Goal: Find specific page/section: Find specific page/section

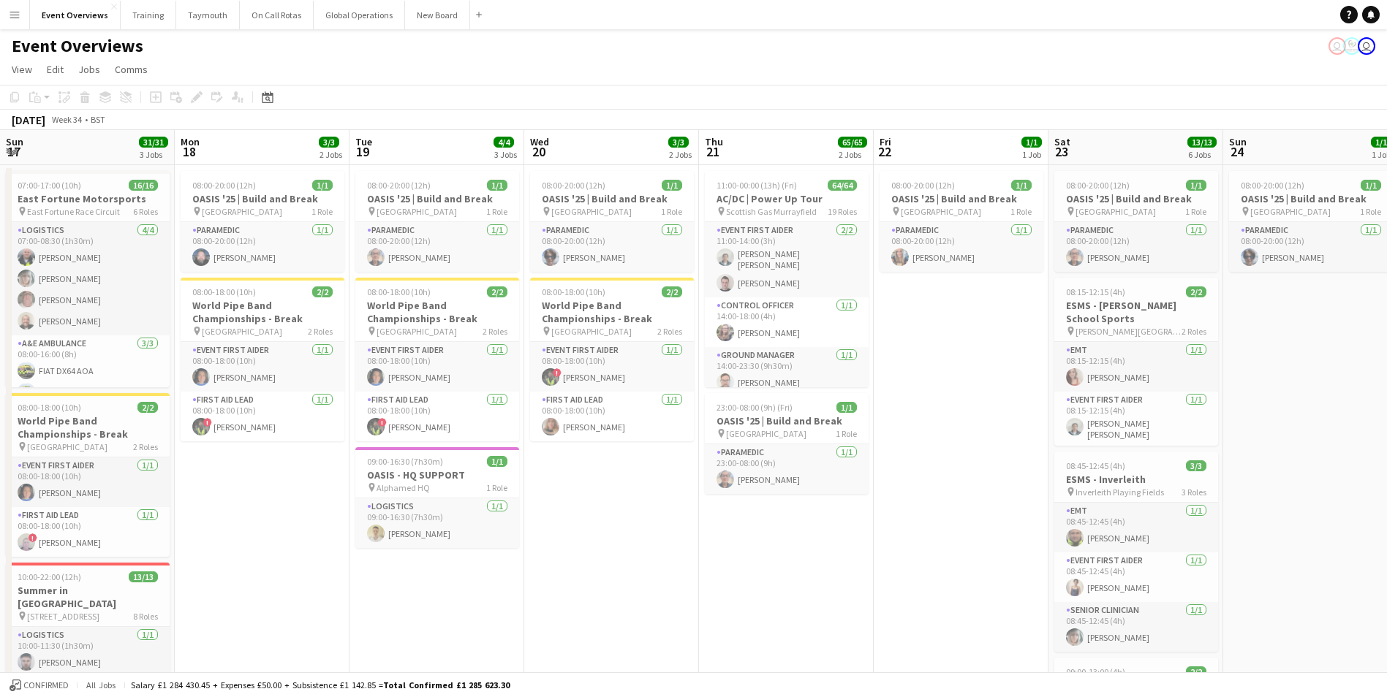
scroll to position [0, 503]
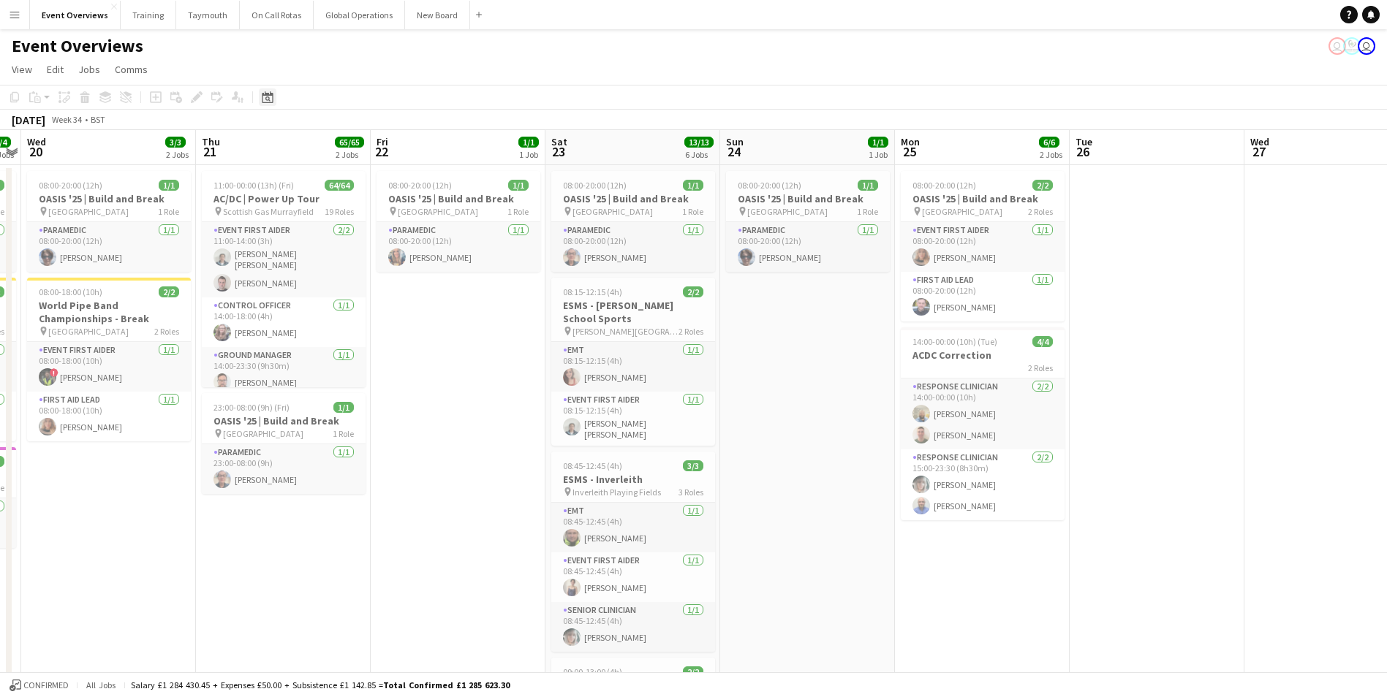
click at [270, 94] on icon at bounding box center [267, 97] width 11 height 12
click at [378, 310] on button "[DATE]" at bounding box center [371, 310] width 42 height 23
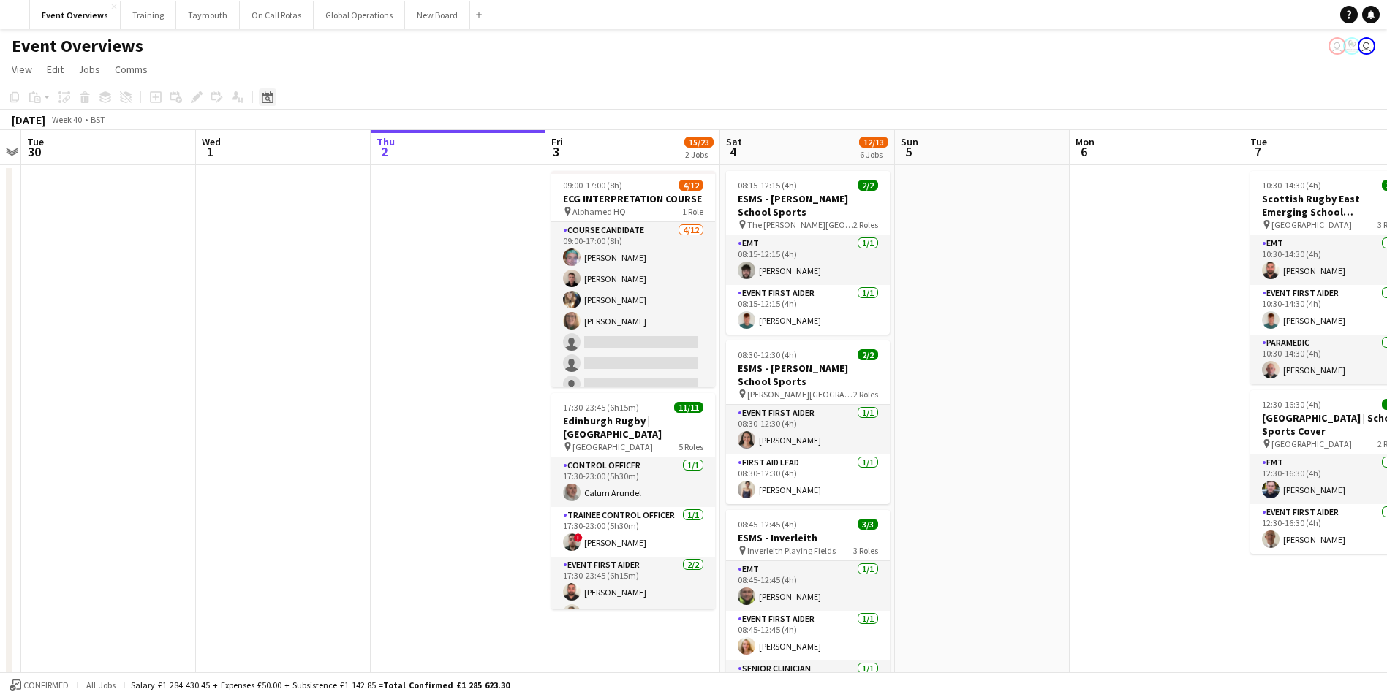
click at [267, 99] on icon "Date picker" at bounding box center [268, 97] width 12 height 12
click at [383, 148] on span "Next month" at bounding box center [385, 147] width 29 height 29
click at [281, 279] on span "23" at bounding box center [290, 280] width 18 height 18
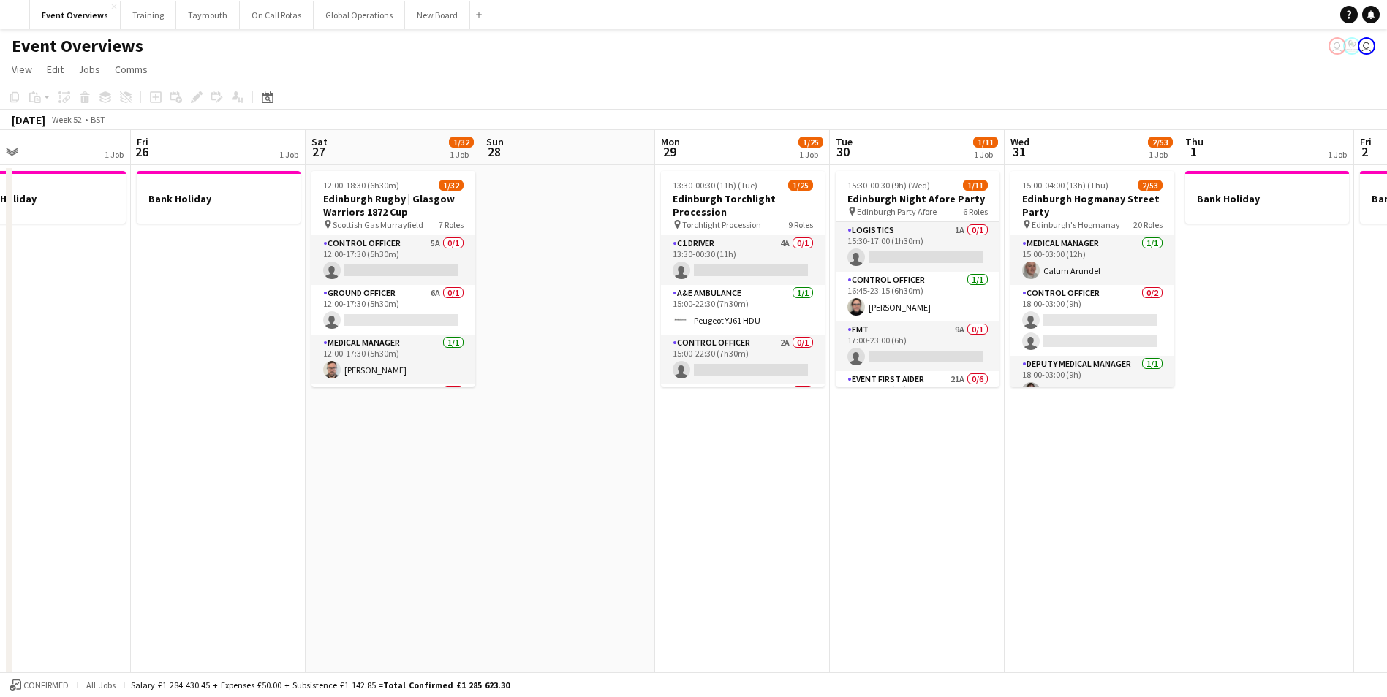
drag, startPoint x: 957, startPoint y: 427, endPoint x: 323, endPoint y: 523, distance: 641.1
click at [186, 537] on app-calendar-viewport "Mon 22 Tue 23 Wed 24 Thu 25 1 Job Fri 26 1 Job Sat 27 1/32 1 Job Sun 28 Mon 29 …" at bounding box center [693, 692] width 1387 height 1125
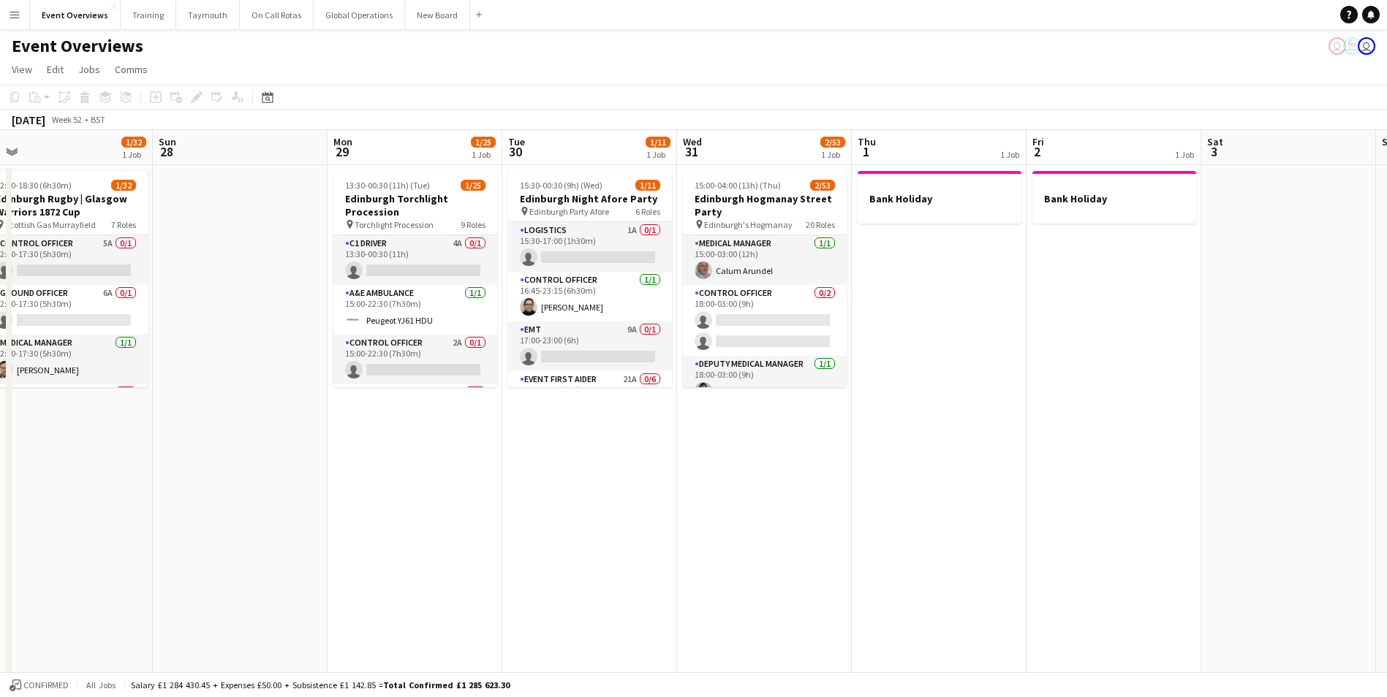
drag, startPoint x: 1056, startPoint y: 532, endPoint x: 738, endPoint y: 563, distance: 319.5
click at [738, 563] on app-calendar-viewport "Wed 24 Thu 25 1 Job Fri 26 1 Job Sat 27 1/32 1 Job Sun 28 Mon 29 1/25 1 Job Tue…" at bounding box center [693, 692] width 1387 height 1125
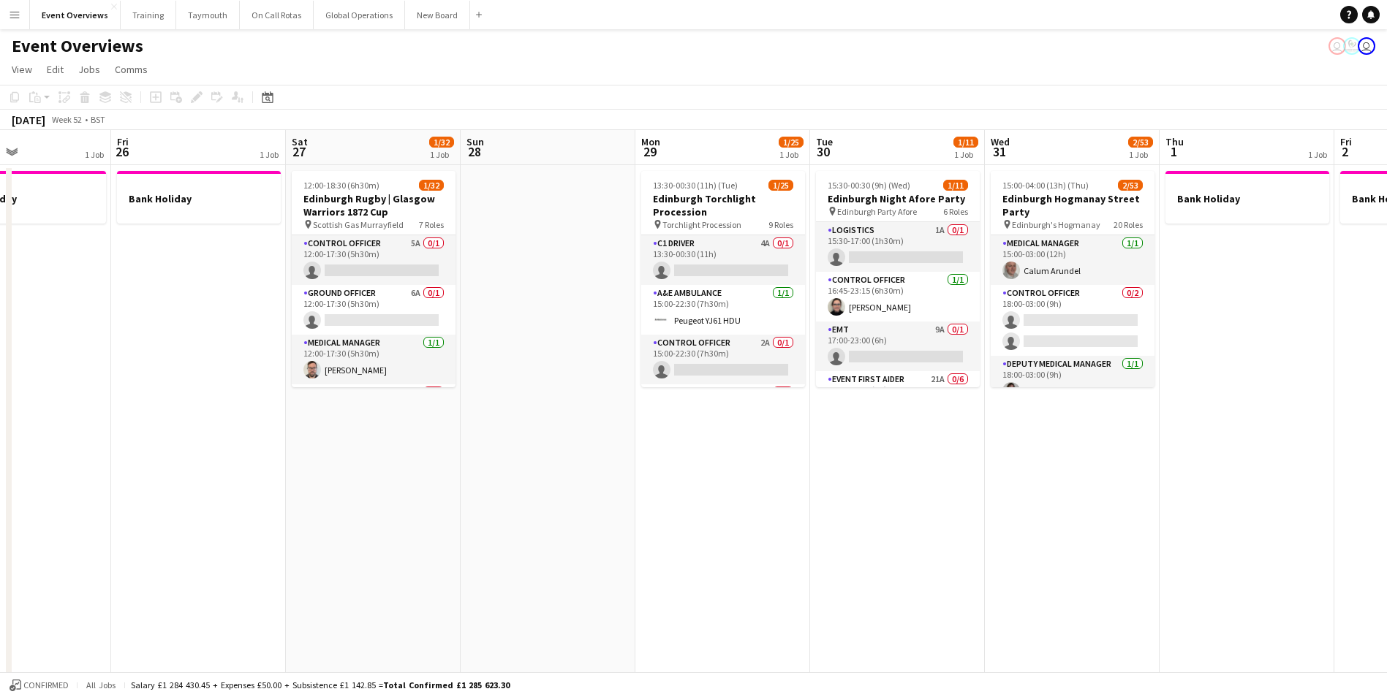
drag, startPoint x: 669, startPoint y: 569, endPoint x: 977, endPoint y: 545, distance: 308.7
click at [977, 545] on app-calendar-viewport "Tue 23 Wed 24 Thu 25 1 Job Fri 26 1 Job Sat 27 1/32 1 Job Sun 28 Mon 29 1/25 1 …" at bounding box center [693, 692] width 1387 height 1125
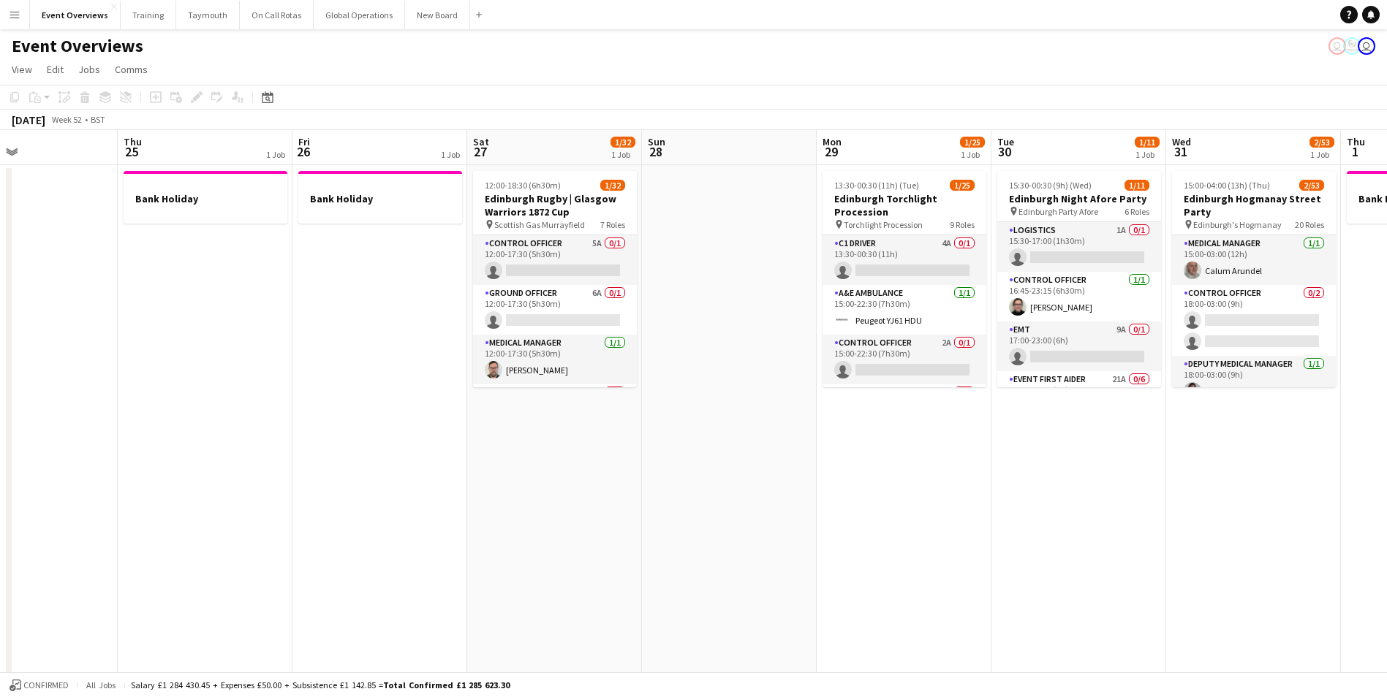
scroll to position [0, 379]
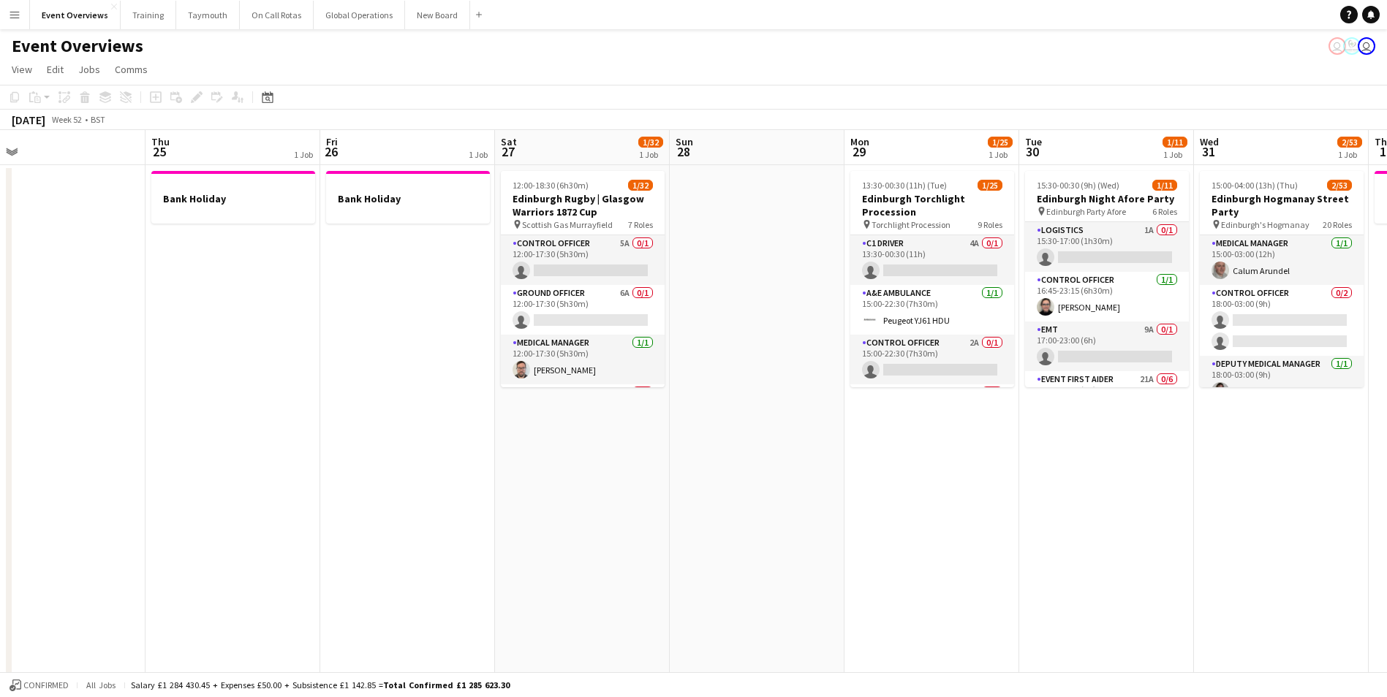
drag, startPoint x: 812, startPoint y: 548, endPoint x: 1021, endPoint y: 531, distance: 209.7
click at [1021, 531] on app-calendar-viewport "Mon 22 Tue 23 Wed 24 Thu 25 1 Job Fri 26 1 Job Sat 27 1/32 1 Job Sun 28 Mon 29 …" at bounding box center [693, 692] width 1387 height 1125
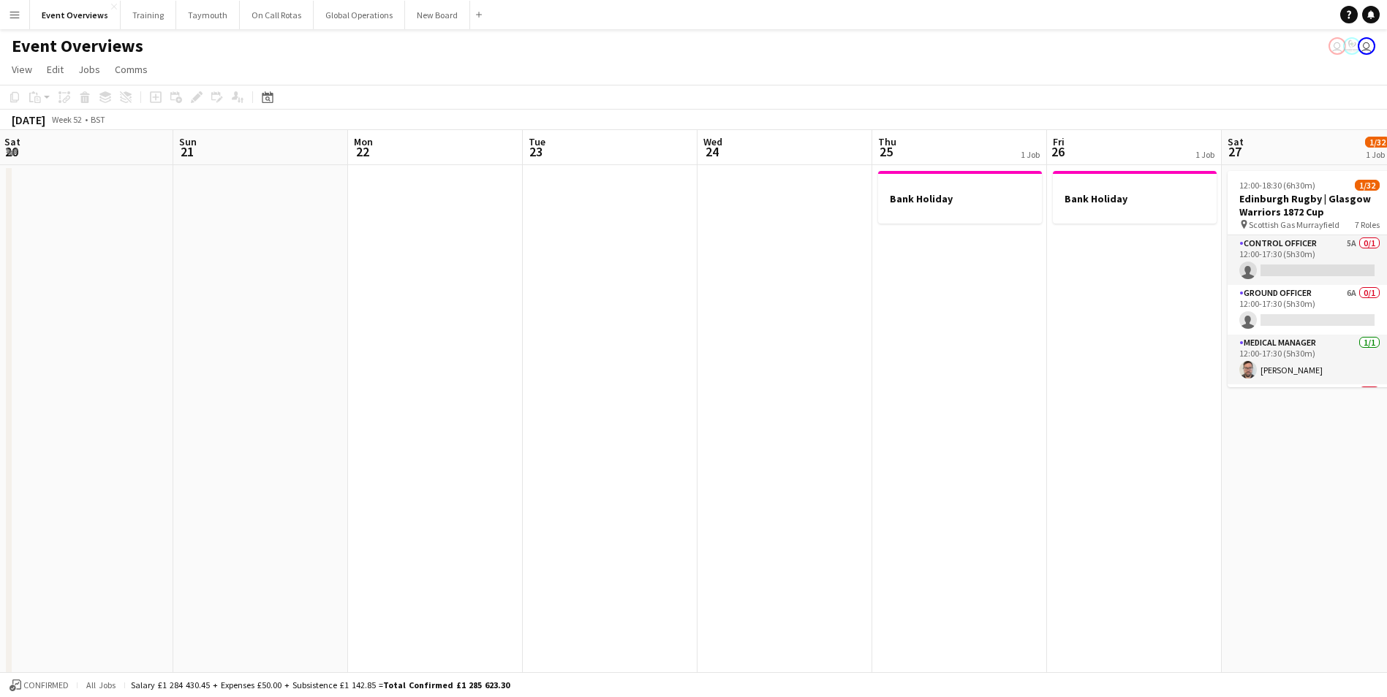
scroll to position [0, 350]
drag, startPoint x: 445, startPoint y: 499, endPoint x: 1172, endPoint y: 431, distance: 730.6
click at [1172, 431] on app-calendar-viewport "Thu 18 Fri 19 Sat 20 Sun 21 Mon 22 Tue 23 Wed 24 Thu 25 1 Job Fri 26 1 Job Sat …" at bounding box center [693, 692] width 1387 height 1125
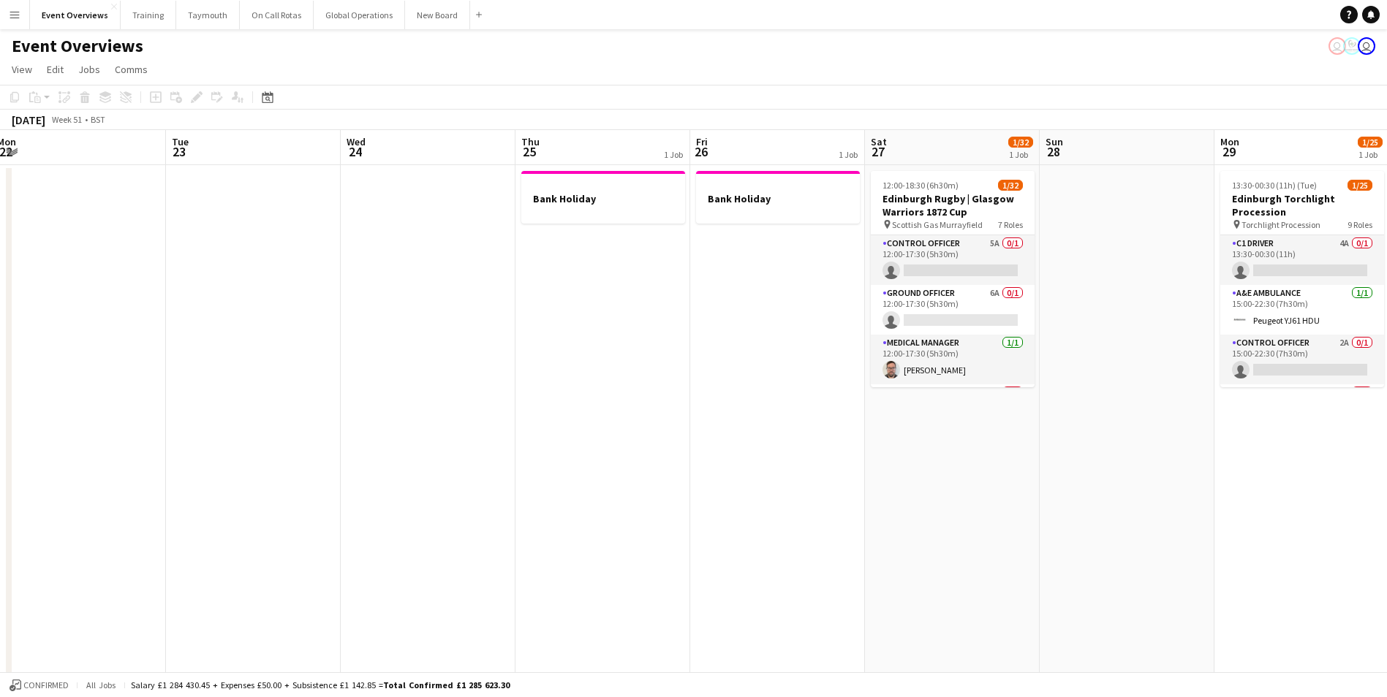
scroll to position [0, 482]
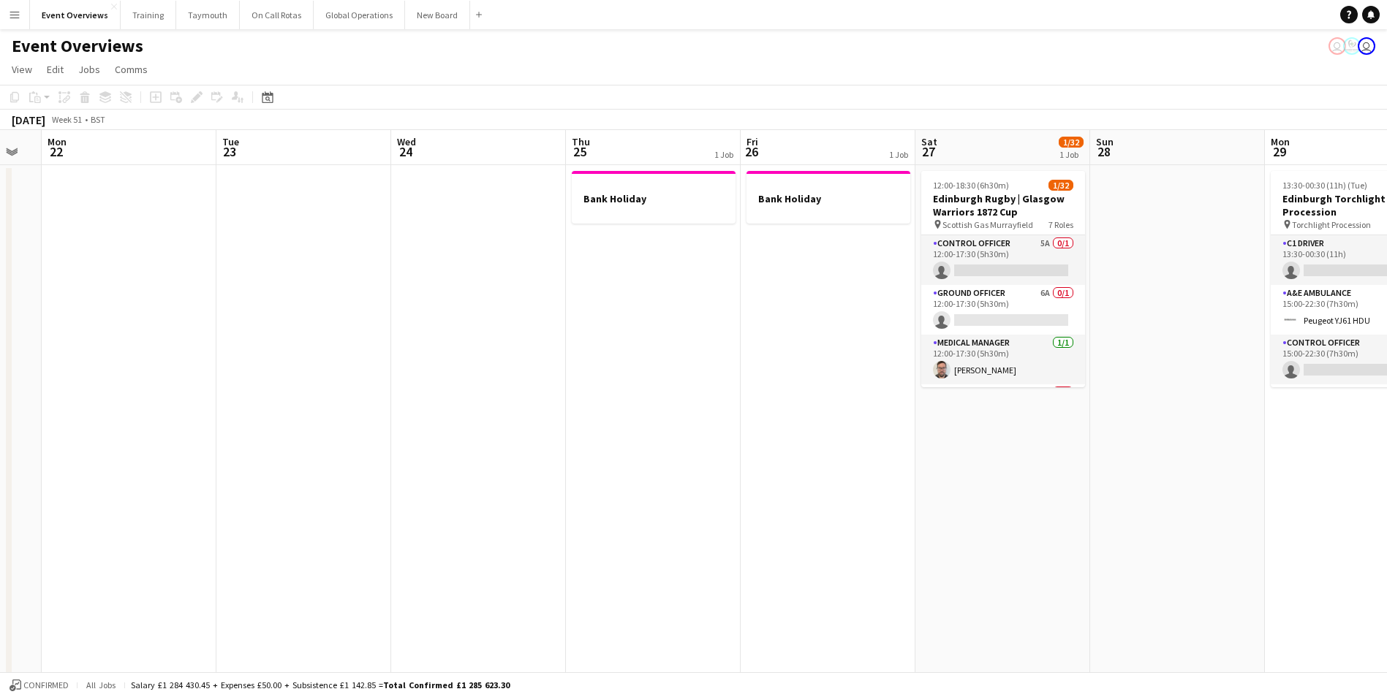
drag, startPoint x: 1182, startPoint y: 505, endPoint x: 875, endPoint y: 541, distance: 309.1
click at [875, 541] on app-calendar-viewport "Fri 19 Sat 20 Sun 21 Mon 22 Tue 23 Wed 24 Thu 25 1 Job Fri 26 1 Job Sat 27 1/32…" at bounding box center [693, 692] width 1387 height 1125
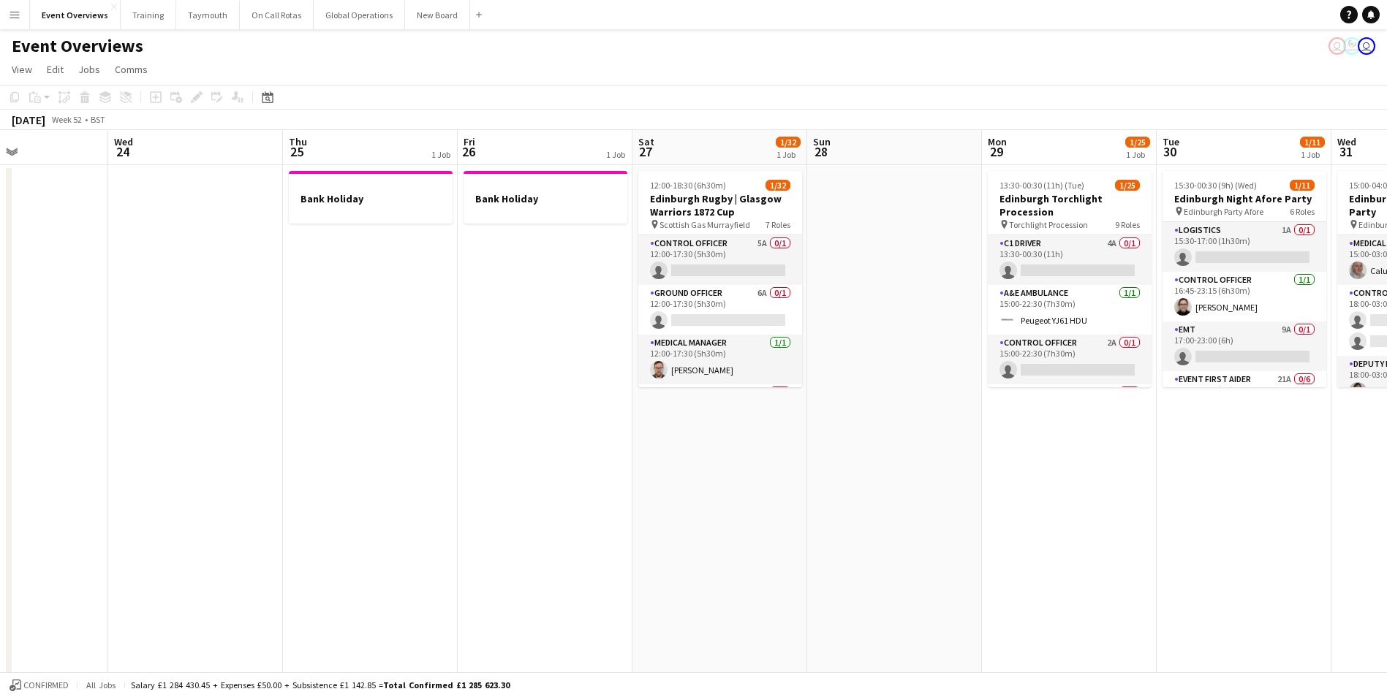
drag, startPoint x: 1047, startPoint y: 544, endPoint x: 1027, endPoint y: 548, distance: 20.8
click at [1027, 548] on app-calendar-viewport "Sat 20 Sun 21 Mon 22 Tue 23 Wed 24 Thu 25 1 Job Fri 26 1 Job Sat 27 1/32 1 Job …" at bounding box center [693, 692] width 1387 height 1125
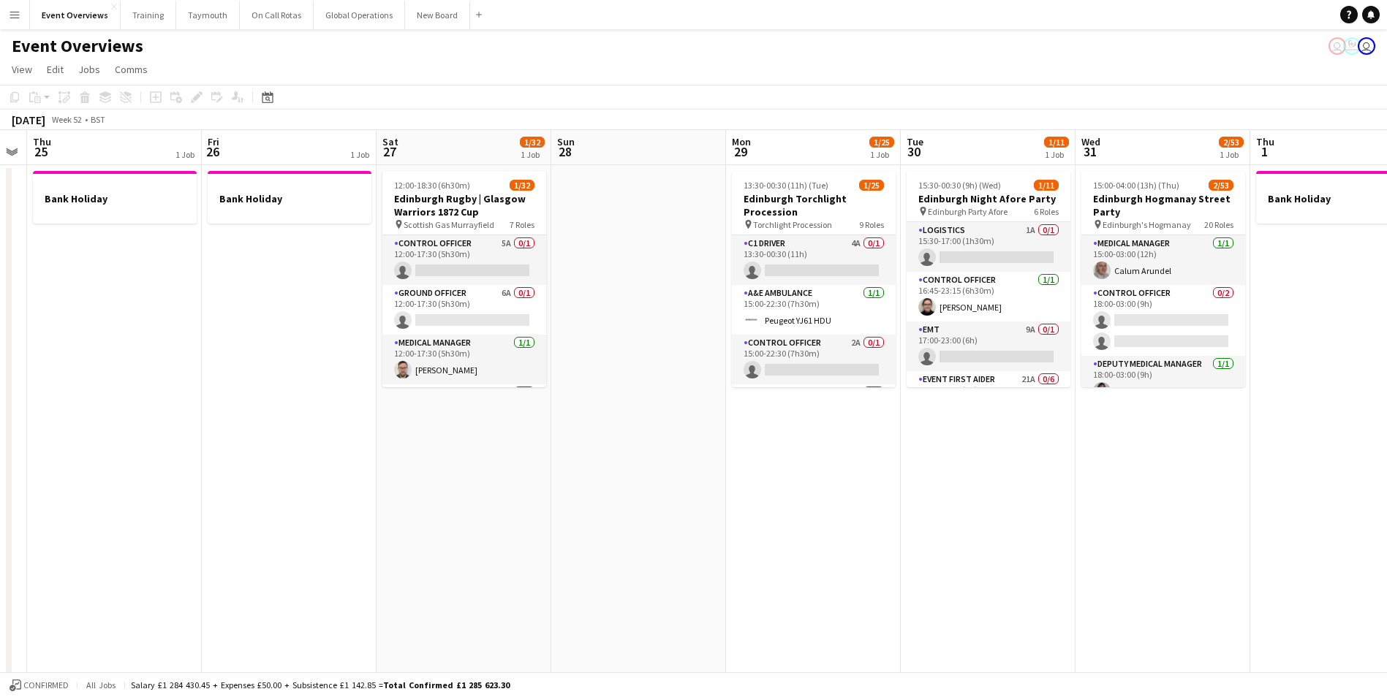
scroll to position [0, 520]
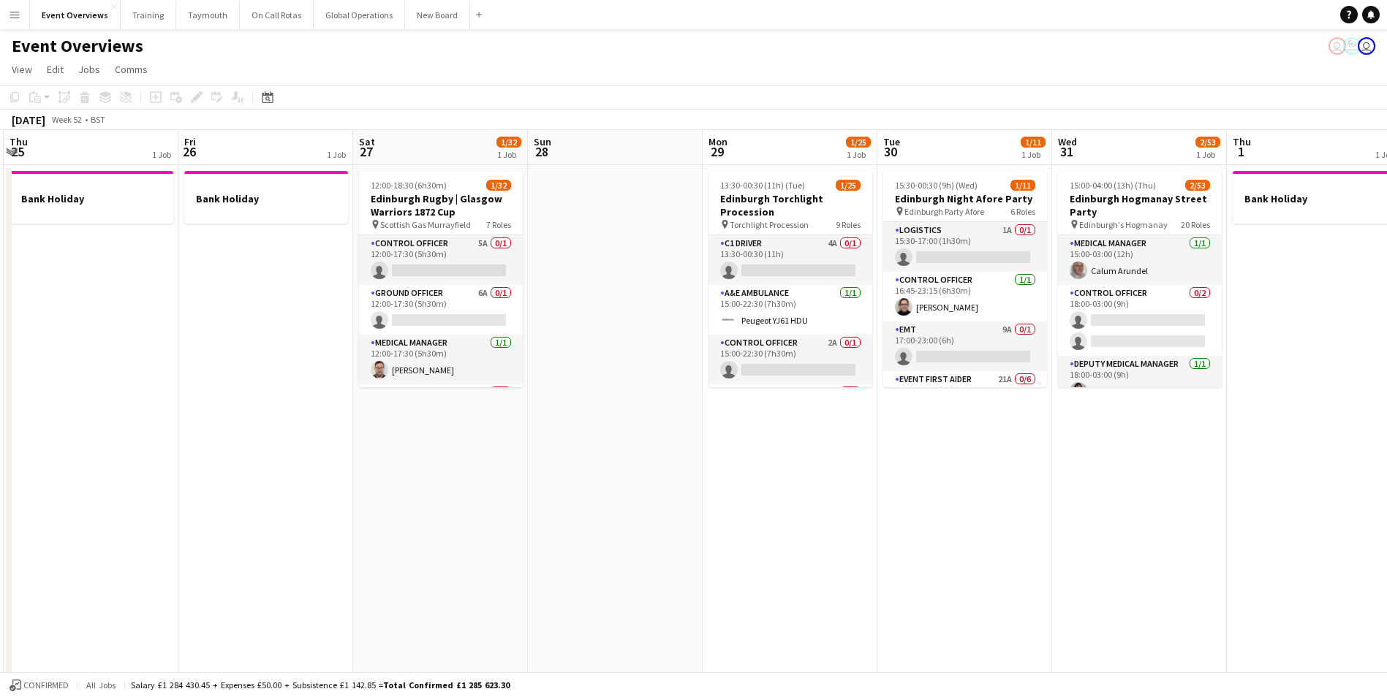
drag, startPoint x: 1056, startPoint y: 524, endPoint x: 613, endPoint y: 558, distance: 443.5
click at [613, 558] on app-calendar-viewport "Mon 22 Tue 23 Wed 24 Thu 25 1 Job Fri 26 1 Job Sat 27 1/32 1 Job Sun 28 Mon 29 …" at bounding box center [693, 692] width 1387 height 1125
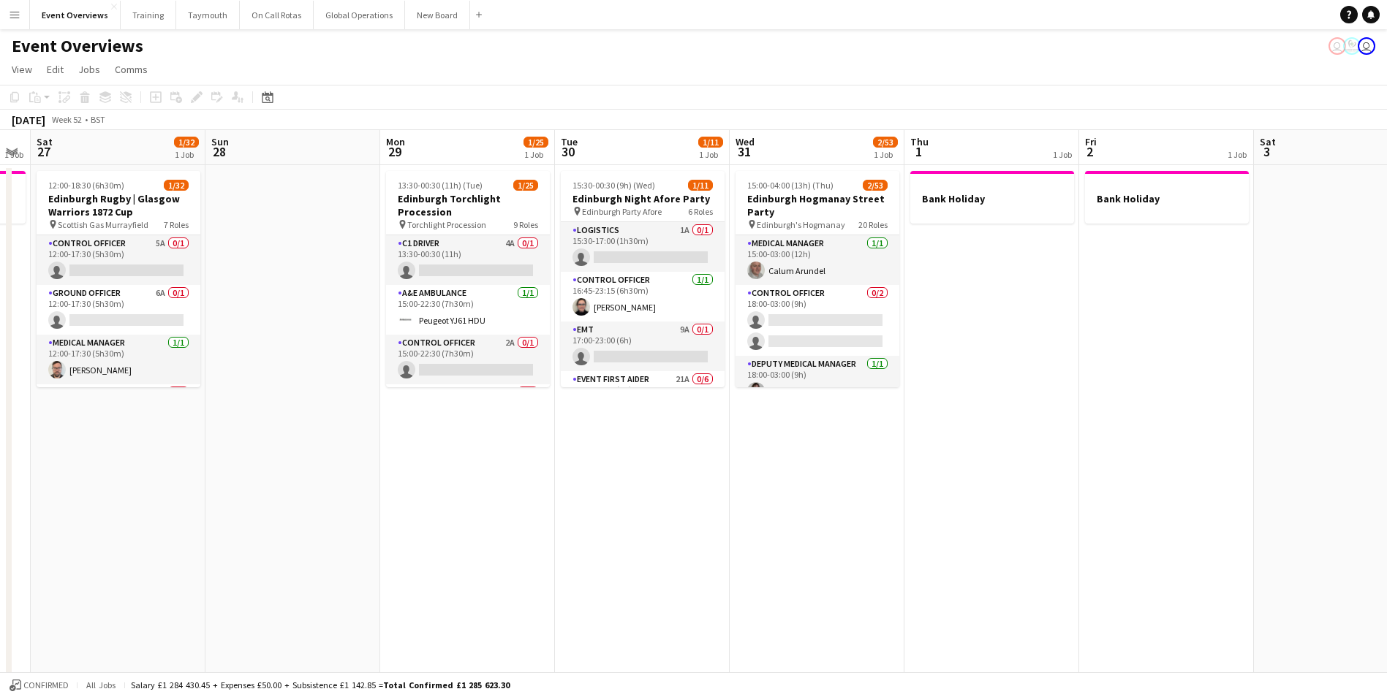
scroll to position [0, 471]
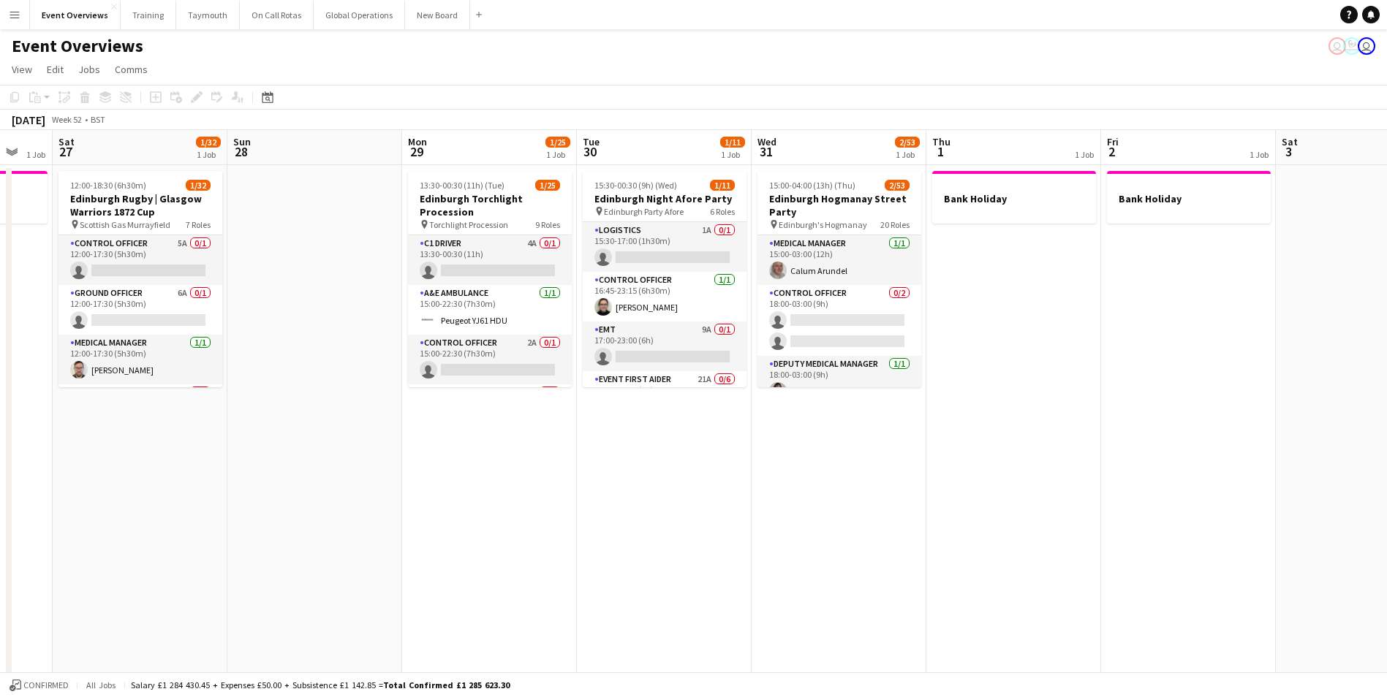
drag, startPoint x: 908, startPoint y: 539, endPoint x: 607, endPoint y: 582, distance: 303.5
click at [607, 582] on app-calendar-viewport "Wed 24 Thu 25 1 Job Fri 26 1 Job Sat 27 1/32 1 Job Sun 28 Mon 29 1/25 1 Job Tue…" at bounding box center [693, 692] width 1387 height 1125
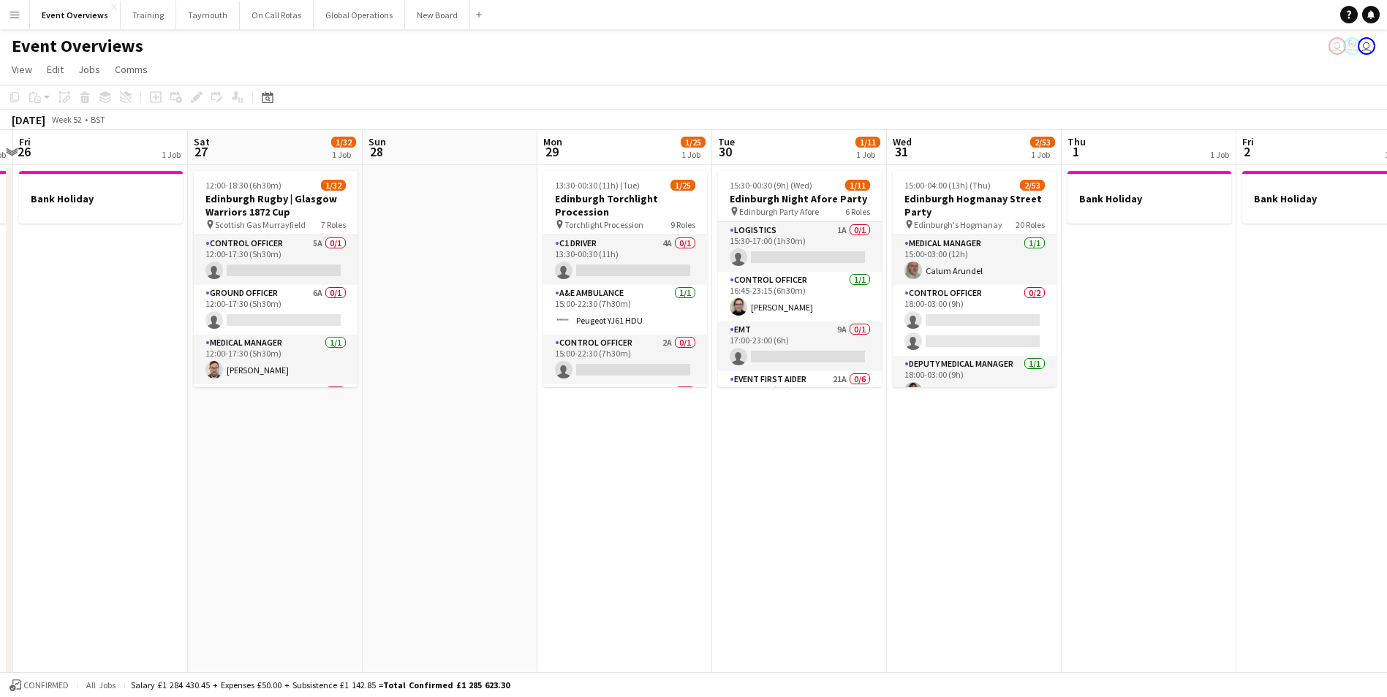
scroll to position [0, 408]
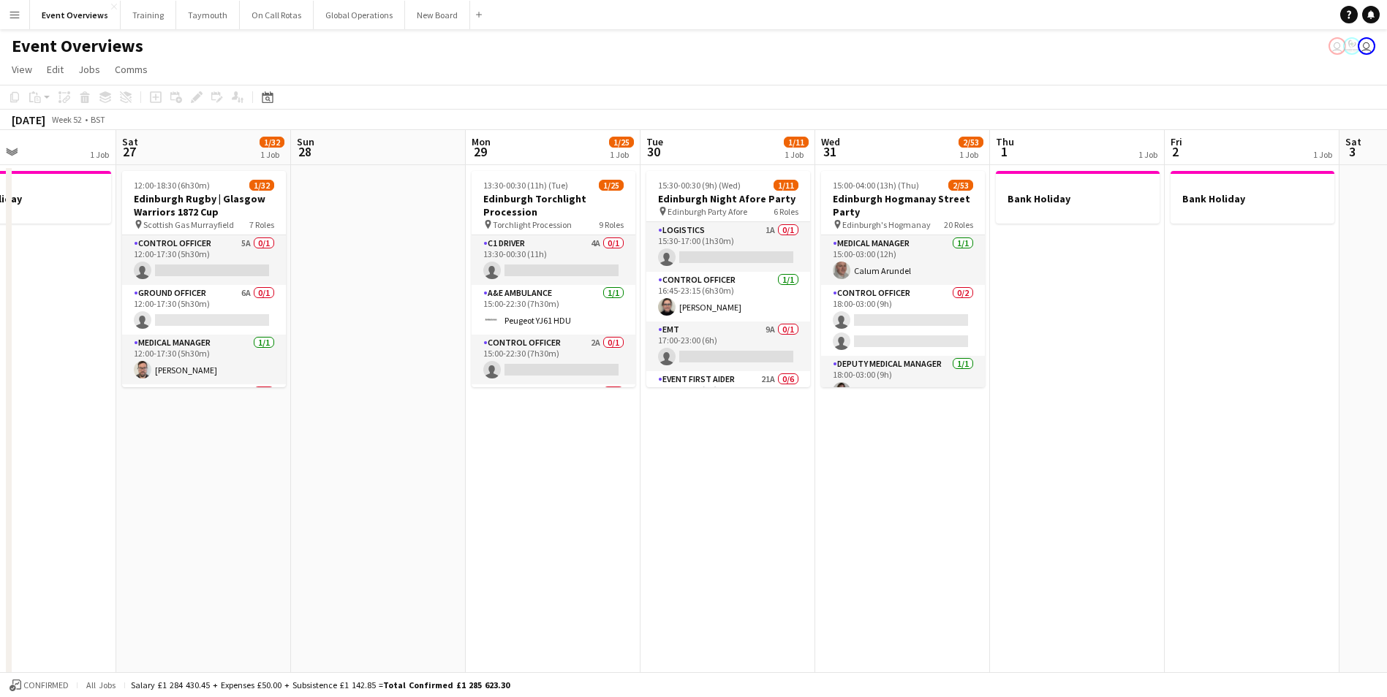
drag, startPoint x: 1017, startPoint y: 490, endPoint x: 1080, endPoint y: 482, distance: 64.0
click at [1080, 482] on app-calendar-viewport "Wed 24 Thu 25 1 Job Fri 26 1 Job Sat 27 1/32 1 Job Sun 28 Mon 29 1/25 1 Job Tue…" at bounding box center [693, 692] width 1387 height 1125
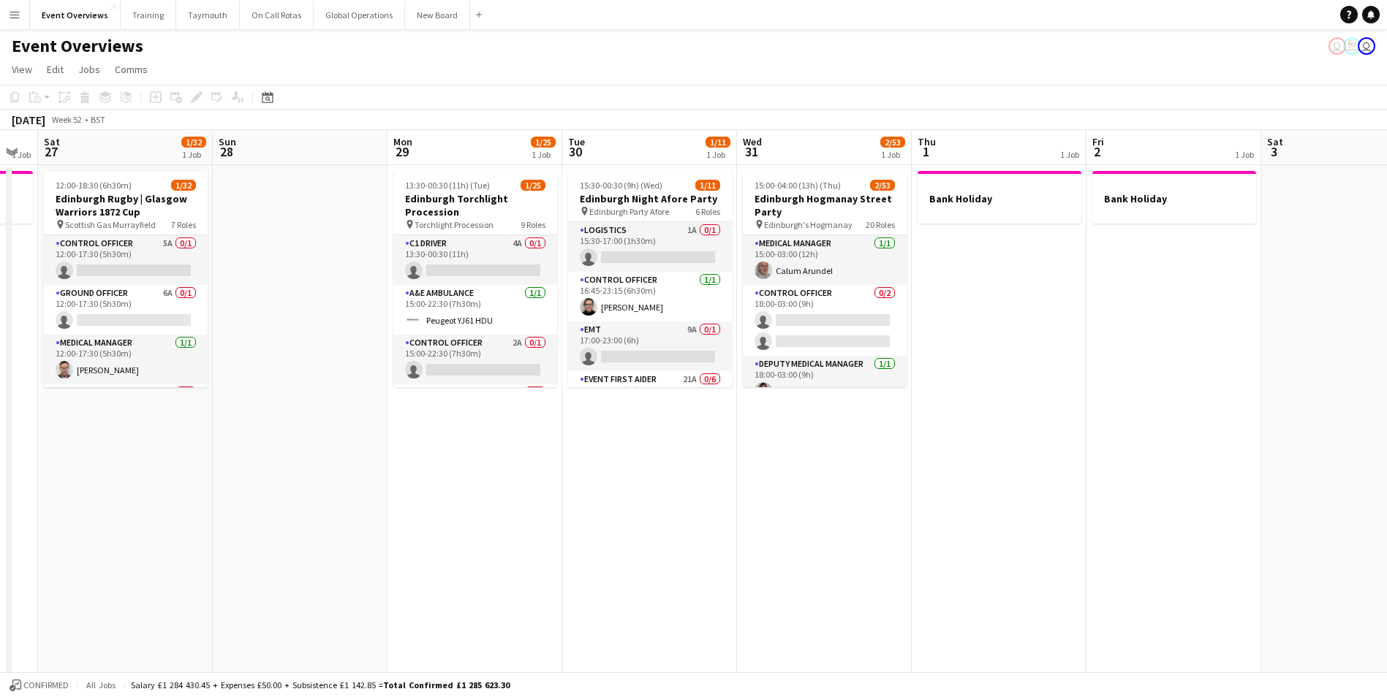
drag, startPoint x: 1127, startPoint y: 522, endPoint x: 1050, endPoint y: 528, distance: 77.0
click at [1051, 531] on app-calendar-viewport "Thu 25 1 Job Fri 26 1 Job Sat 27 1/32 1 Job Sun 28 Mon 29 1/25 1 Job Tue 30 1/1…" at bounding box center [693, 692] width 1387 height 1125
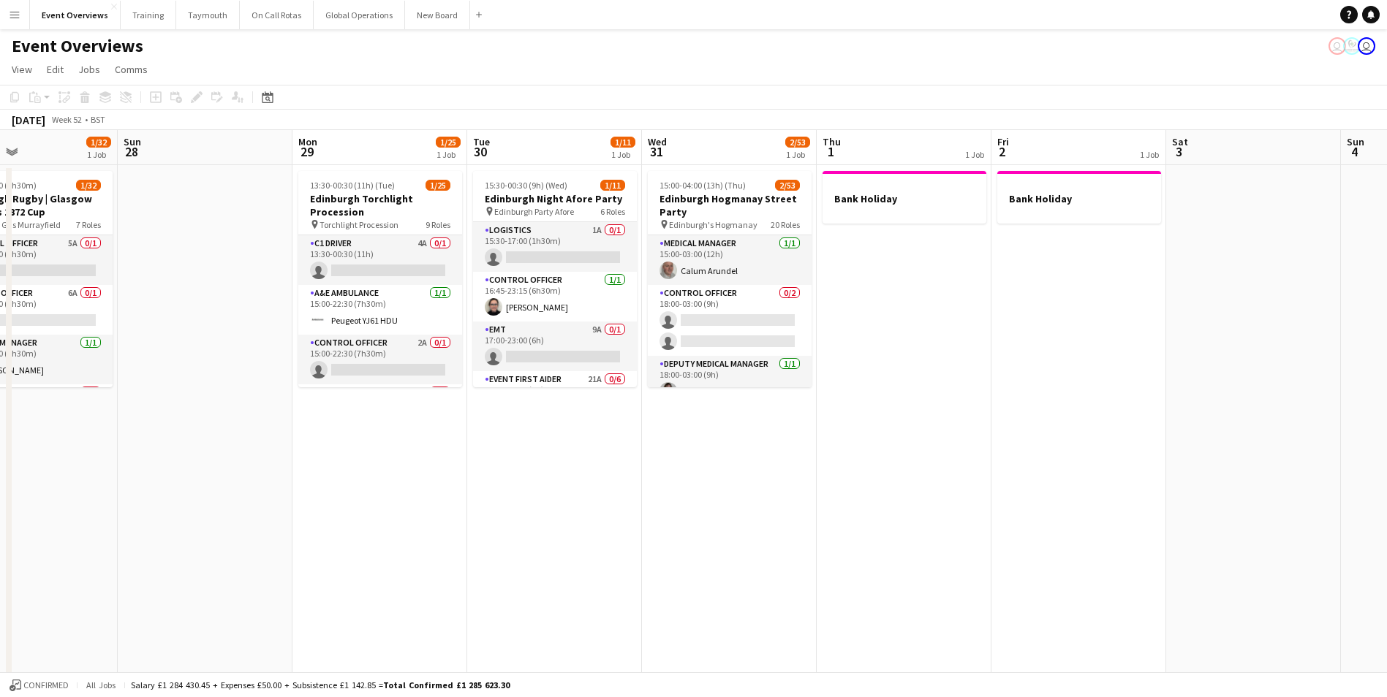
scroll to position [0, 351]
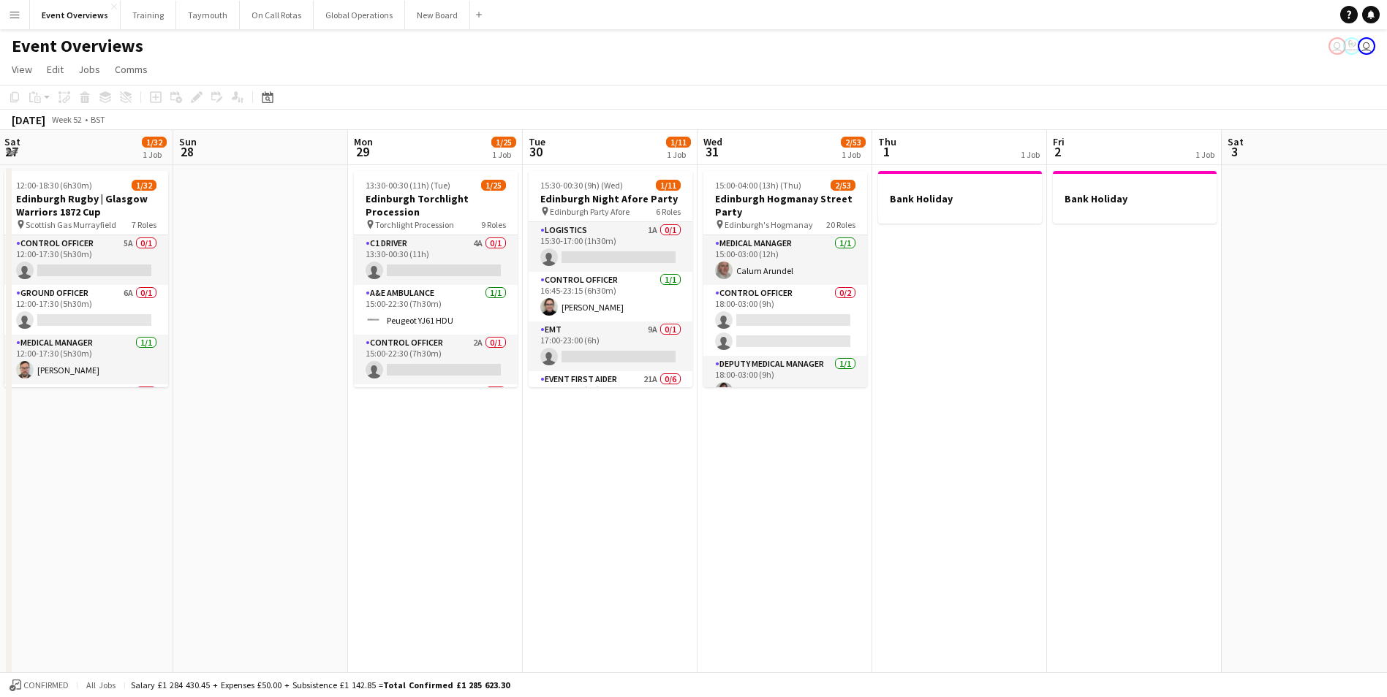
drag, startPoint x: 884, startPoint y: 535, endPoint x: 842, endPoint y: 556, distance: 46.4
click at [842, 556] on app-calendar-viewport "Thu 25 1 Job Fri 26 1 Job Sat 27 1/32 1 Job Sun 28 Mon 29 1/25 1 Job Tue 30 1/1…" at bounding box center [693, 692] width 1387 height 1125
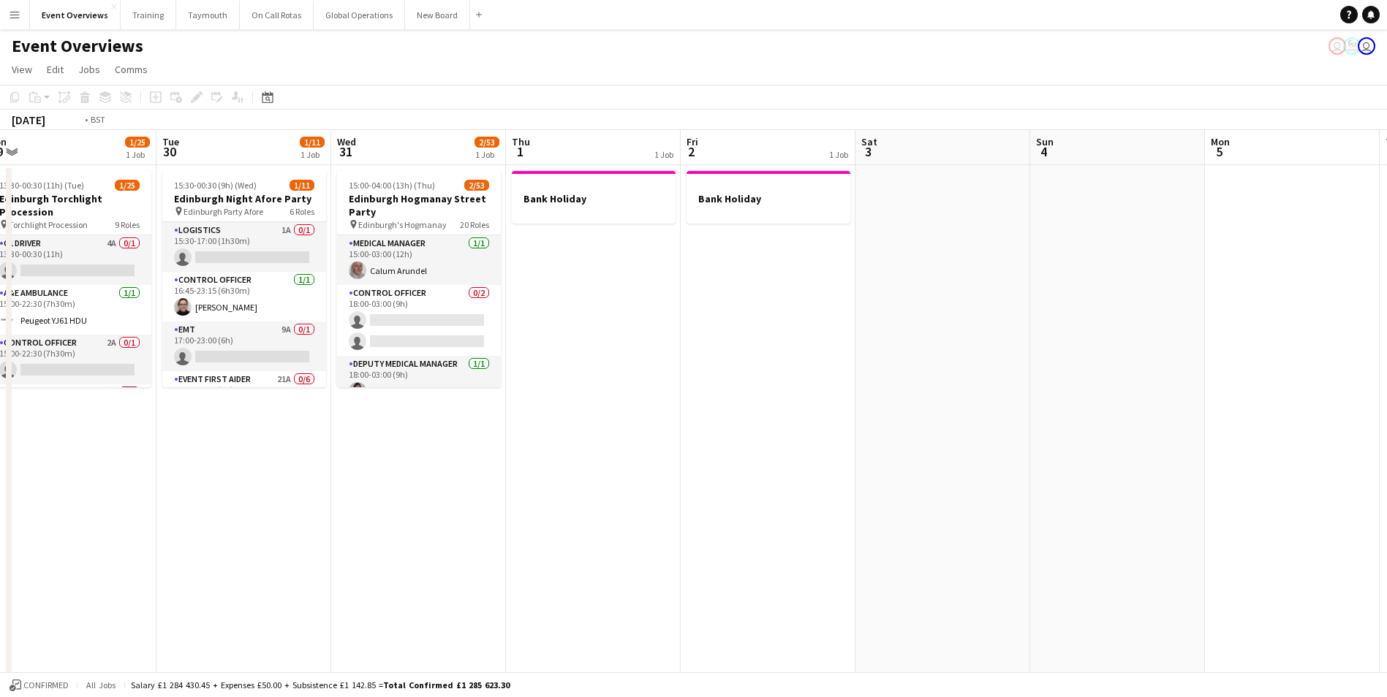
drag, startPoint x: 925, startPoint y: 581, endPoint x: 559, endPoint y: 599, distance: 366.6
click at [559, 599] on app-calendar-viewport "Fri 26 1 Job Sat 27 1/32 1 Job Sun 28 Mon 29 1/25 1 Job Tue 30 1/11 1 Job Wed 3…" at bounding box center [693, 692] width 1387 height 1125
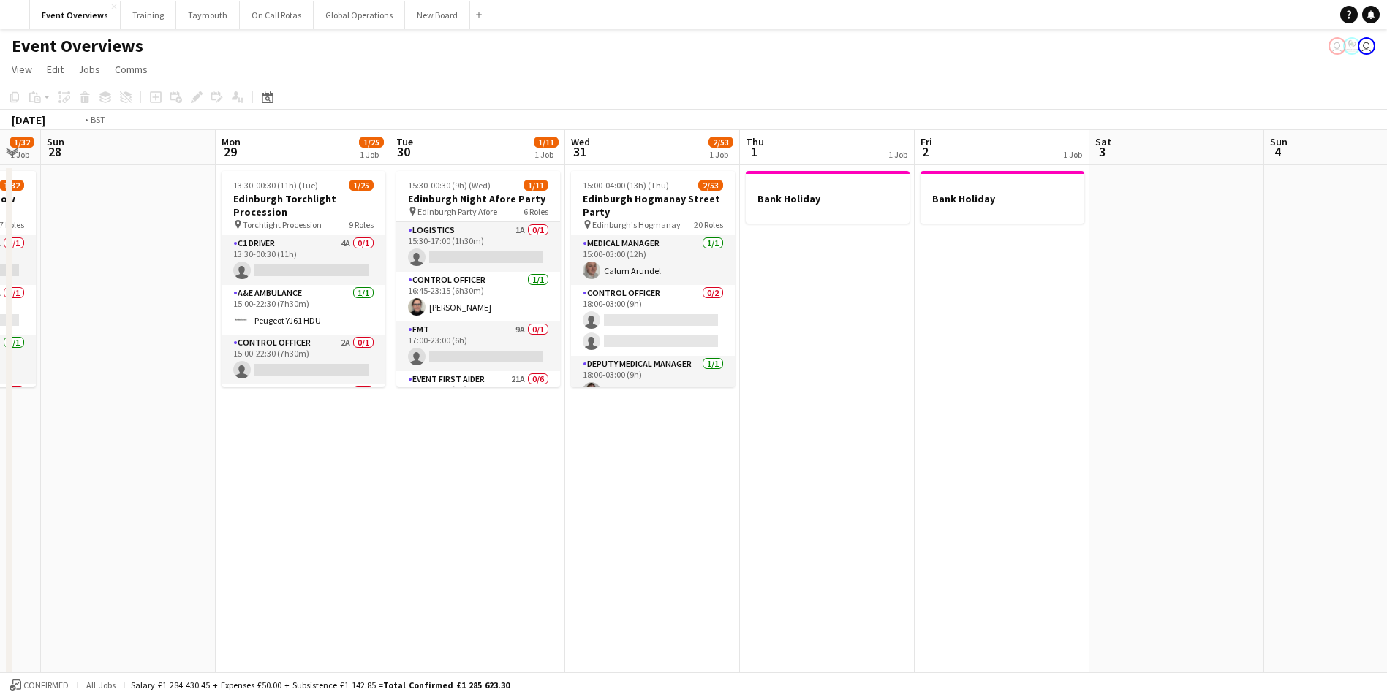
drag, startPoint x: 559, startPoint y: 599, endPoint x: 1143, endPoint y: 557, distance: 584.8
click at [1143, 557] on app-calendar-viewport "Fri 26 1 Job Sat 27 1/32 1 Job Sun 28 Mon 29 1/25 1 Job Tue 30 1/11 1 Job Wed 3…" at bounding box center [693, 692] width 1387 height 1125
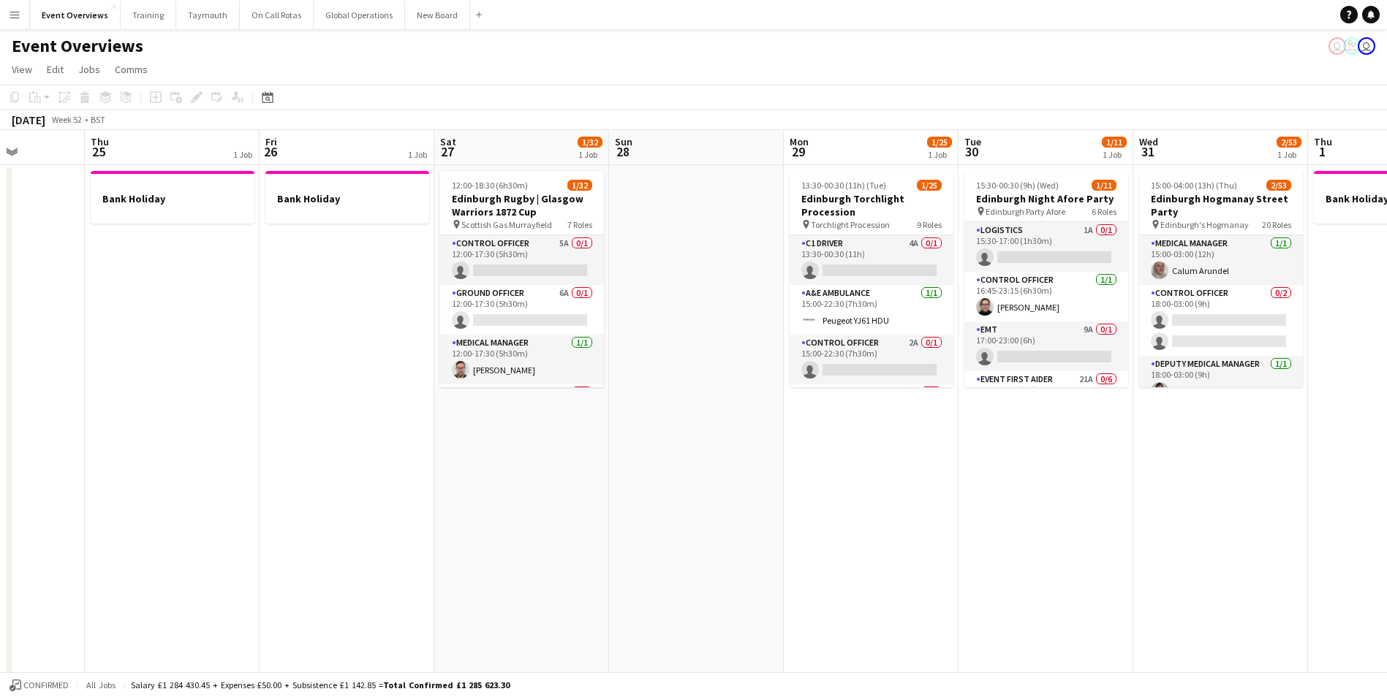
drag, startPoint x: 929, startPoint y: 561, endPoint x: 937, endPoint y: 559, distance: 8.2
click at [937, 559] on app-calendar-viewport "Mon 22 Tue 23 Wed 24 Thu 25 1 Job Fri 26 1 Job Sat 27 1/32 1 Job Sun 28 Mon 29 …" at bounding box center [693, 692] width 1387 height 1125
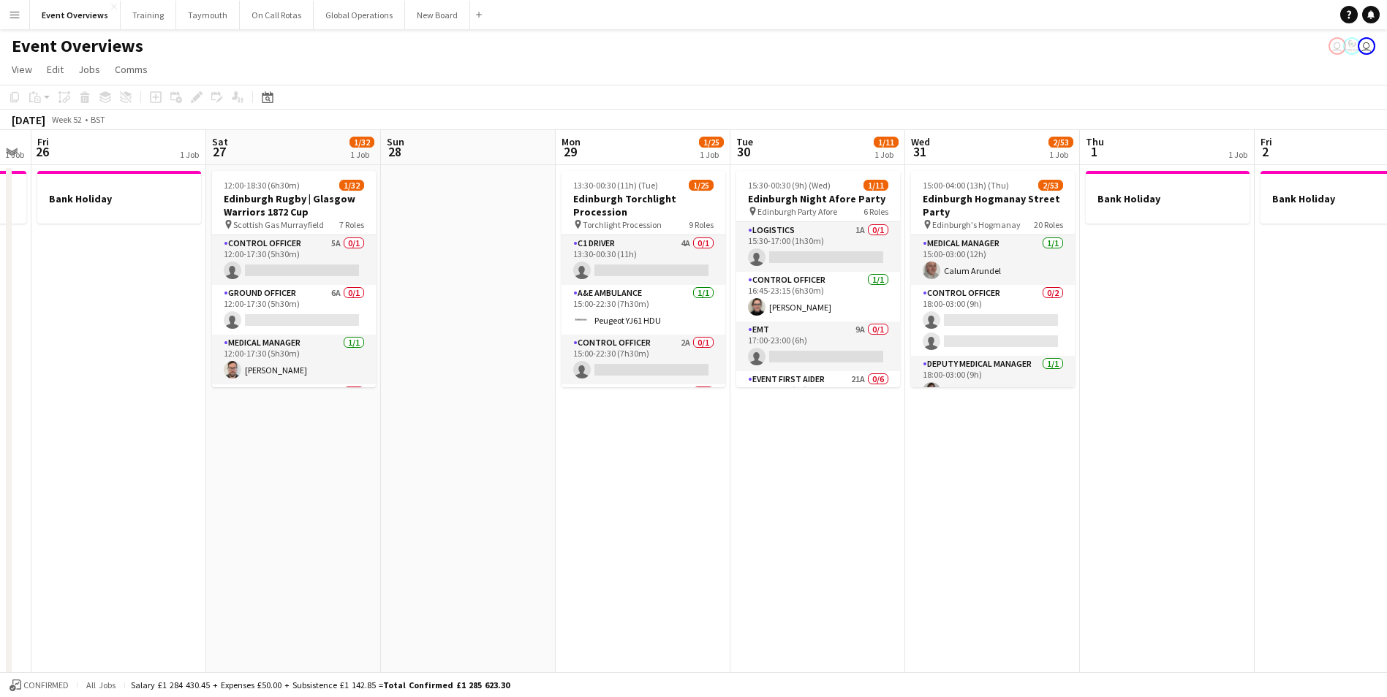
drag, startPoint x: 931, startPoint y: 557, endPoint x: 694, endPoint y: 600, distance: 240.0
click at [694, 600] on app-calendar-viewport "Tue 23 Wed 24 Thu 25 1 Job Fri 26 1 Job Sat 27 1/32 1 Job Sun 28 Mon 29 1/25 1 …" at bounding box center [693, 692] width 1387 height 1125
click at [858, 588] on app-calendar-viewport "Tue 23 Wed 24 Thu 25 1 Job Fri 26 1 Job Sat 27 1/32 1 Job Sun 28 Mon 29 1/25 1 …" at bounding box center [693, 692] width 1387 height 1125
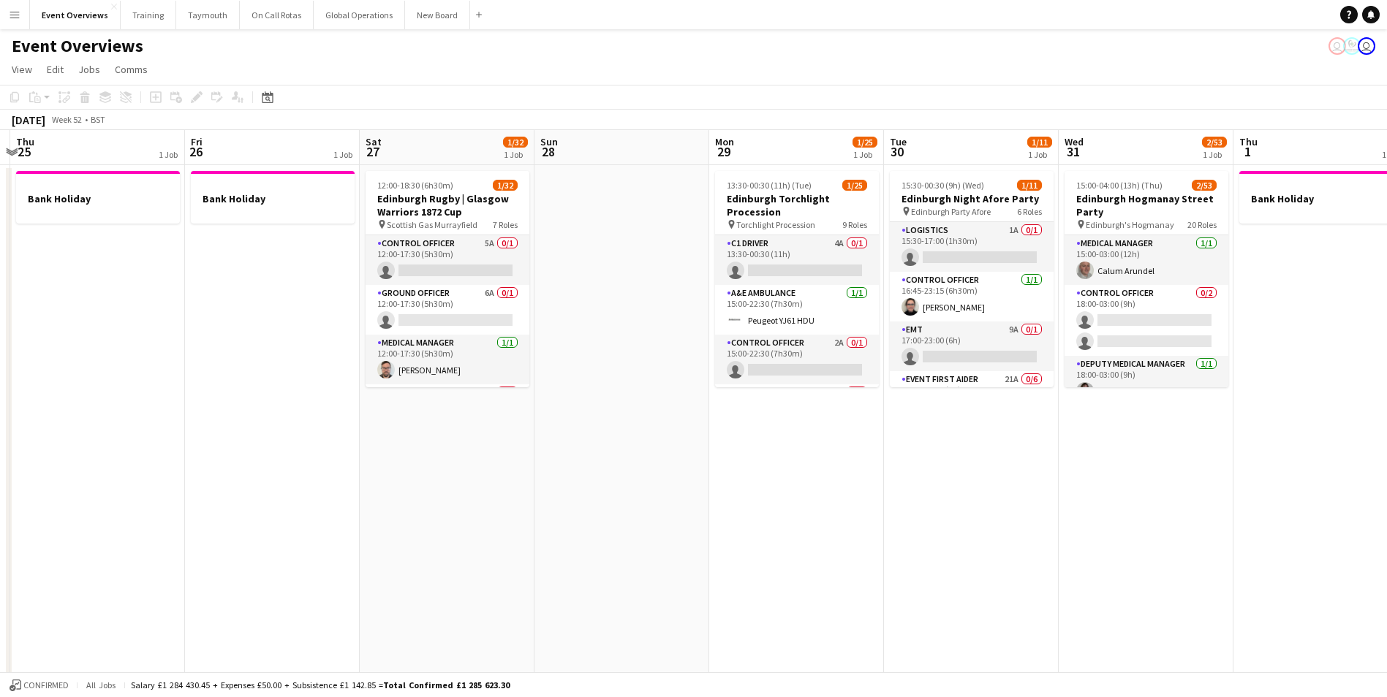
scroll to position [0, 411]
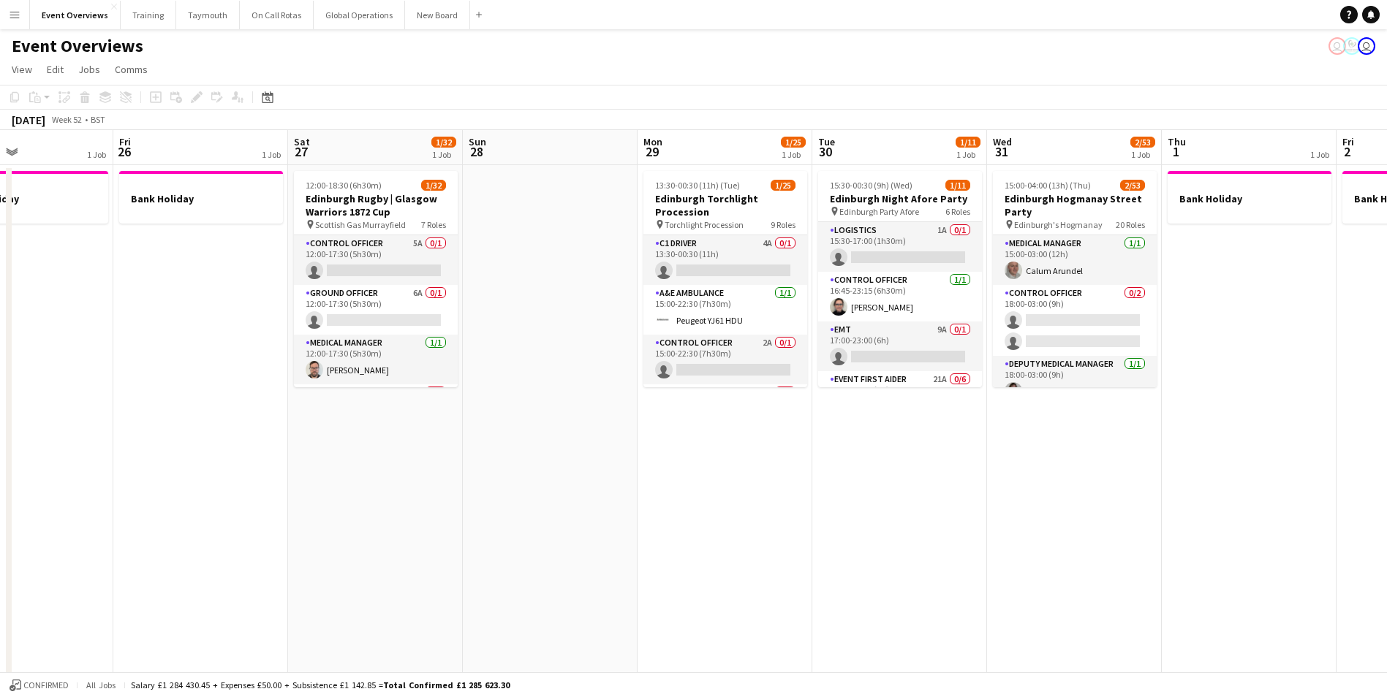
drag, startPoint x: 719, startPoint y: 587, endPoint x: 900, endPoint y: 566, distance: 182.5
click at [900, 566] on app-calendar-viewport "Tue 23 Wed 24 Thu 25 1 Job Fri 26 1 Job Sat 27 1/32 1 Job Sun 28 Mon 29 1/25 1 …" at bounding box center [693, 692] width 1387 height 1125
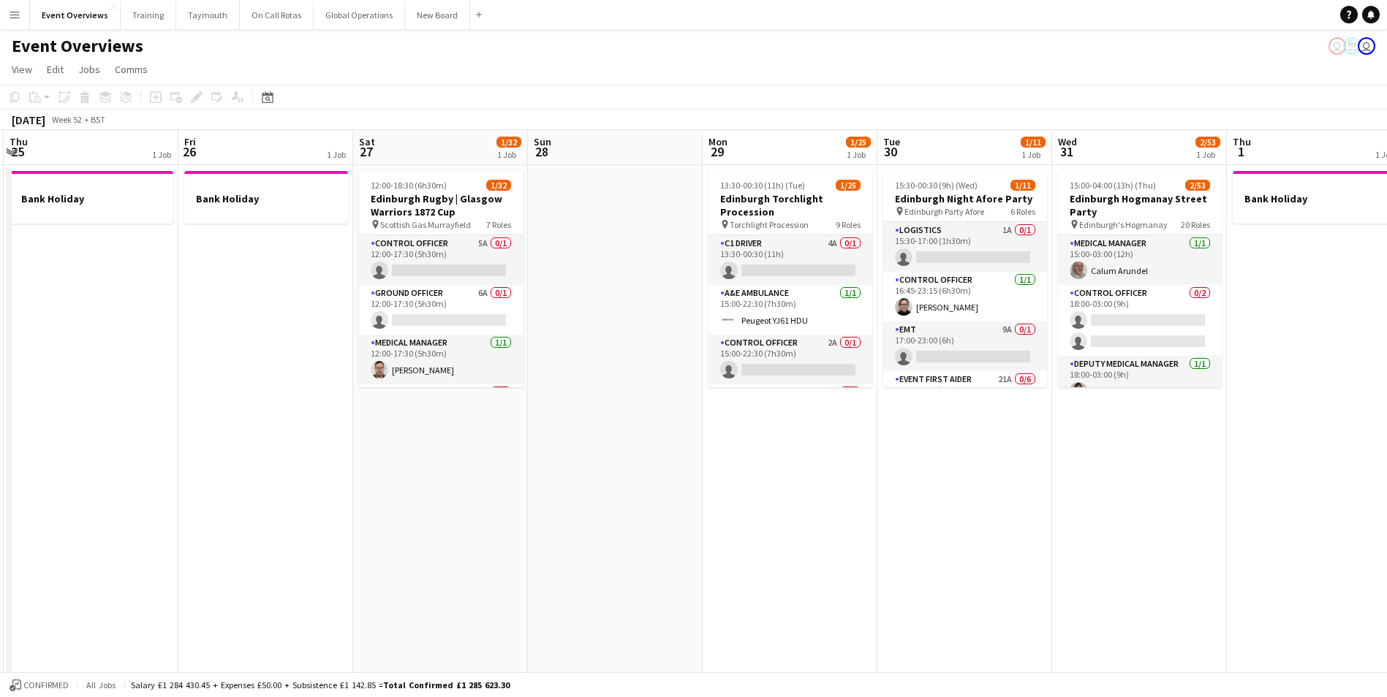
scroll to position [0, 444]
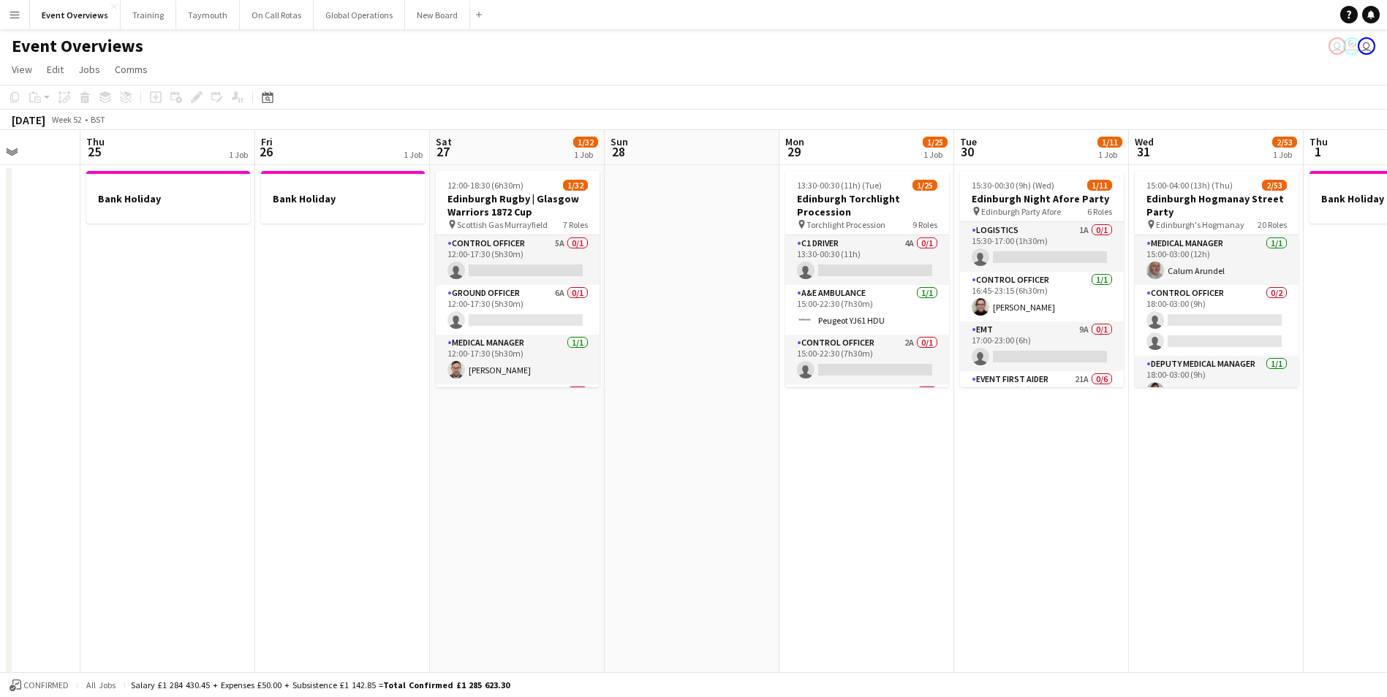
drag, startPoint x: 900, startPoint y: 566, endPoint x: 692, endPoint y: 593, distance: 209.4
click at [692, 593] on app-calendar-viewport "Mon 22 Tue 23 Wed 24 Thu 25 1 Job Fri 26 1 Job Sat 27 1/32 1 Job Sun 28 Mon 29 …" at bounding box center [693, 692] width 1387 height 1125
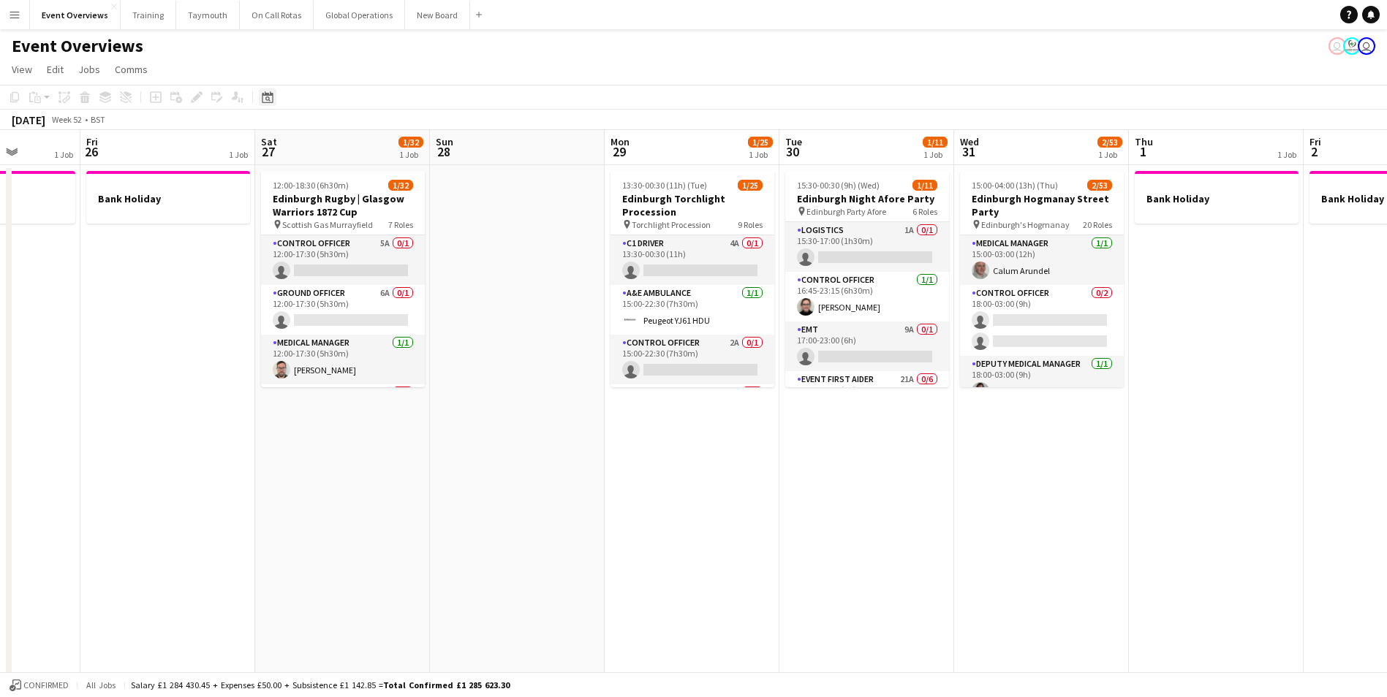
click at [266, 99] on icon at bounding box center [267, 98] width 5 height 5
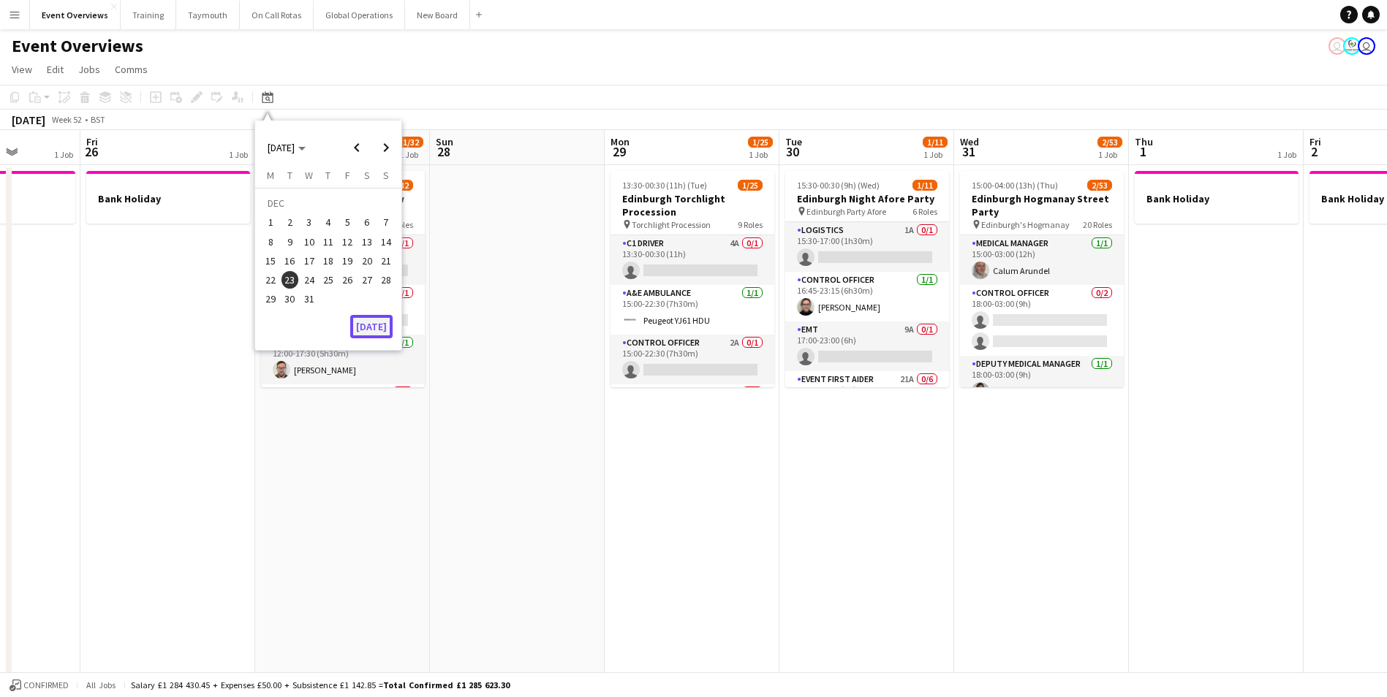
click at [378, 329] on button "[DATE]" at bounding box center [371, 326] width 42 height 23
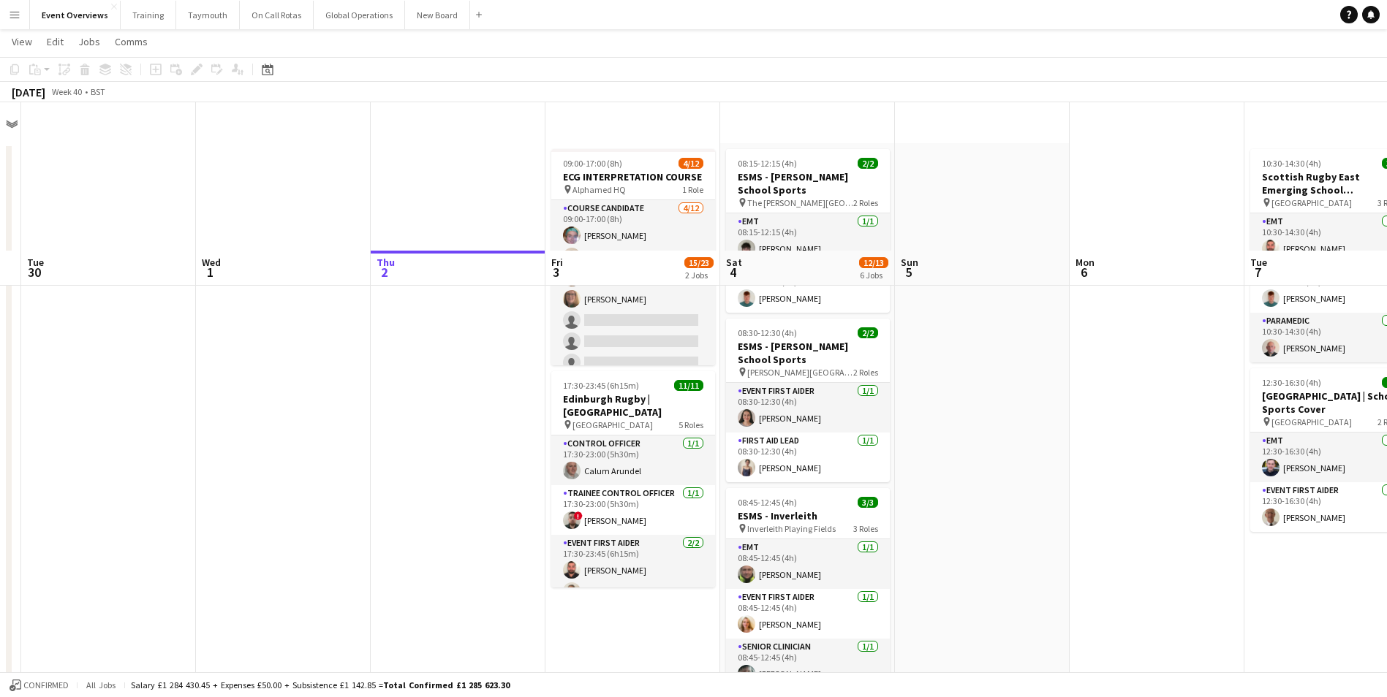
scroll to position [0, 0]
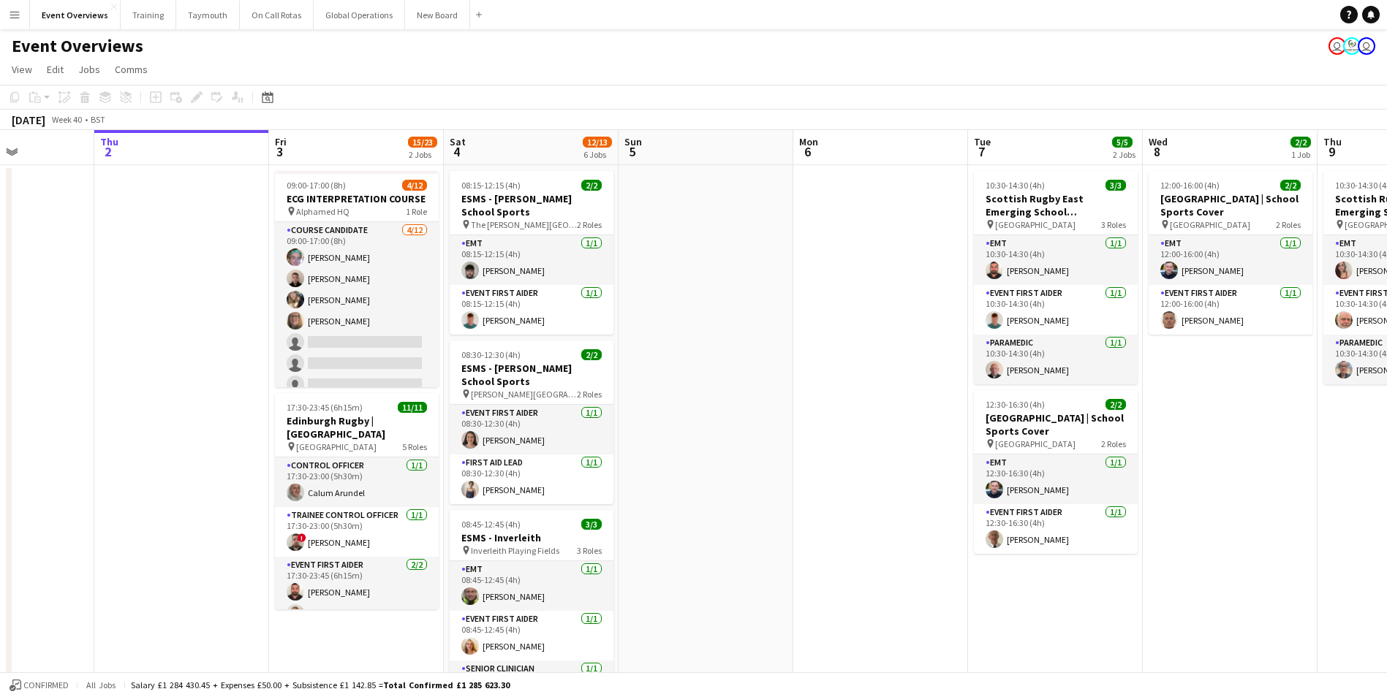
drag, startPoint x: 1126, startPoint y: 559, endPoint x: 675, endPoint y: 546, distance: 451.9
click at [675, 546] on app-calendar-viewport "Mon 29 Tue 30 Wed 1 Thu 2 Fri 3 15/23 2 Jobs Sat 4 12/13 6 Jobs Sun 5 Mon 6 Tue…" at bounding box center [693, 692] width 1387 height 1125
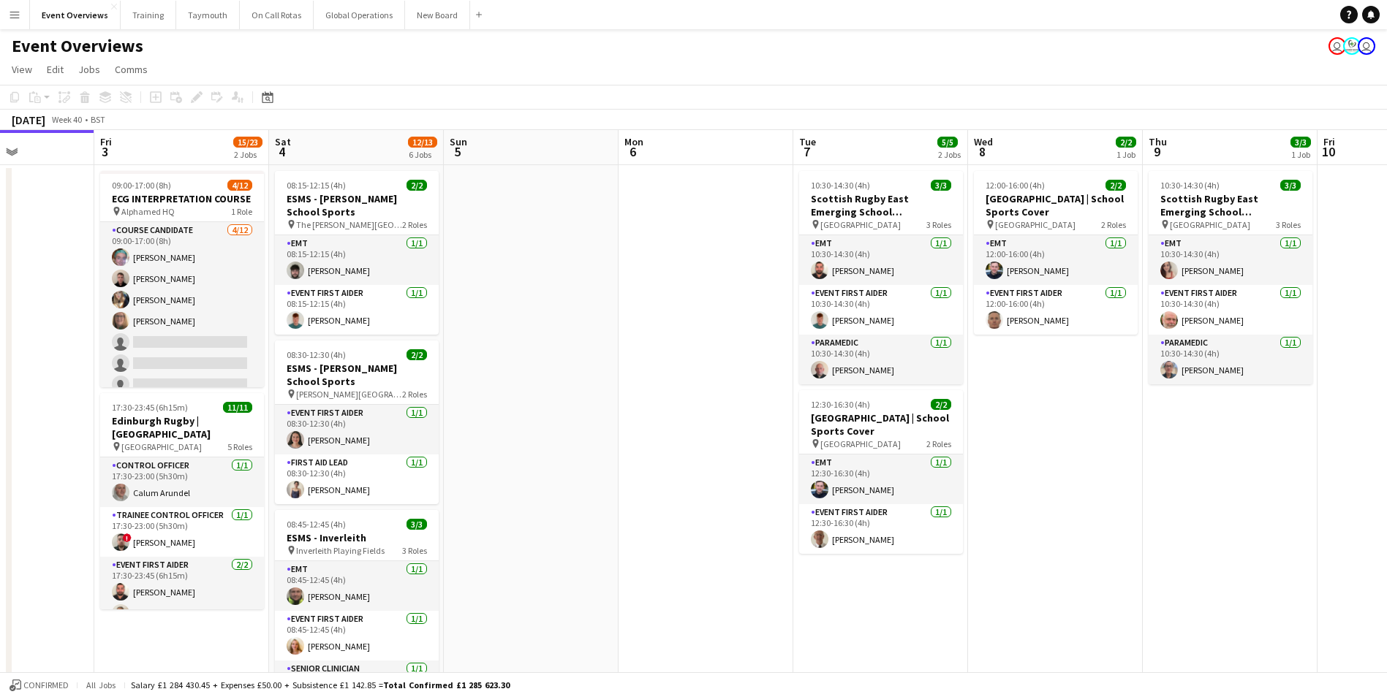
scroll to position [0, 431]
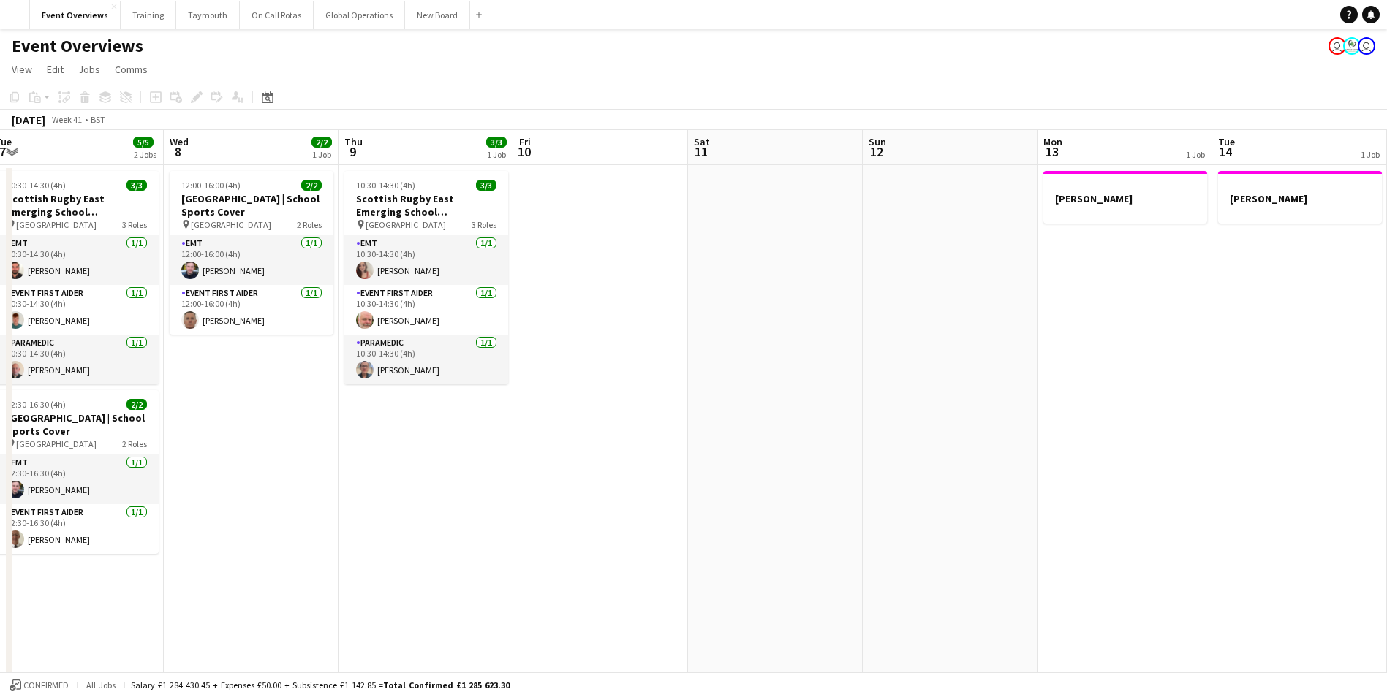
drag, startPoint x: 1128, startPoint y: 523, endPoint x: 147, endPoint y: 515, distance: 981.0
click at [147, 515] on app-calendar-viewport "Sat 4 12/13 6 Jobs Sun 5 Mon 6 Tue 7 5/5 2 Jobs Wed 8 2/2 1 Job Thu 9 3/3 1 Job…" at bounding box center [693, 692] width 1387 height 1125
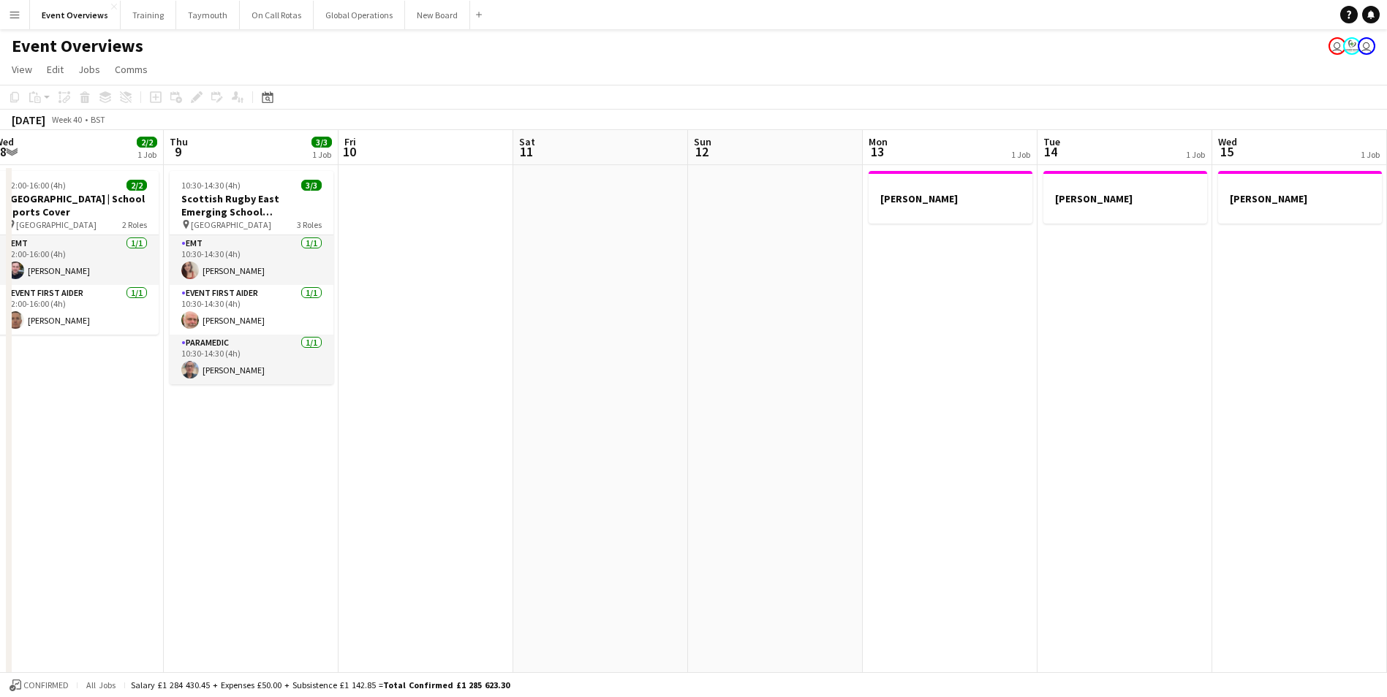
scroll to position [0, 538]
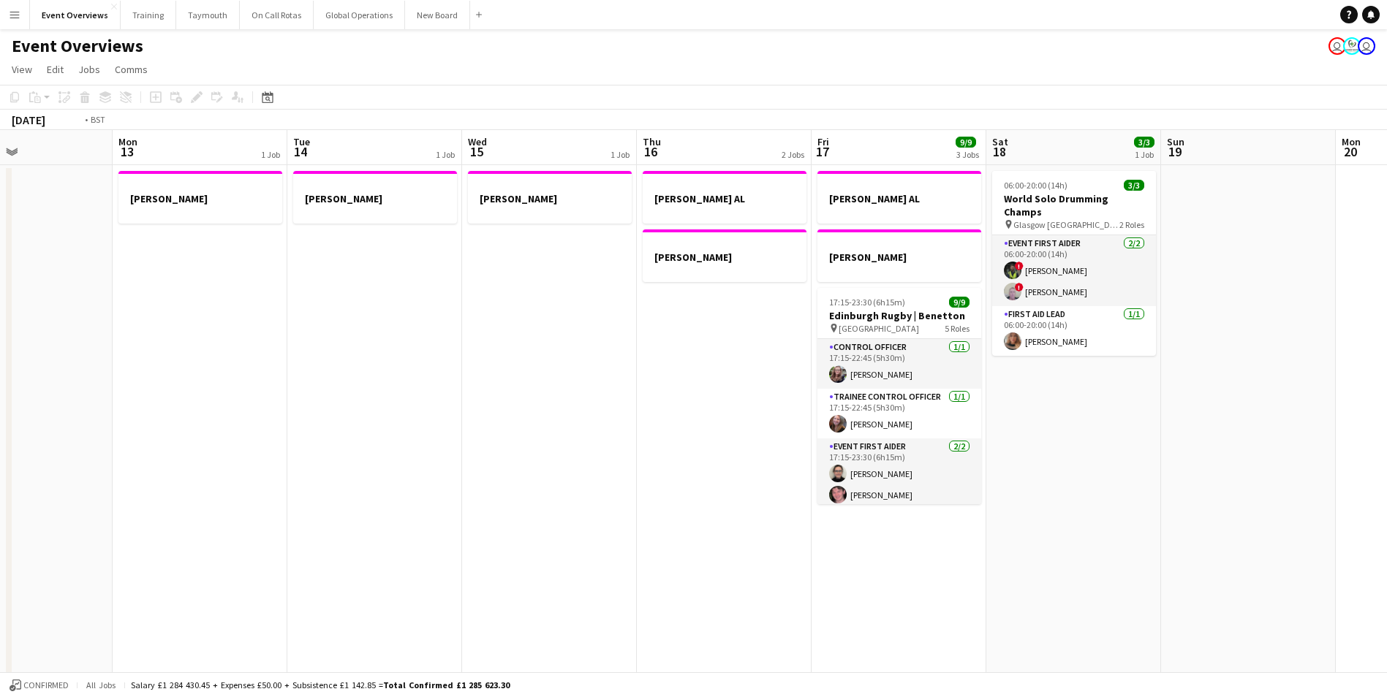
drag, startPoint x: 993, startPoint y: 478, endPoint x: 69, endPoint y: 485, distance: 924.0
click at [70, 485] on app-calendar-viewport "Thu 9 3/3 1 Job Fri 10 Sat 11 Sun 12 Mon 13 1 Job Tue 14 1 Job Wed 15 1 Job Thu…" at bounding box center [693, 692] width 1387 height 1125
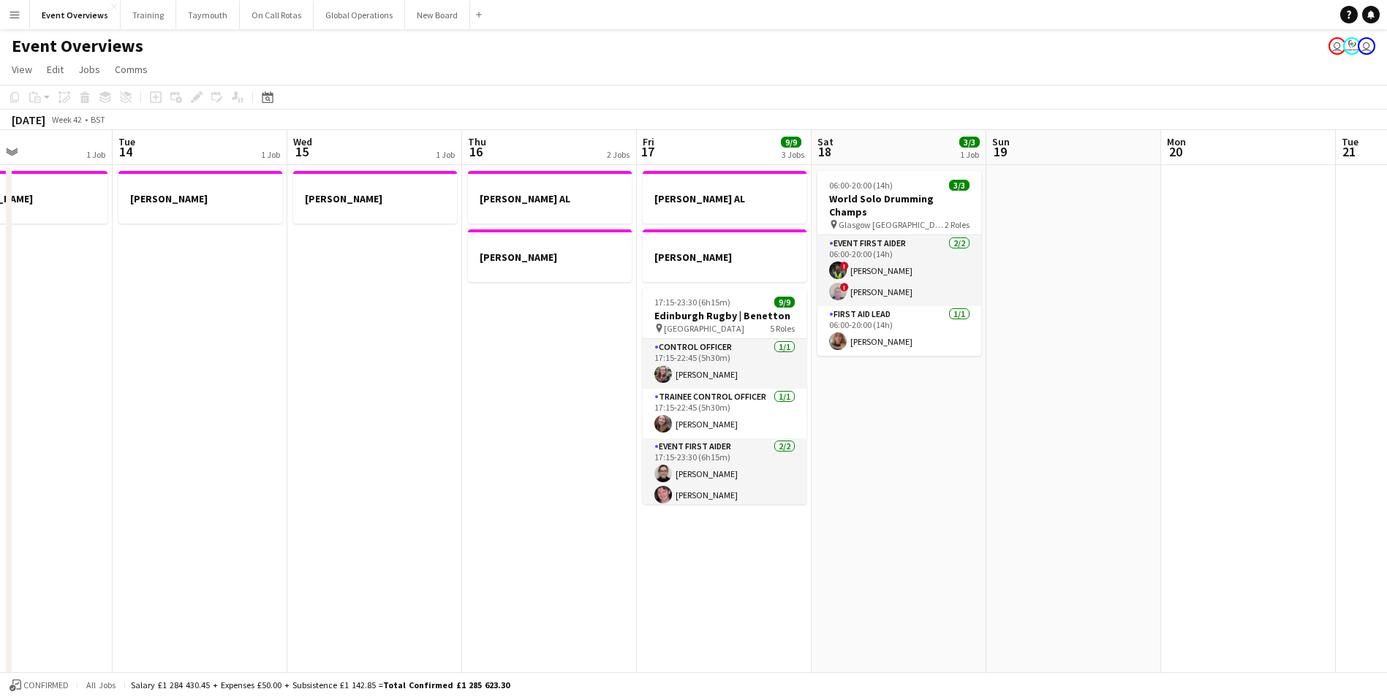
scroll to position [0, 588]
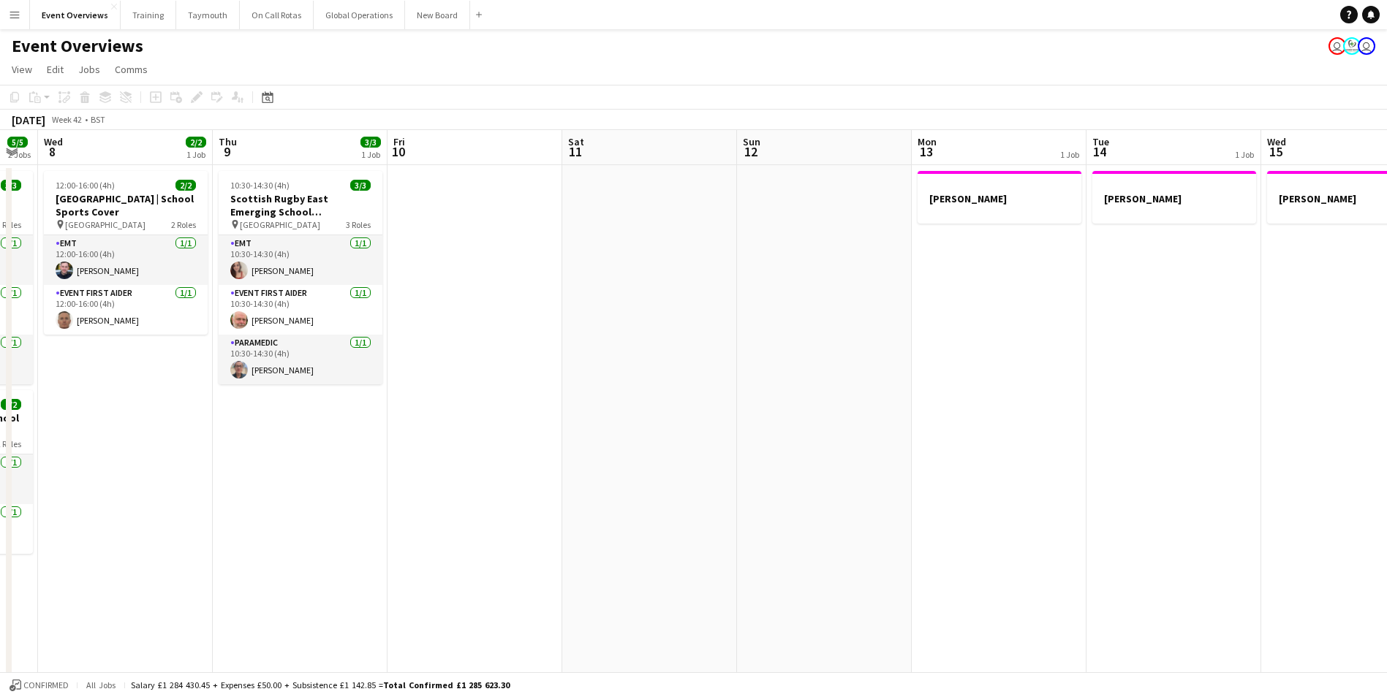
drag, startPoint x: 226, startPoint y: 522, endPoint x: 1213, endPoint y: 454, distance: 989.2
click at [1227, 450] on app-calendar-viewport "Mon 6 Tue 7 5/5 2 Jobs Wed 8 2/2 1 Job Thu 9 3/3 1 Job Fri 10 Sat 11 Sun 12 Mon…" at bounding box center [693, 692] width 1387 height 1125
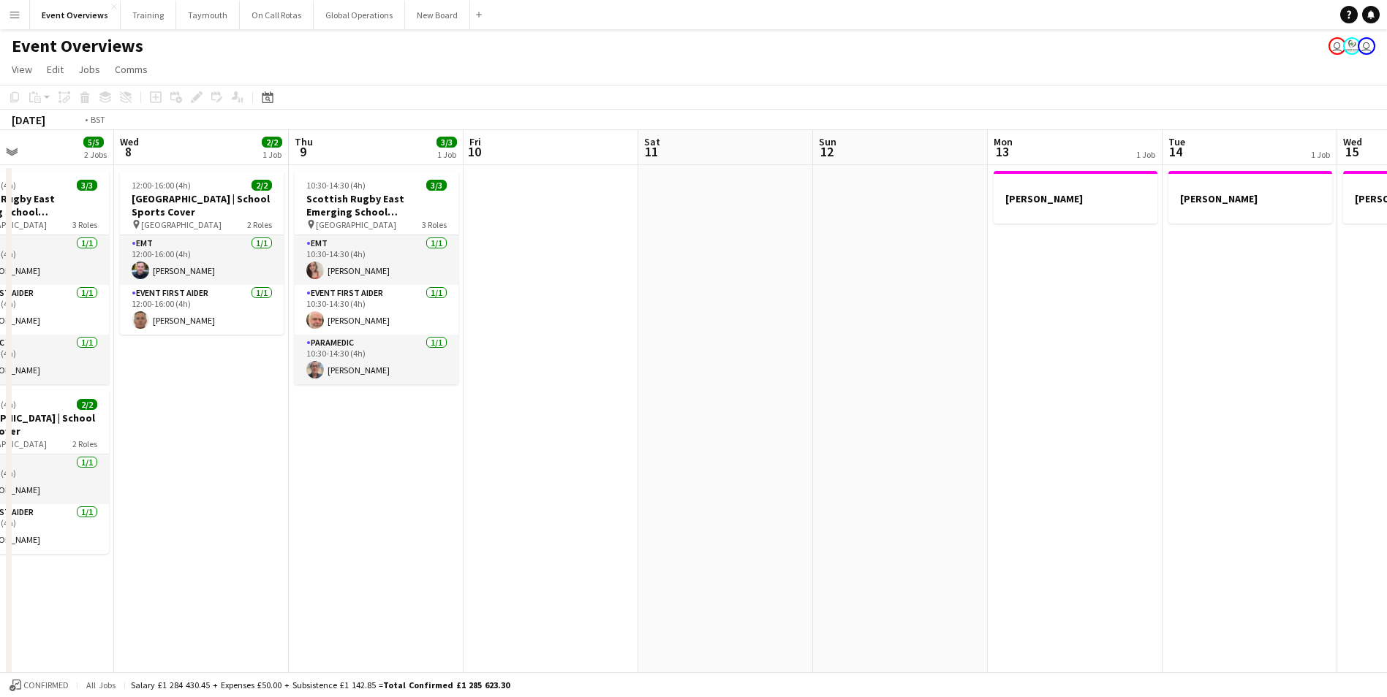
drag, startPoint x: 461, startPoint y: 568, endPoint x: 1023, endPoint y: 508, distance: 565.3
click at [1023, 508] on app-calendar-viewport "Sun 5 Mon 6 Tue 7 5/5 2 Jobs Wed 8 2/2 1 Job Thu 9 3/3 1 Job Fri 10 Sat 11 Sun …" at bounding box center [693, 692] width 1387 height 1125
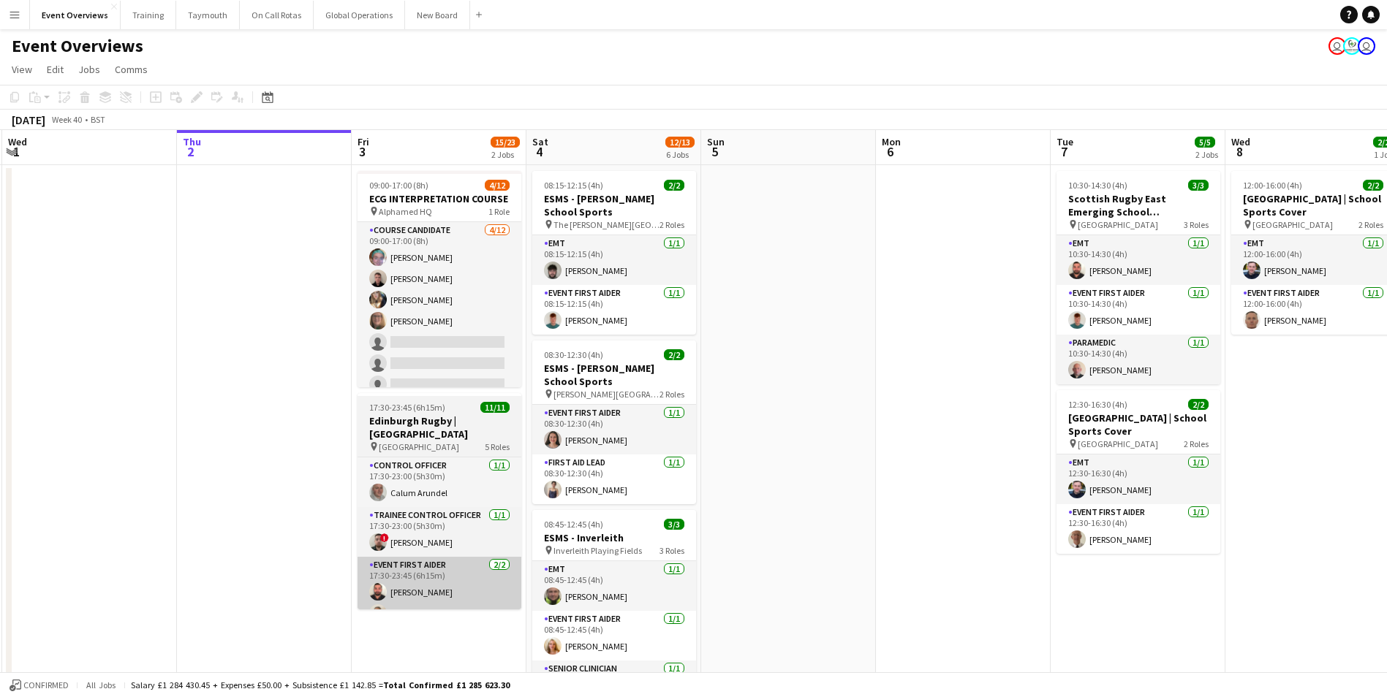
drag, startPoint x: 206, startPoint y: 548, endPoint x: 471, endPoint y: 546, distance: 264.6
click at [822, 499] on app-calendar-viewport "Mon 29 Tue 30 Wed 1 Thu 2 Fri 3 15/23 2 Jobs Sat 4 12/13 6 Jobs Sun 5 Mon 6 Tue…" at bounding box center [693, 692] width 1387 height 1125
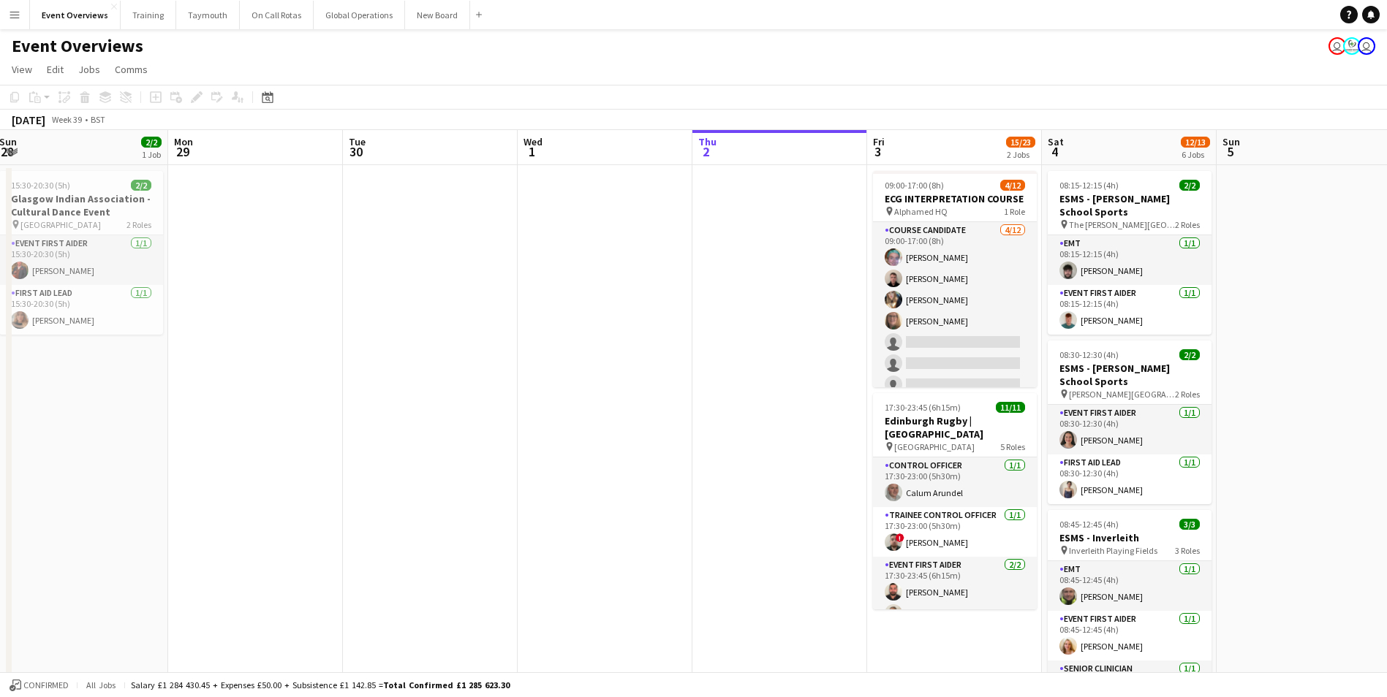
scroll to position [0, 329]
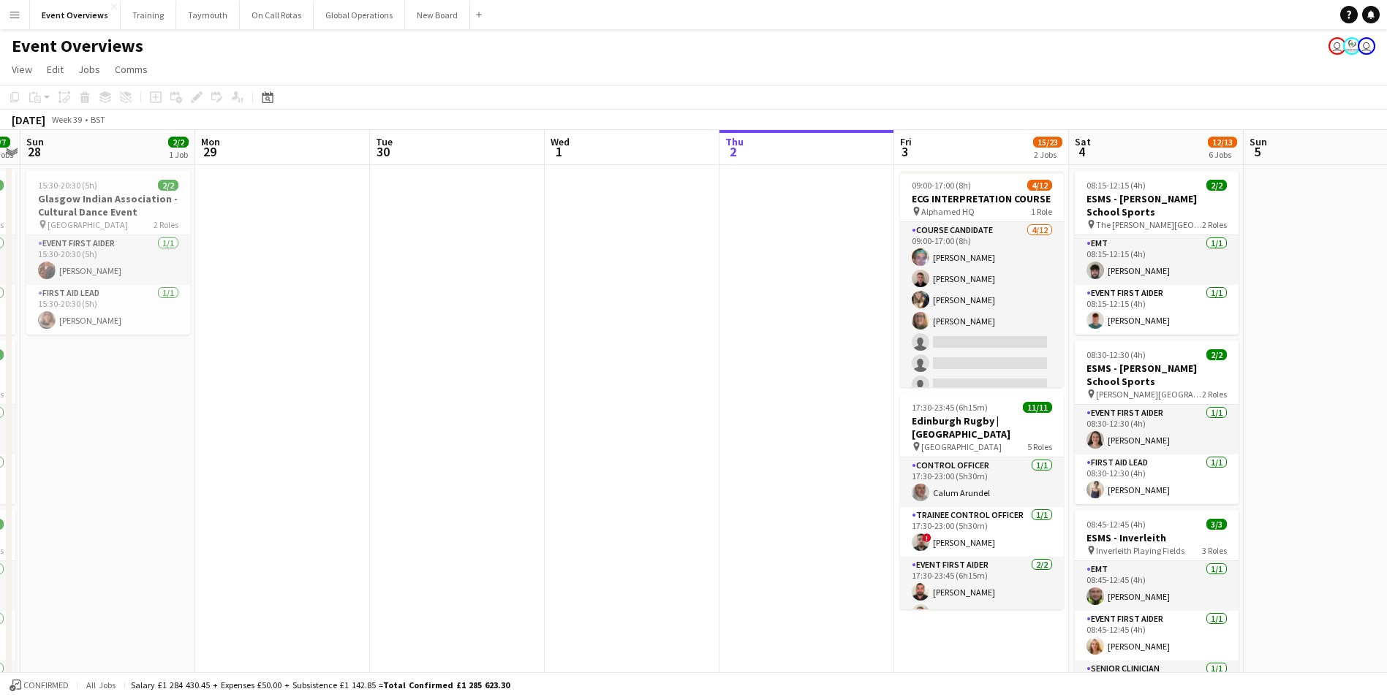
drag, startPoint x: 259, startPoint y: 501, endPoint x: 652, endPoint y: 482, distance: 393.7
click at [652, 482] on app-calendar-viewport "Fri 26 Sat 27 7/7 3 Jobs Sun 28 2/2 1 Job Mon 29 Tue 30 Wed 1 Thu 2 Fri 3 15/23…" at bounding box center [693, 692] width 1387 height 1125
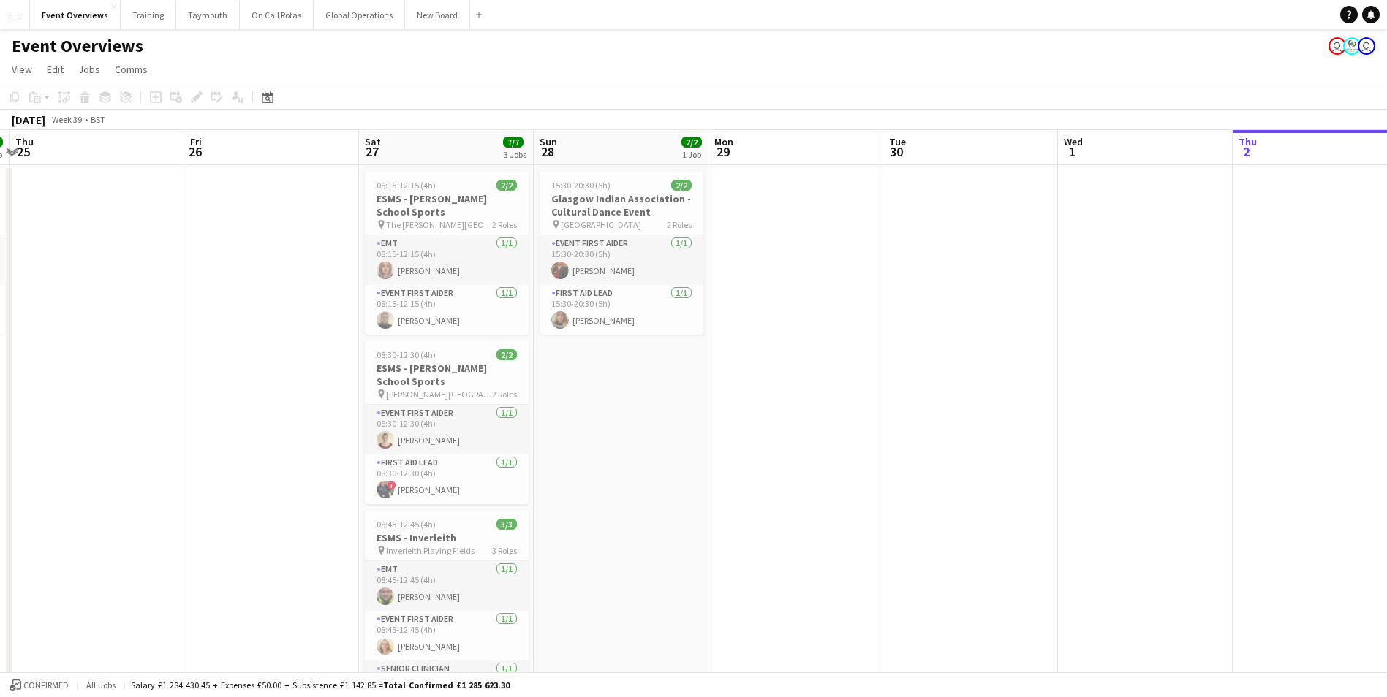
scroll to position [0, 293]
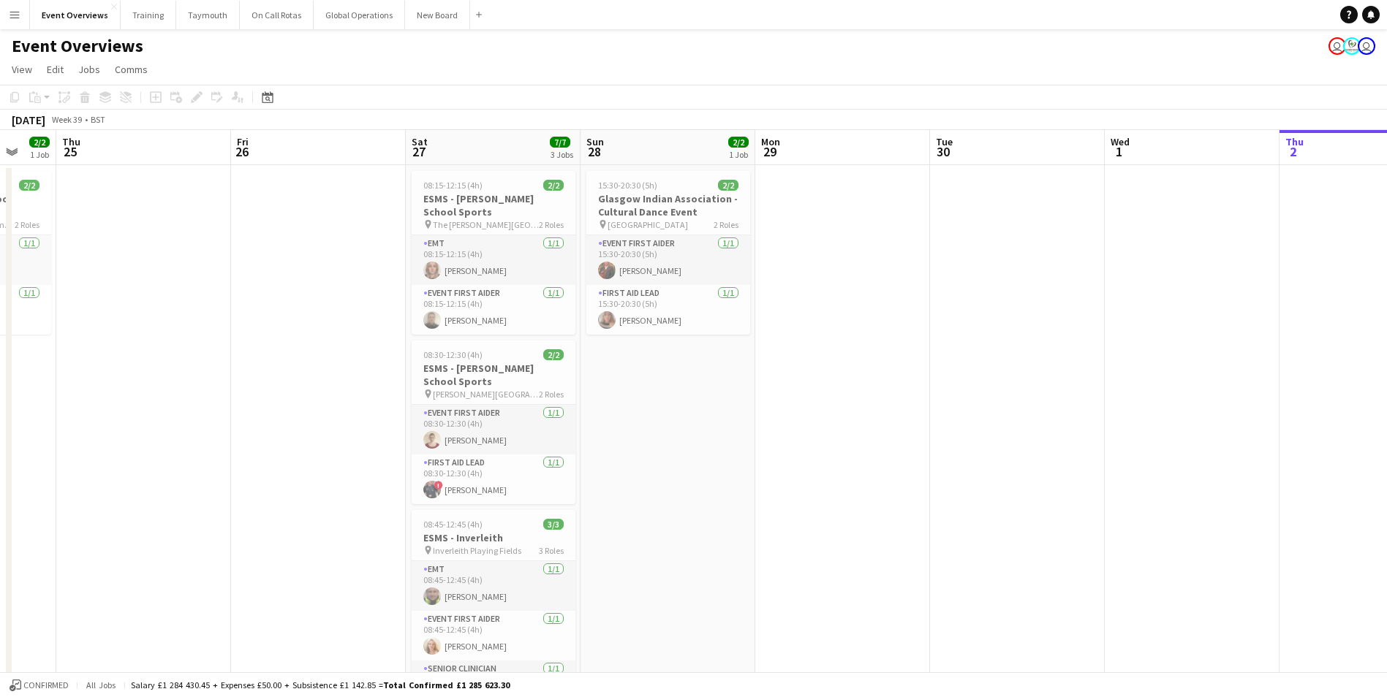
drag, startPoint x: 474, startPoint y: 485, endPoint x: 1034, endPoint y: 470, distance: 560.1
click at [1034, 470] on app-calendar-viewport "Tue 23 9/9 1 Job Wed 24 2/2 1 Job Thu 25 Fri 26 Sat 27 7/7 3 Jobs Sun 28 2/2 1 …" at bounding box center [693, 692] width 1387 height 1125
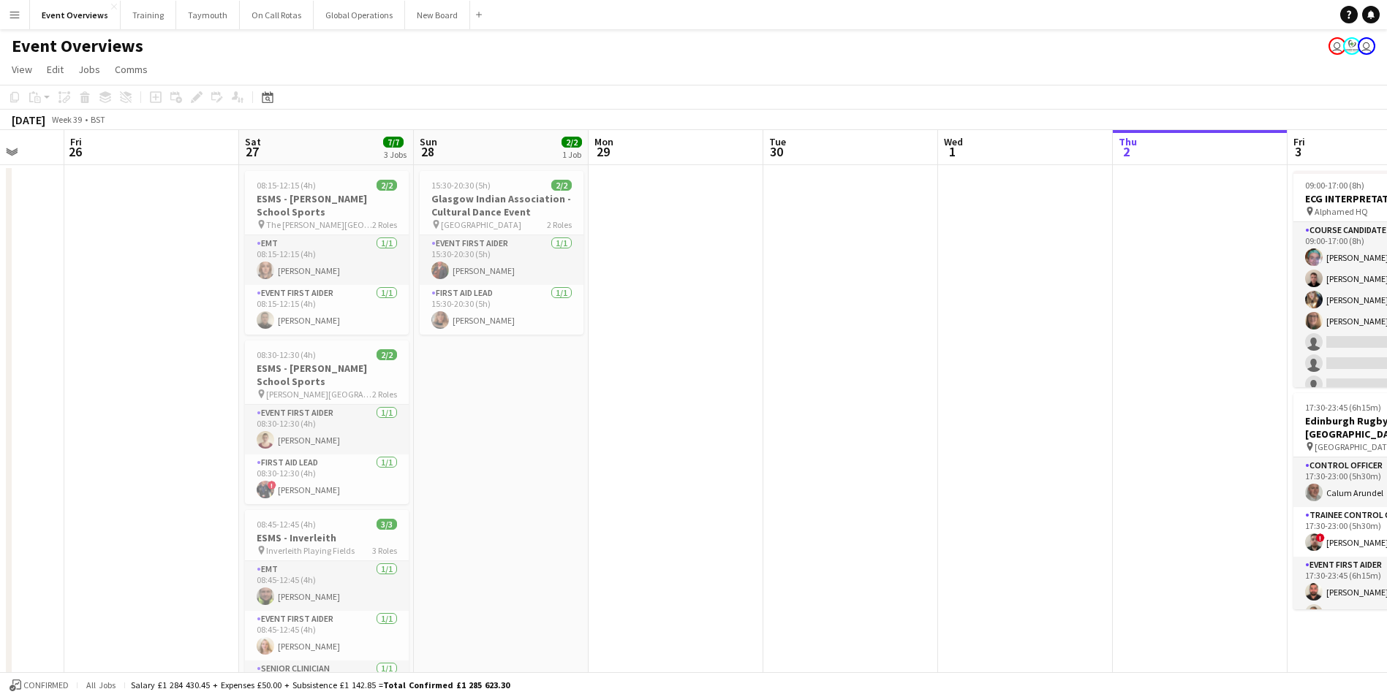
scroll to position [0, 476]
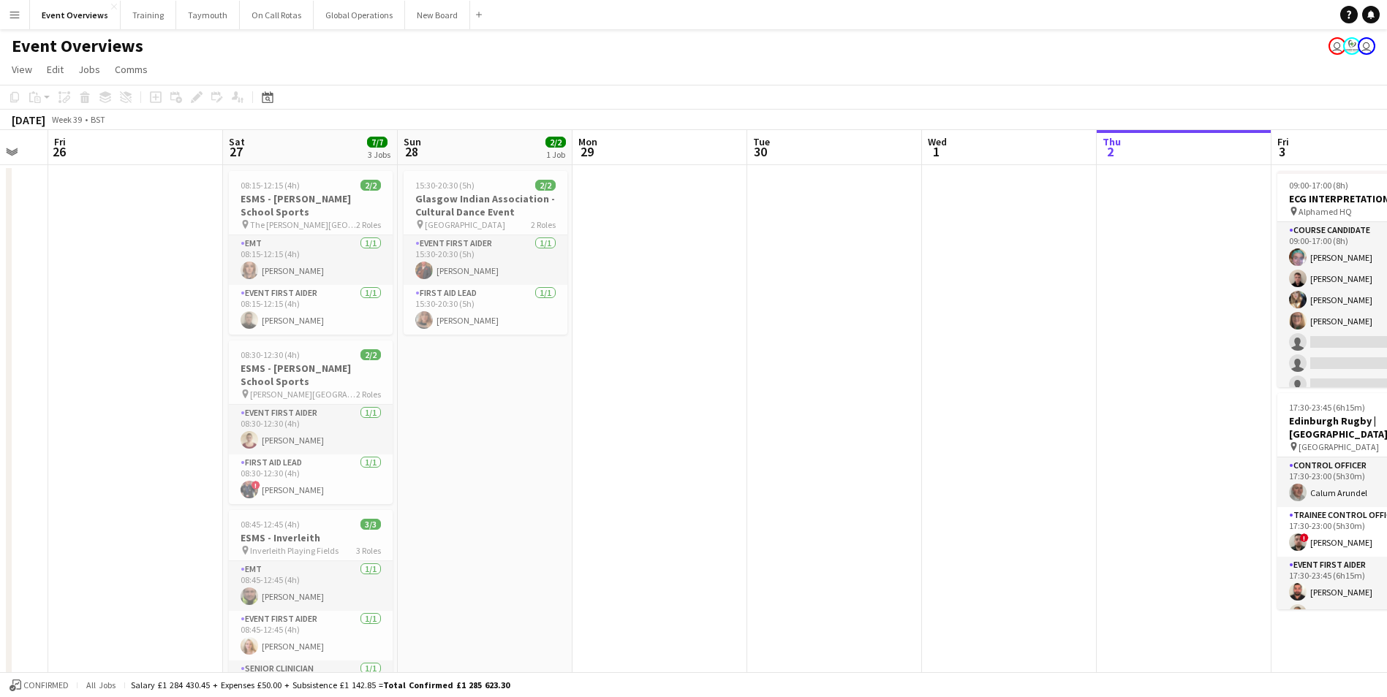
drag, startPoint x: 839, startPoint y: 494, endPoint x: 656, endPoint y: 523, distance: 185.8
click at [656, 523] on app-calendar-viewport "Tue 23 9/9 1 Job Wed 24 2/2 1 Job Thu 25 Fri 26 Sat 27 7/7 3 Jobs Sun 28 2/2 1 …" at bounding box center [693, 692] width 1387 height 1125
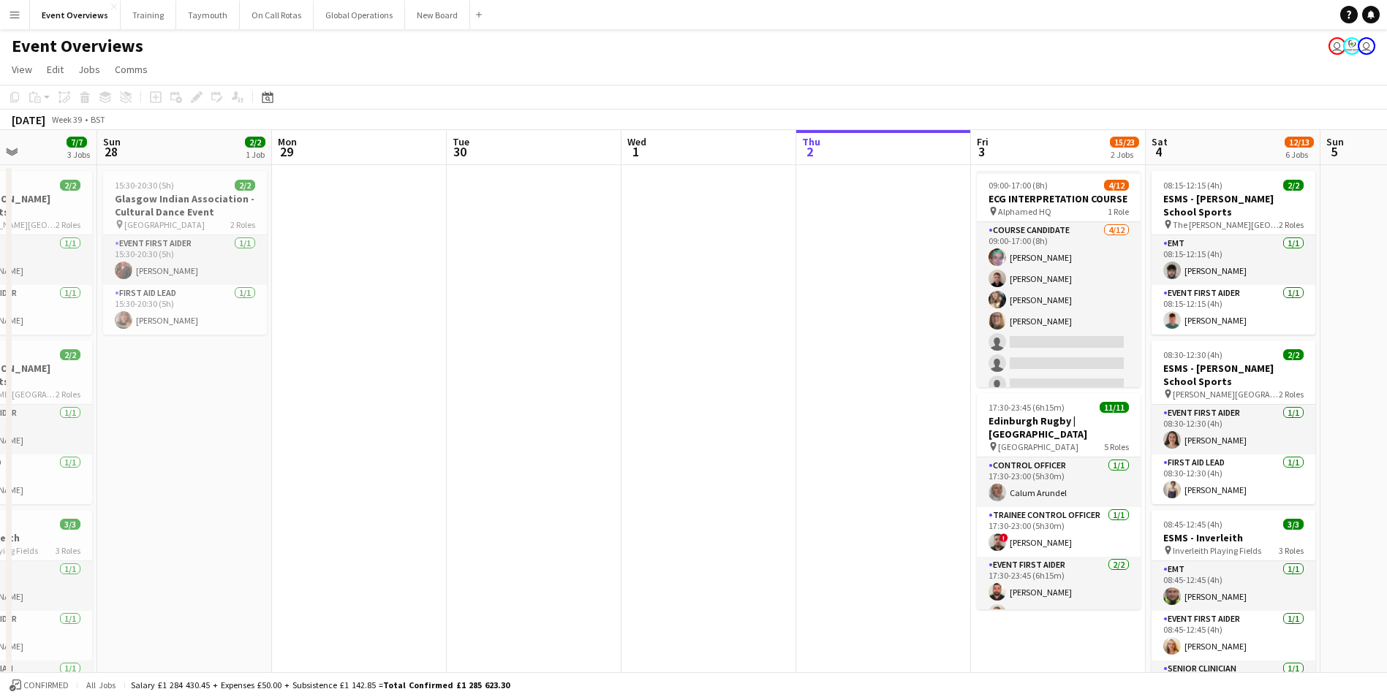
drag, startPoint x: 1014, startPoint y: 373, endPoint x: 517, endPoint y: 439, distance: 501.4
click at [518, 439] on app-calendar-viewport "Thu 25 Fri 26 Sat 27 7/7 3 Jobs Sun 28 2/2 1 Job Mon 29 Tue 30 Wed 1 Thu 2 Fri …" at bounding box center [693, 692] width 1387 height 1125
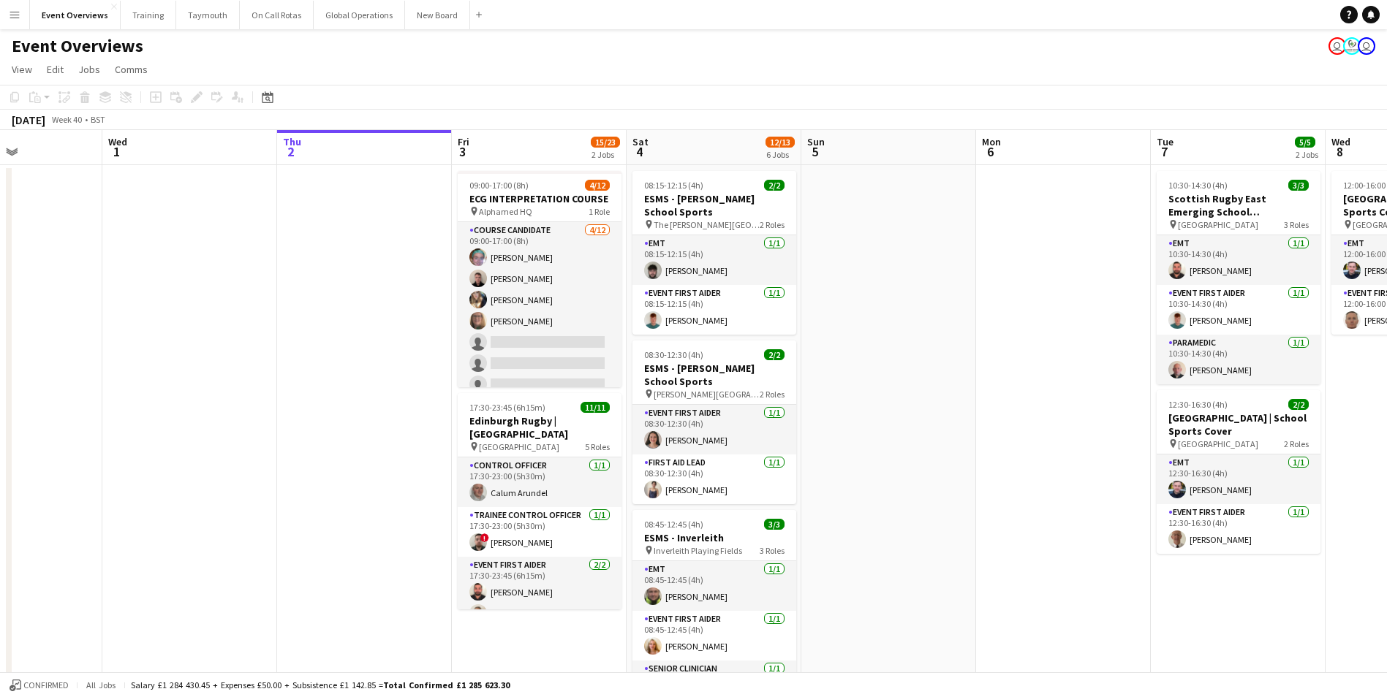
drag, startPoint x: 1208, startPoint y: 393, endPoint x: 626, endPoint y: 414, distance: 583.0
click at [626, 414] on app-calendar-viewport "Sat 27 7/7 3 Jobs Sun 28 2/2 1 Job Mon 29 Tue 30 Wed 1 Thu 2 Fri 3 15/23 2 Jobs…" at bounding box center [693, 692] width 1387 height 1125
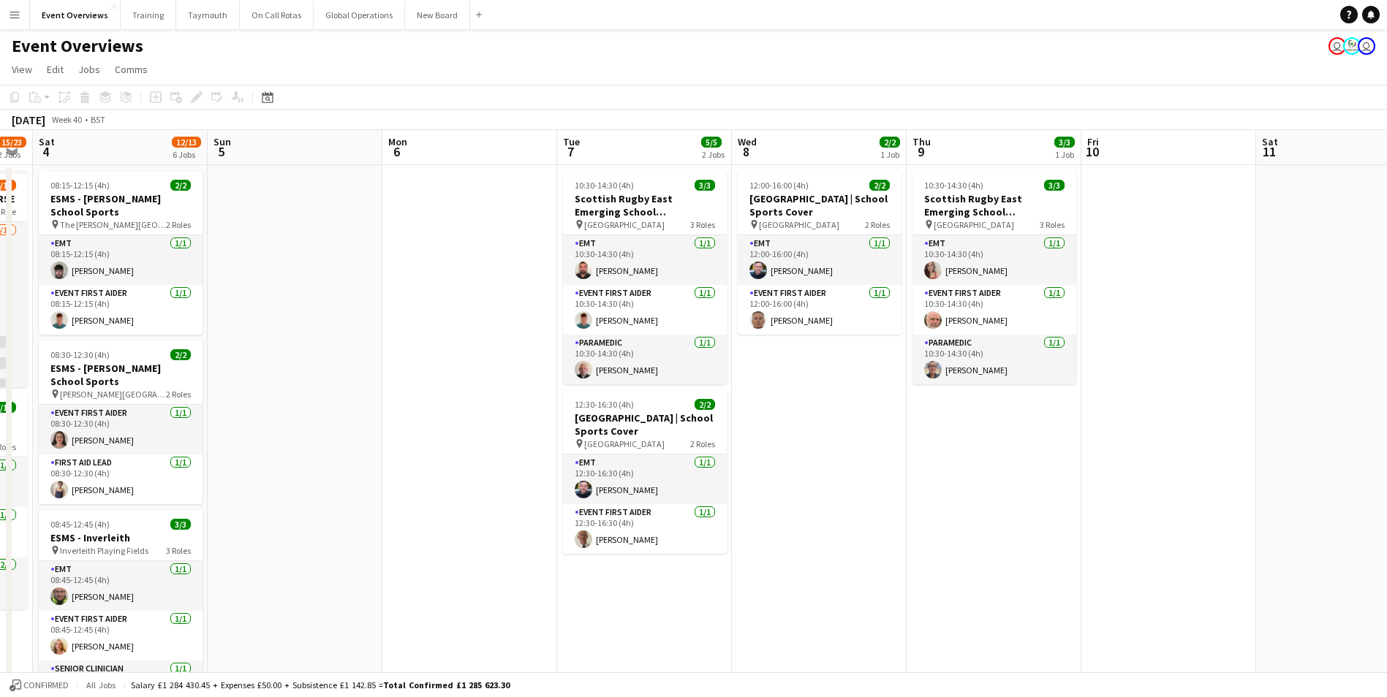
drag, startPoint x: 750, startPoint y: 408, endPoint x: 604, endPoint y: 445, distance: 150.9
click at [476, 440] on app-calendar-viewport "Wed 1 Thu 2 Fri 3 15/23 2 Jobs Sat 4 12/13 6 Jobs Sun 5 Mon 6 Tue 7 5/5 2 Jobs …" at bounding box center [693, 692] width 1387 height 1125
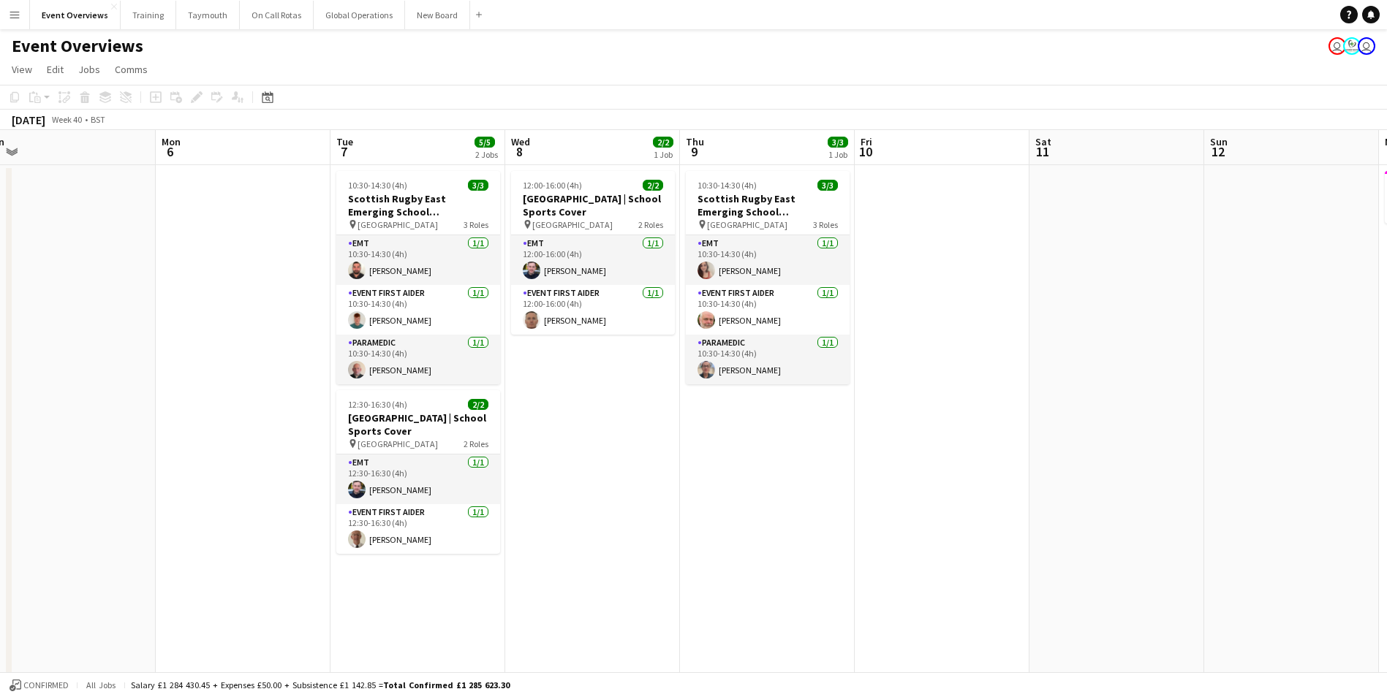
drag, startPoint x: 884, startPoint y: 458, endPoint x: 587, endPoint y: 490, distance: 299.2
click at [587, 490] on app-calendar-viewport "Thu 2 Fri 3 15/23 2 Jobs Sat 4 12/13 6 Jobs Sun 5 Mon 6 Tue 7 5/5 2 Jobs Wed 8 …" at bounding box center [693, 692] width 1387 height 1125
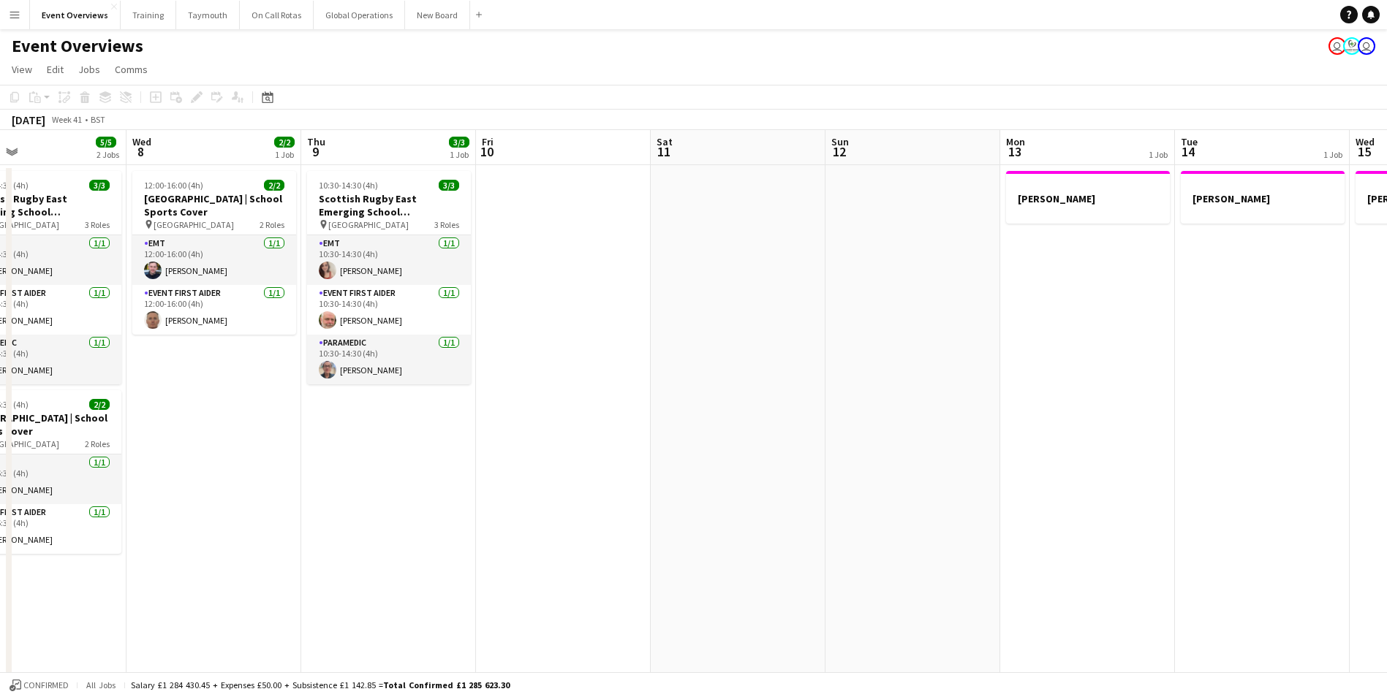
drag, startPoint x: 963, startPoint y: 483, endPoint x: 583, endPoint y: 518, distance: 381.7
click at [583, 518] on app-calendar-viewport "Sat 4 12/13 6 Jobs Sun 5 Mon 6 Tue 7 5/5 2 Jobs Wed 8 2/2 1 Job Thu 9 3/3 1 Job…" at bounding box center [693, 692] width 1387 height 1125
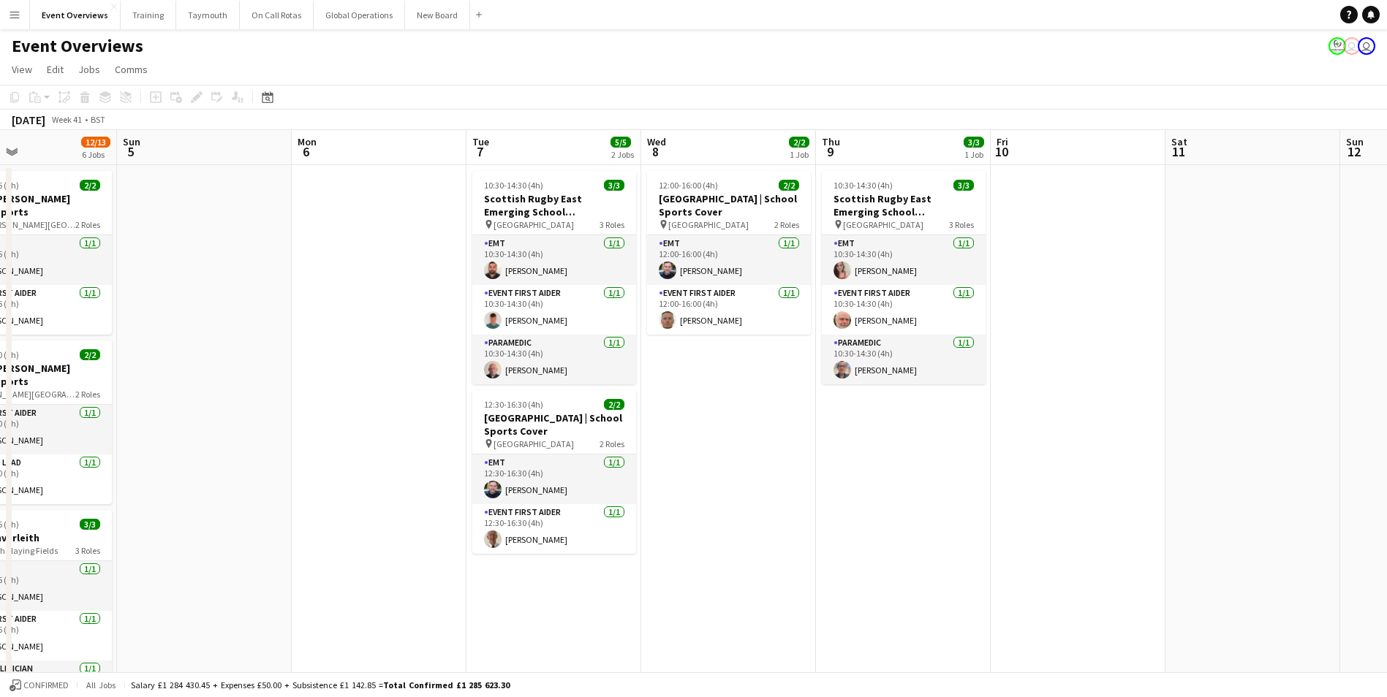
drag, startPoint x: 360, startPoint y: 505, endPoint x: 1061, endPoint y: 471, distance: 702.6
click at [1061, 471] on app-calendar-viewport "Thu 2 Fri 3 15/23 2 Jobs Sat 4 12/13 6 Jobs Sun 5 Mon 6 Tue 7 5/5 2 Jobs Wed 8 …" at bounding box center [693, 692] width 1387 height 1125
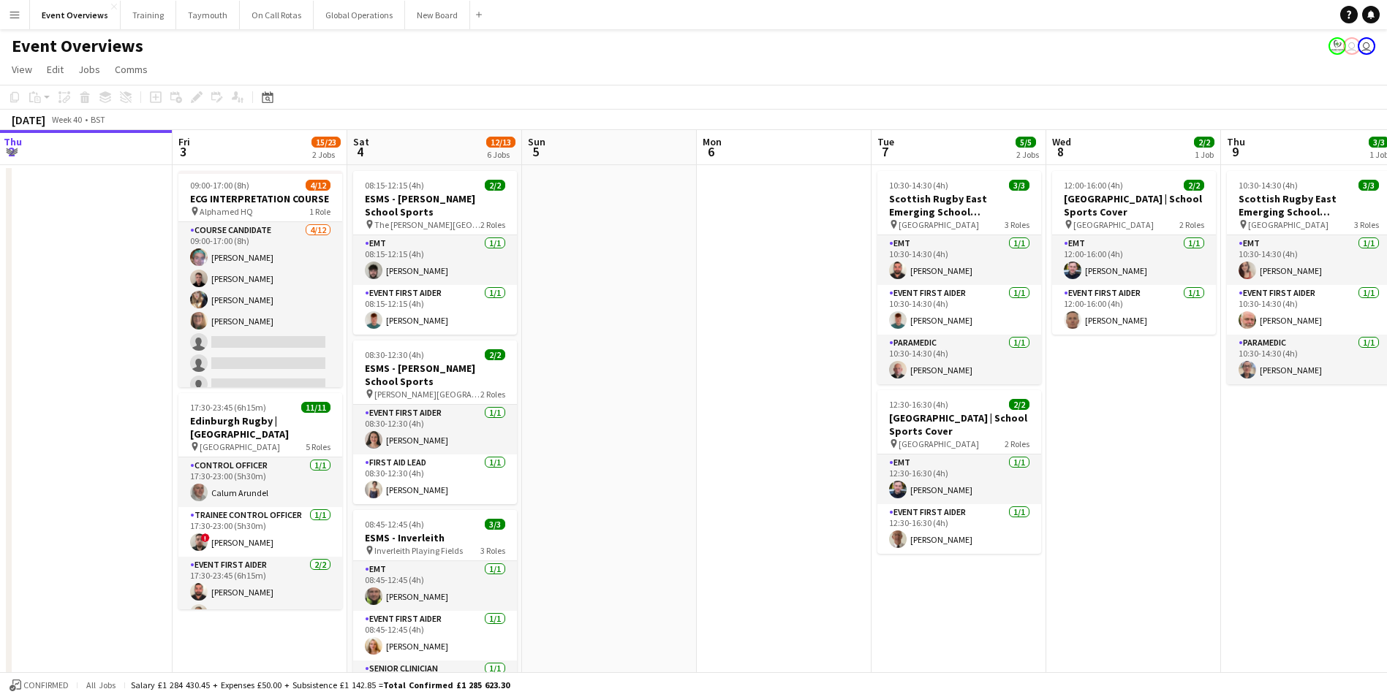
drag, startPoint x: 520, startPoint y: 484, endPoint x: 756, endPoint y: 469, distance: 236.6
click at [756, 469] on app-calendar-viewport "Tue 30 Wed 1 Thu 2 Fri 3 15/23 2 Jobs Sat 4 12/13 6 Jobs Sun 5 Mon 6 Tue 7 5/5 …" at bounding box center [693, 692] width 1387 height 1125
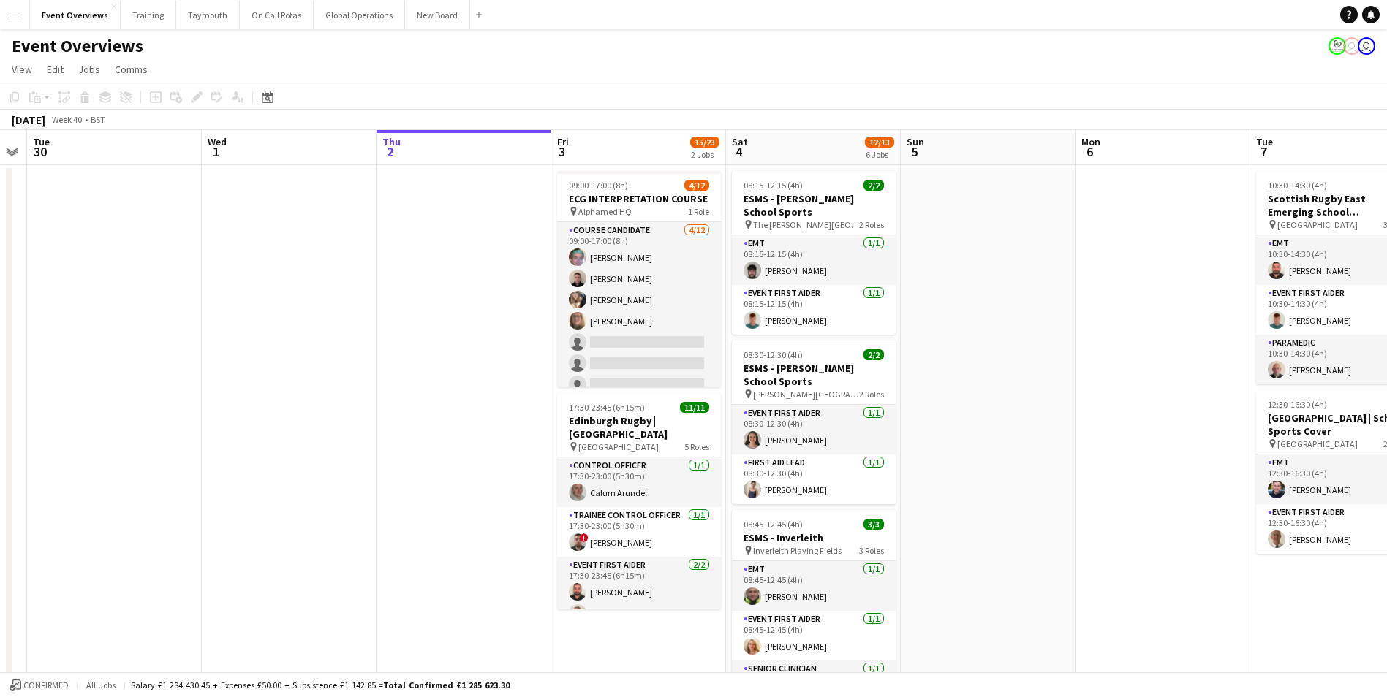
drag, startPoint x: 621, startPoint y: 485, endPoint x: 999, endPoint y: 452, distance: 379.3
click at [999, 452] on app-calendar-viewport "Sun 28 2/2 1 Job Mon 29 Tue 30 Wed 1 Thu 2 Fri 3 15/23 2 Jobs Sat 4 12/13 6 Job…" at bounding box center [693, 692] width 1387 height 1125
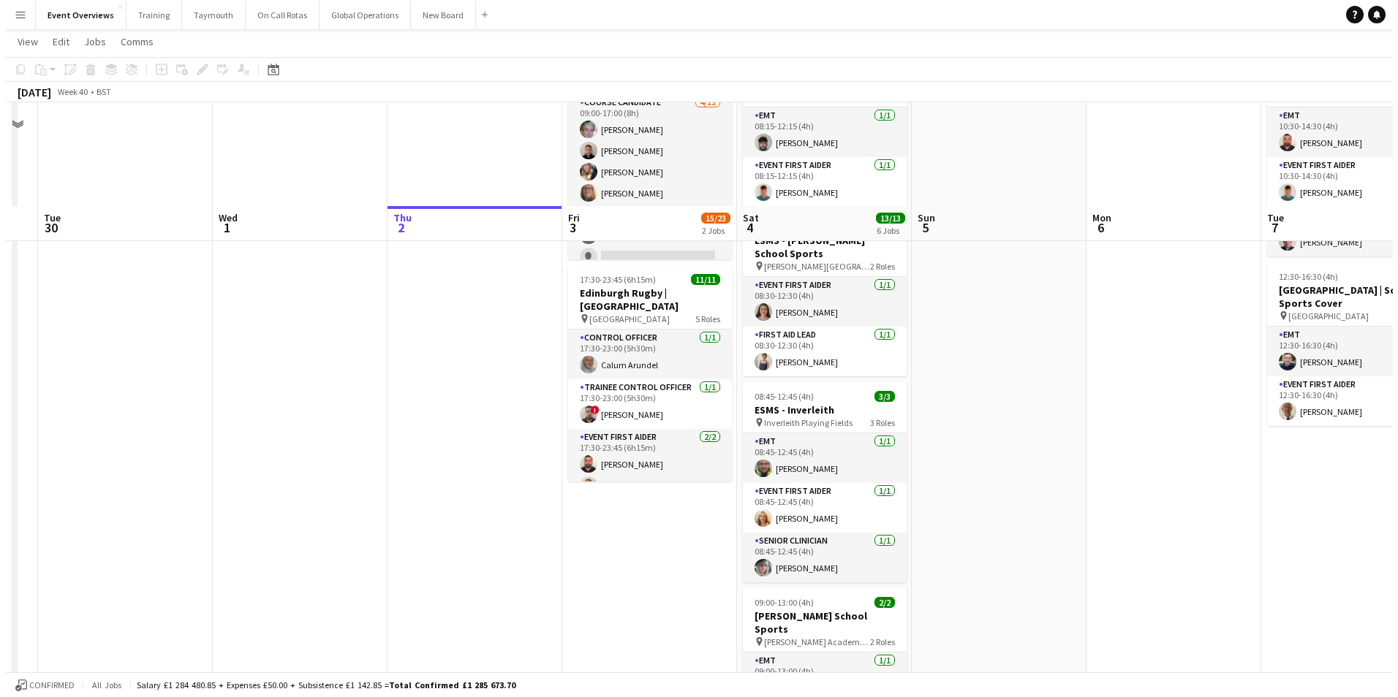
scroll to position [0, 0]
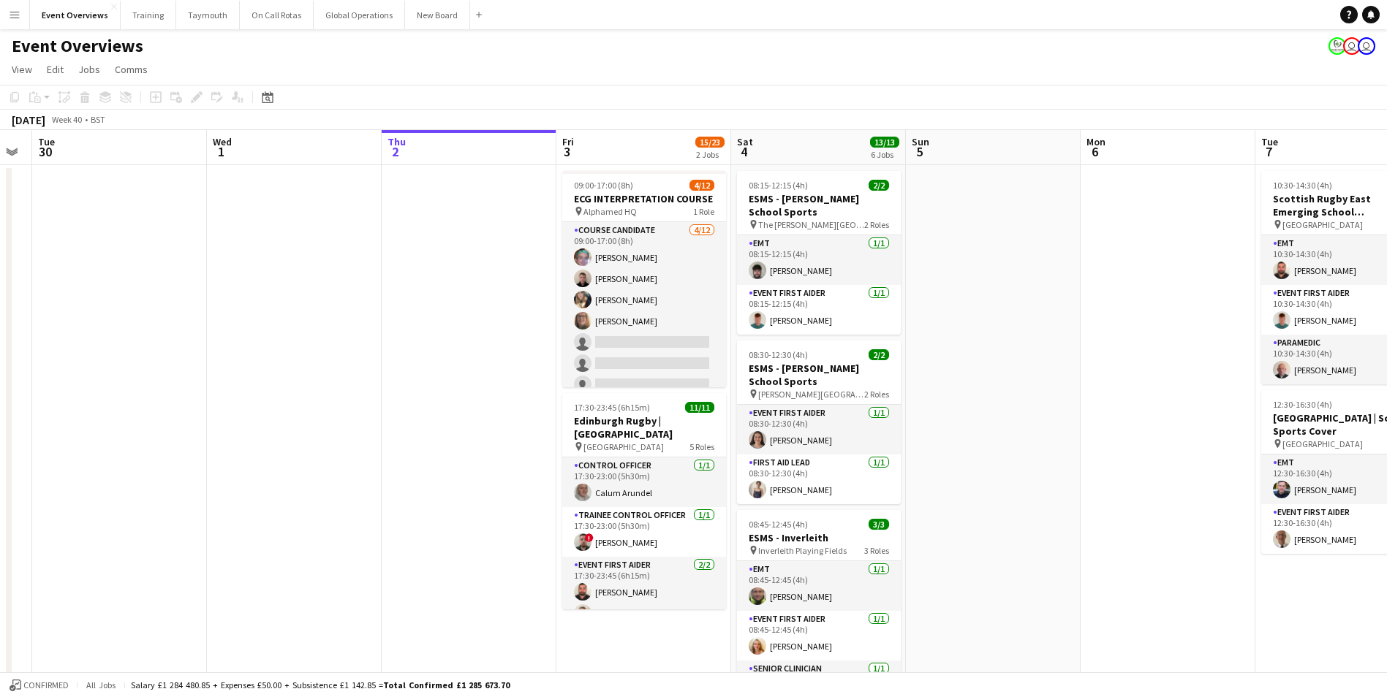
click at [13, 21] on button "Menu" at bounding box center [14, 14] width 29 height 29
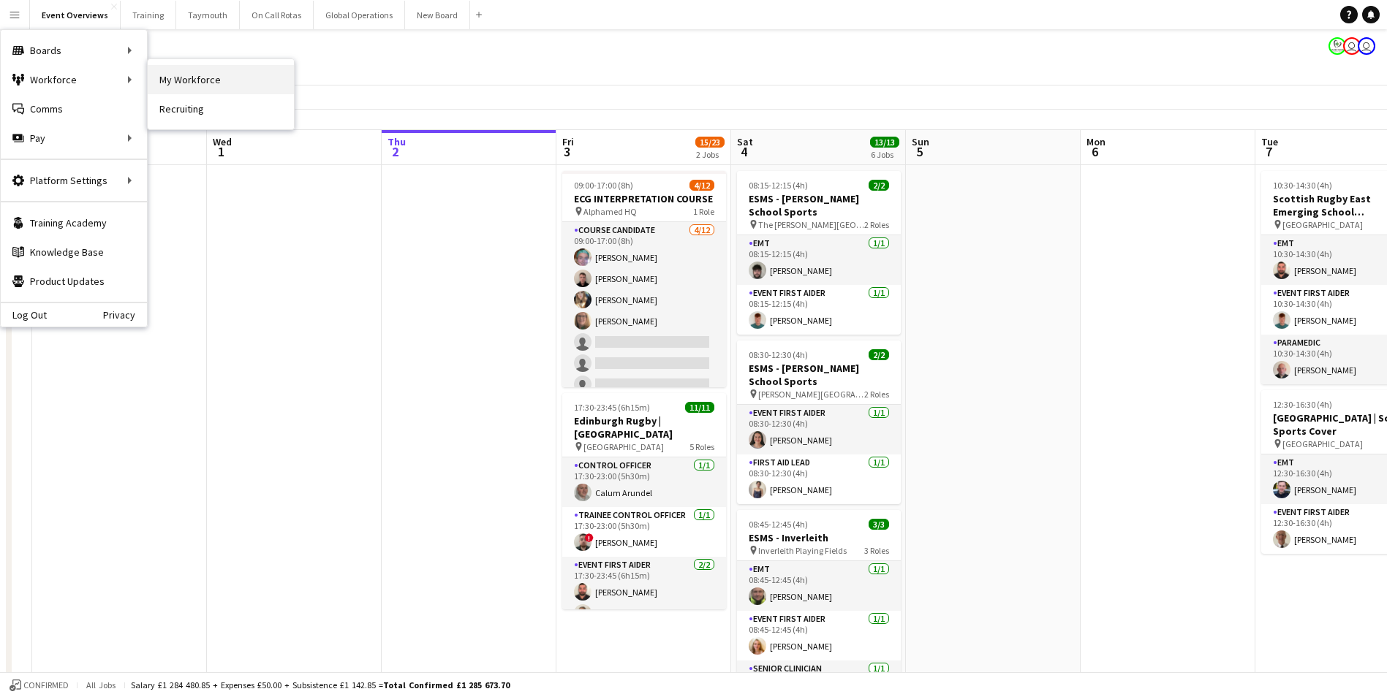
click at [200, 78] on link "My Workforce" at bounding box center [221, 79] width 146 height 29
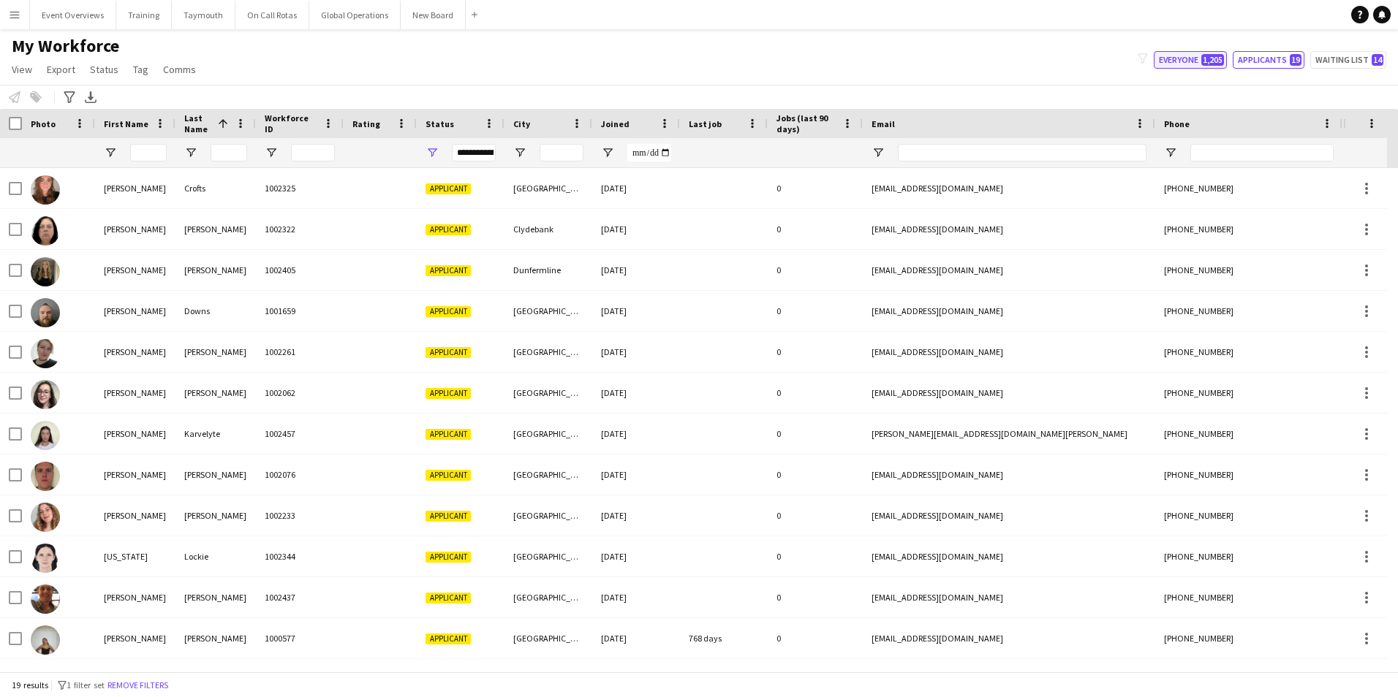
click at [1177, 55] on button "Everyone 1,205" at bounding box center [1189, 60] width 73 height 18
type input "**********"
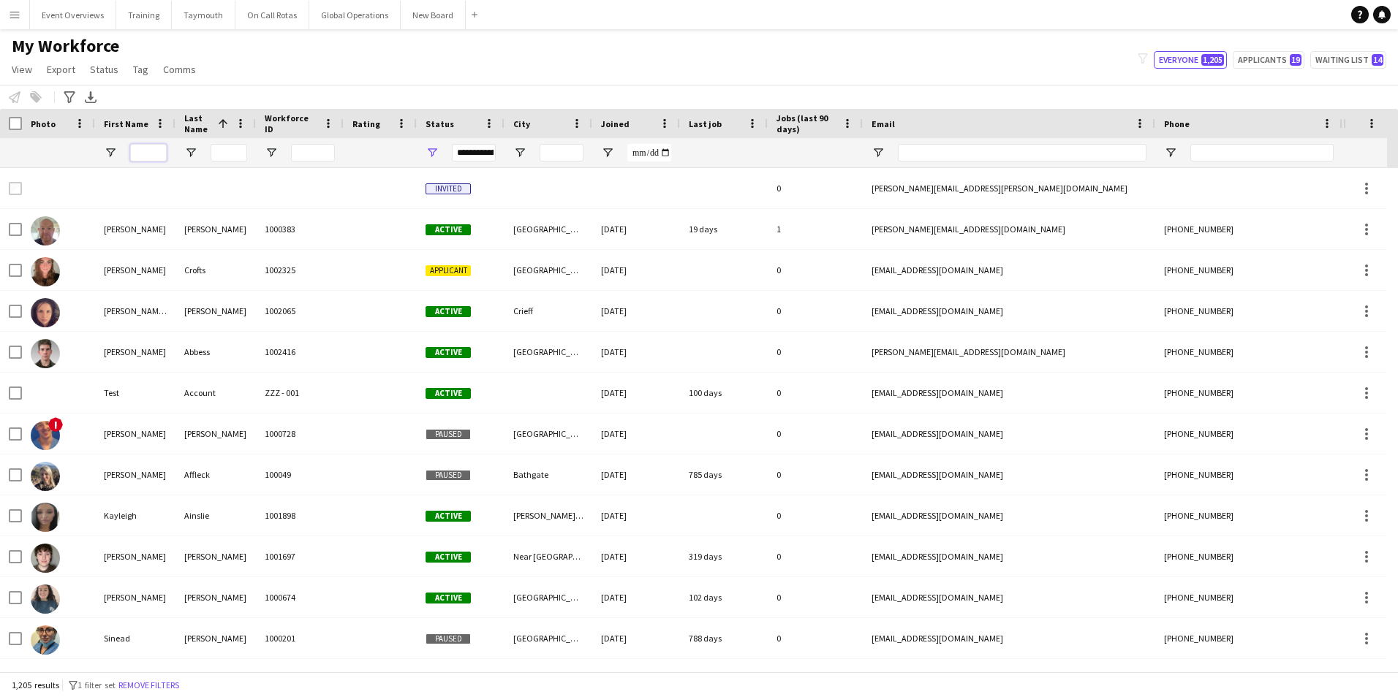
click at [140, 154] on input "First Name Filter Input" at bounding box center [148, 153] width 37 height 18
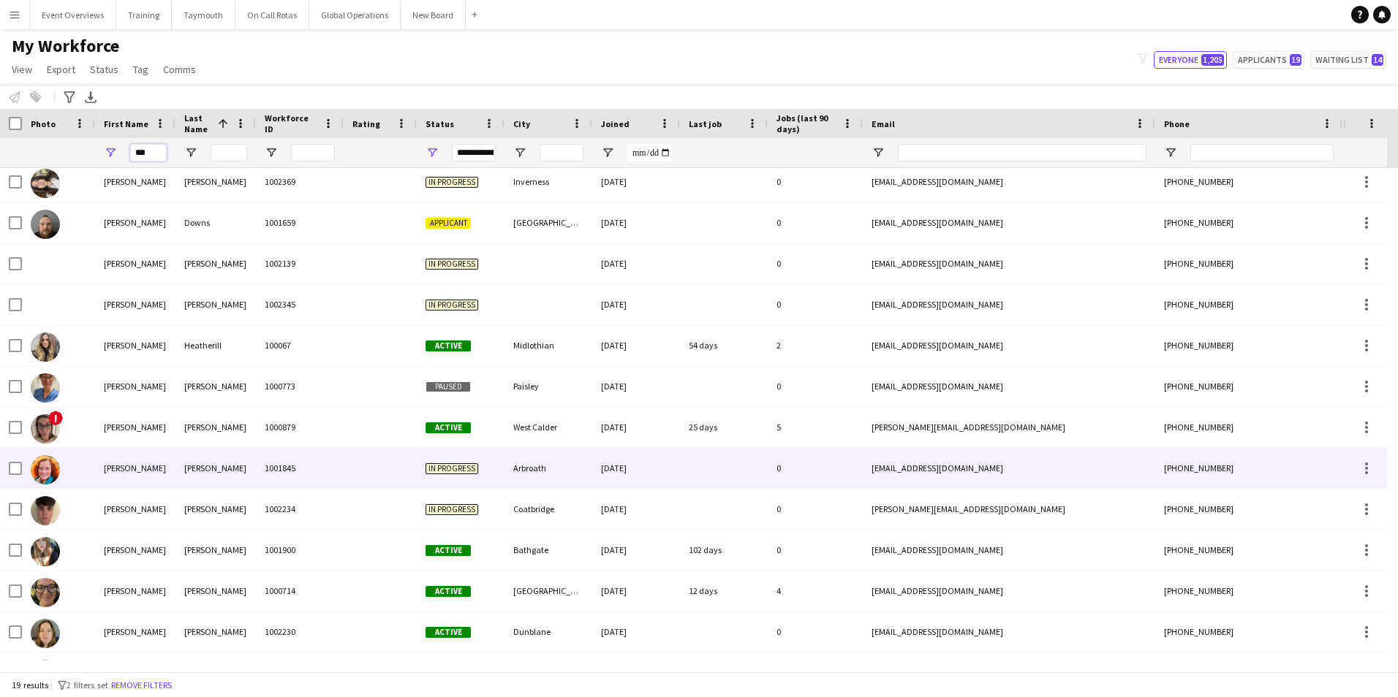
scroll to position [73, 0]
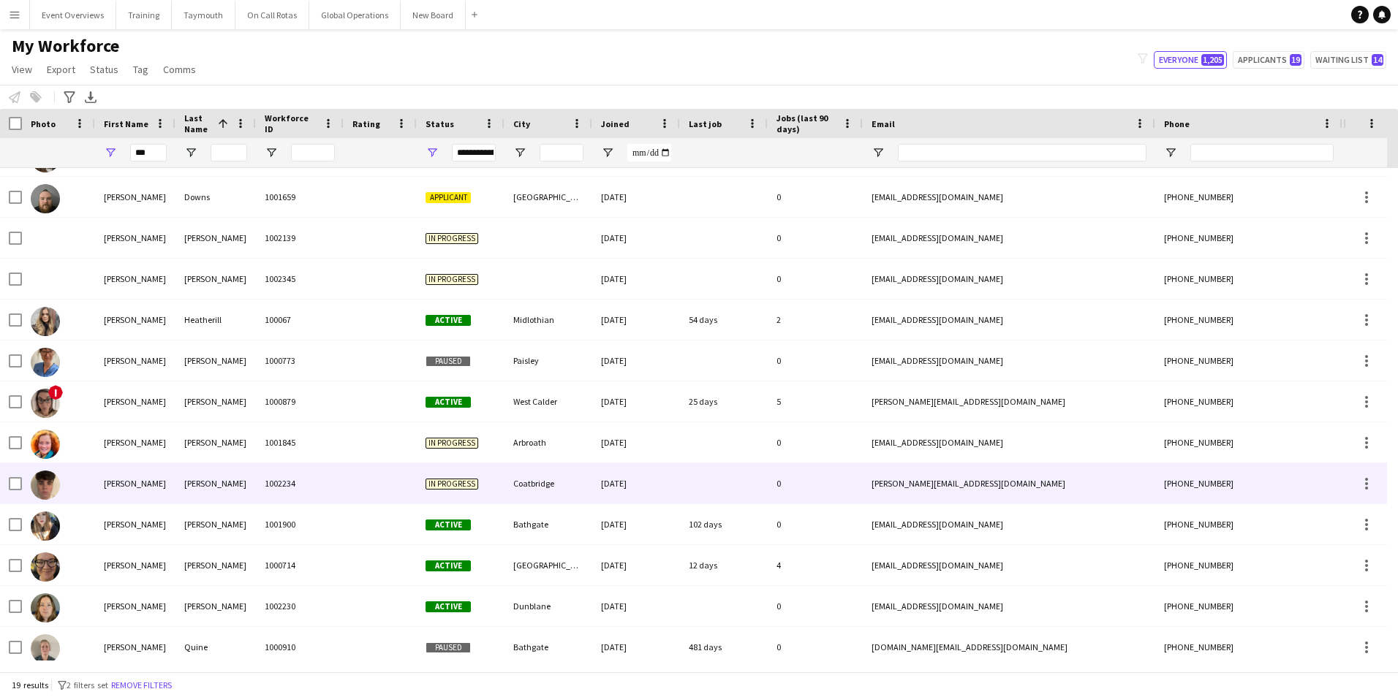
click at [140, 468] on div "[PERSON_NAME]" at bounding box center [135, 483] width 80 height 40
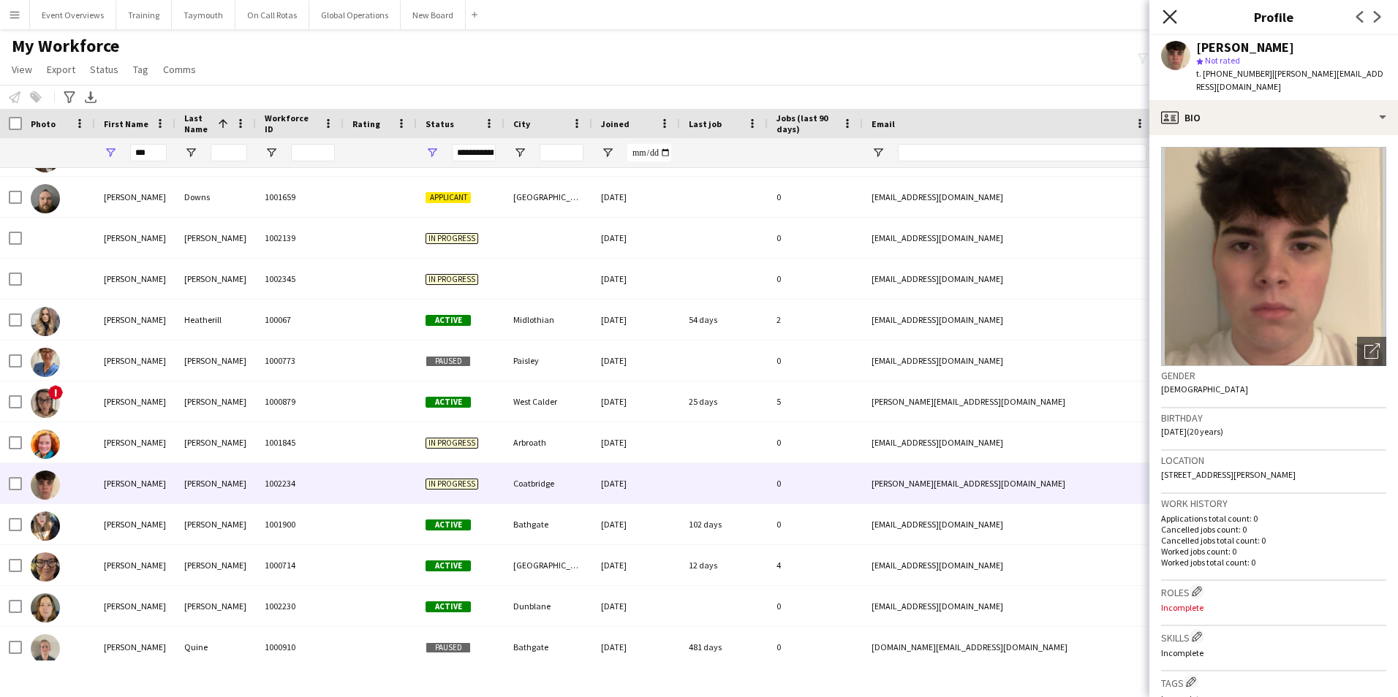
click at [1167, 14] on icon at bounding box center [1169, 17] width 14 height 14
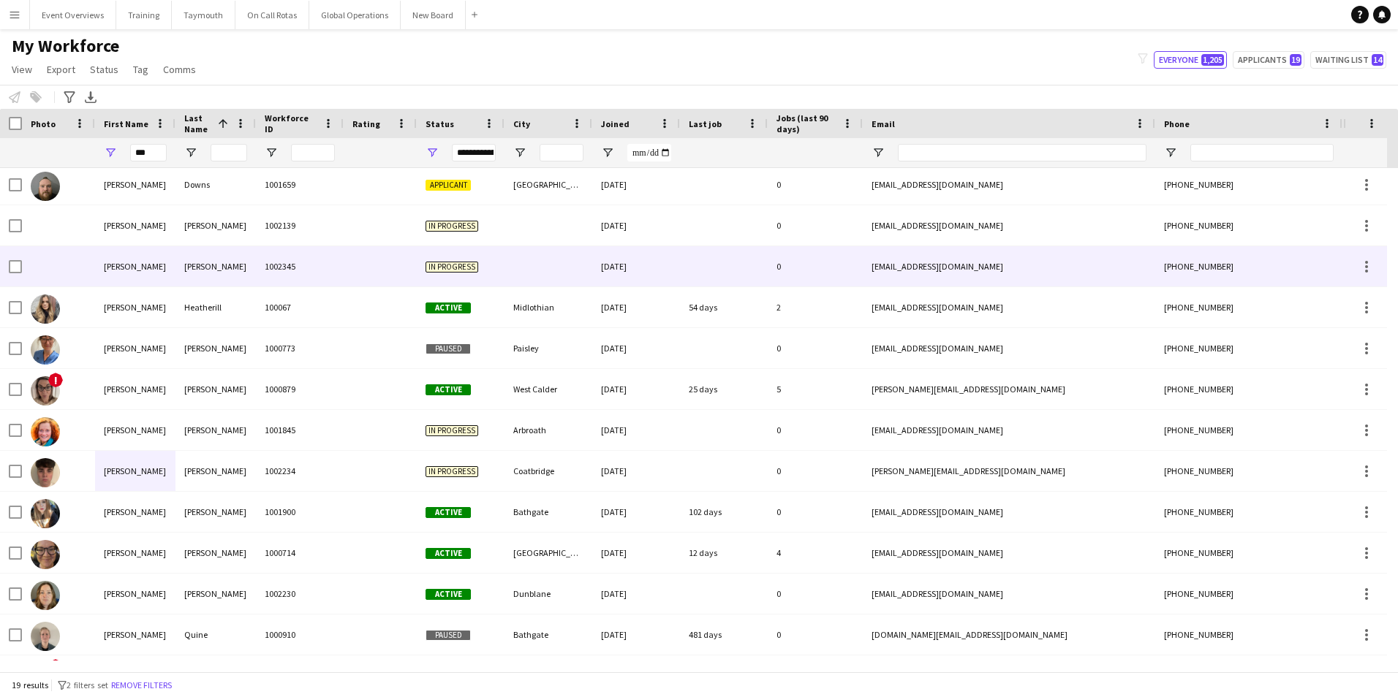
scroll to position [0, 0]
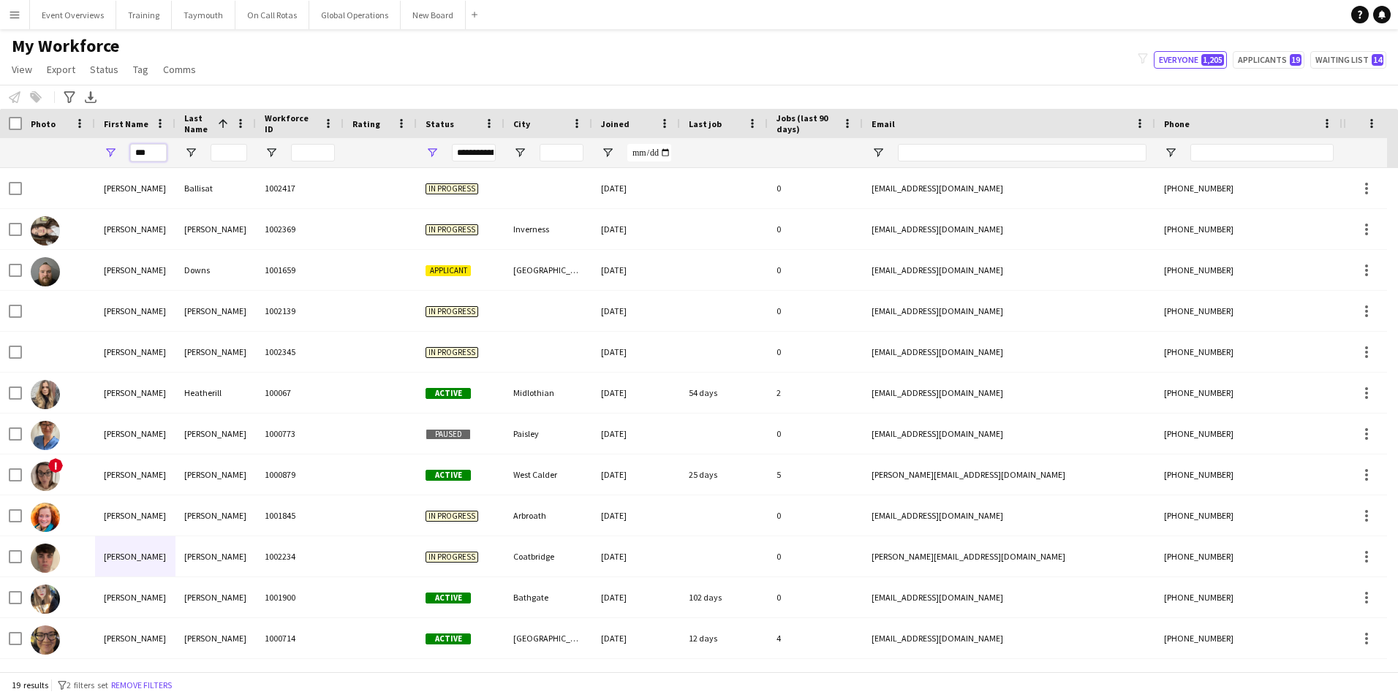
click at [148, 151] on input "***" at bounding box center [148, 153] width 37 height 18
type input "*"
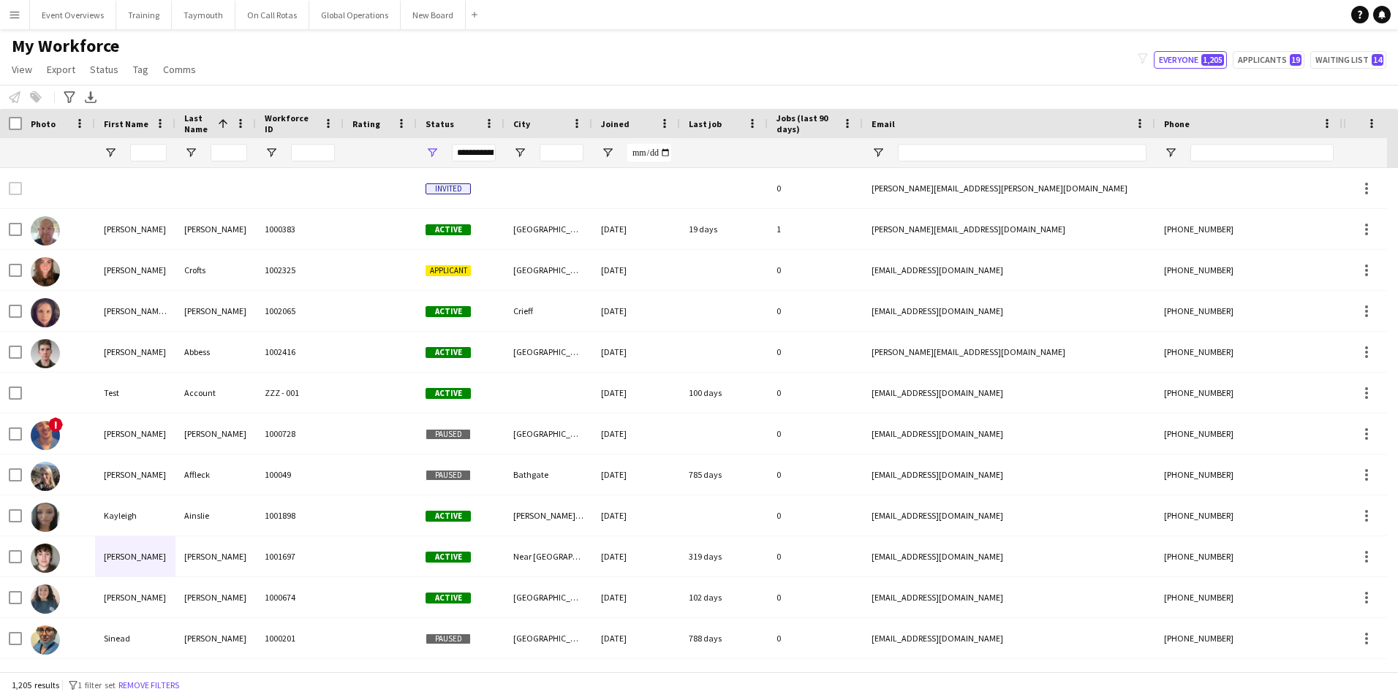
click at [7, 11] on button "Menu" at bounding box center [14, 14] width 29 height 29
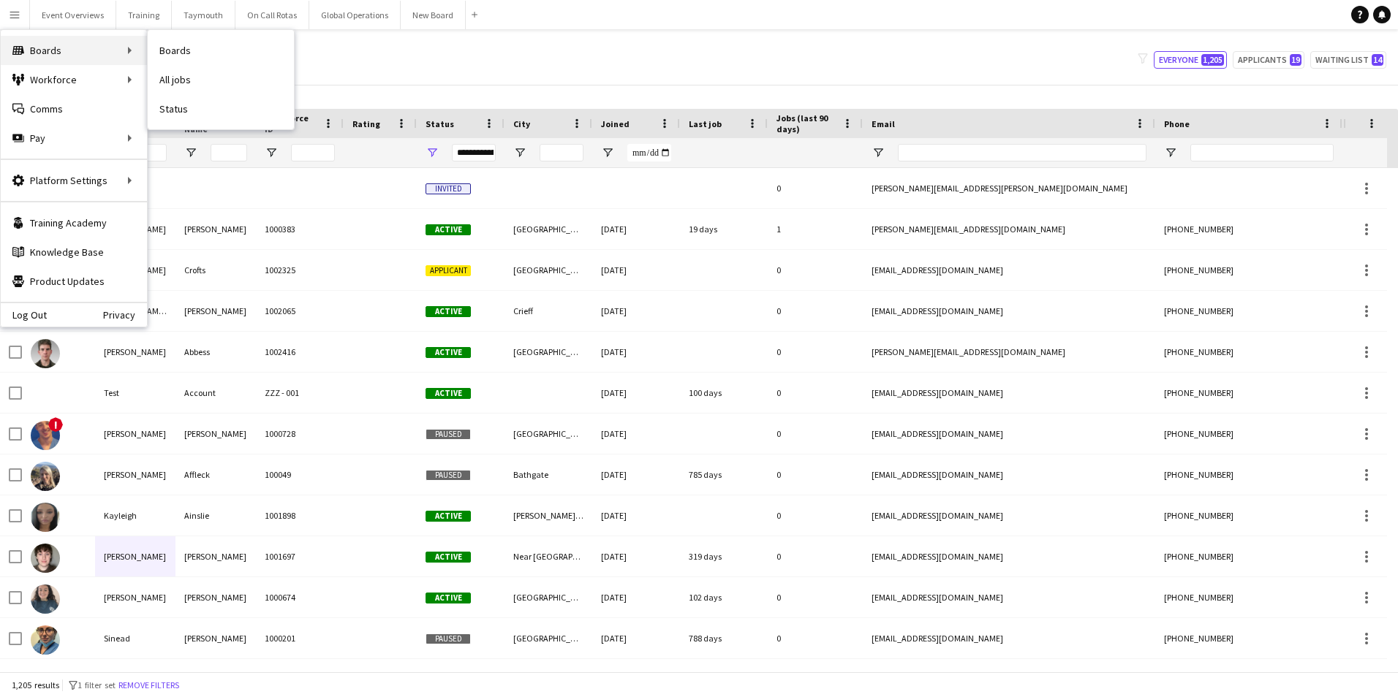
click at [58, 51] on div "Boards Boards" at bounding box center [74, 50] width 146 height 29
click at [172, 48] on link "Boards" at bounding box center [221, 50] width 146 height 29
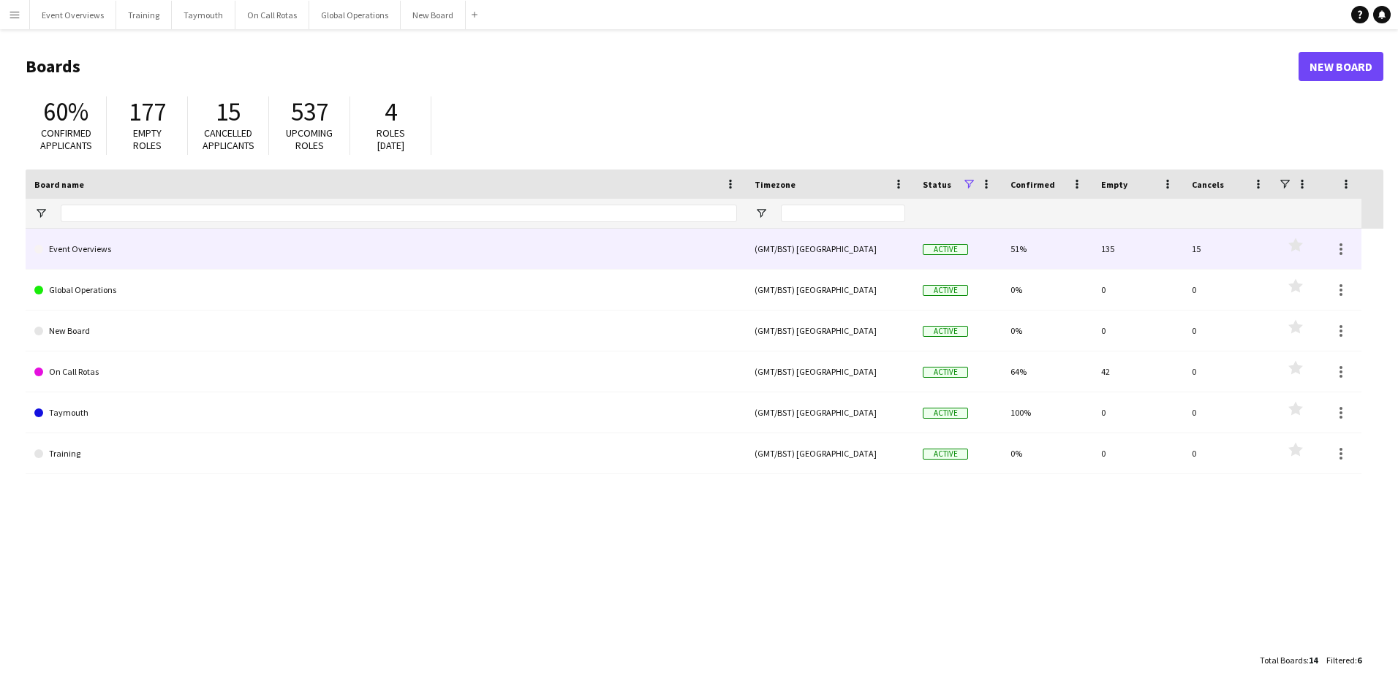
click at [99, 251] on link "Event Overviews" at bounding box center [385, 249] width 702 height 41
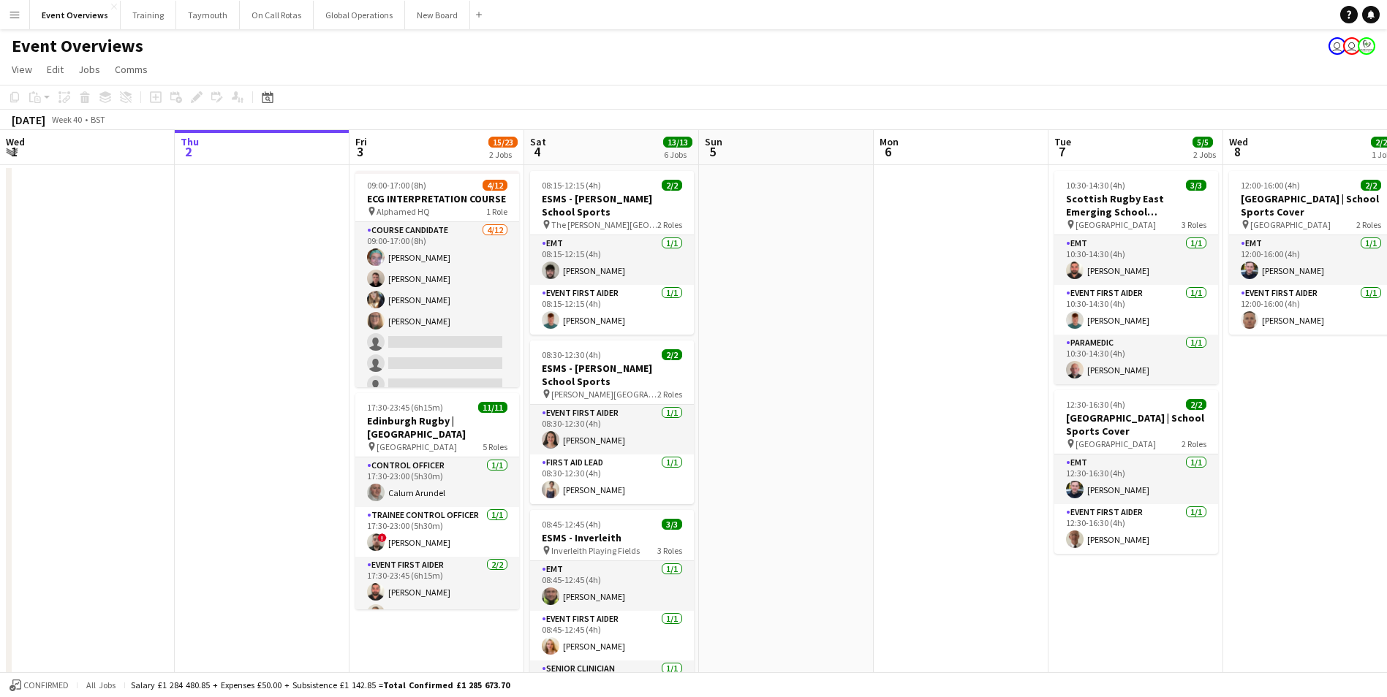
click at [15, 15] on app-icon "Menu" at bounding box center [15, 15] width 12 height 12
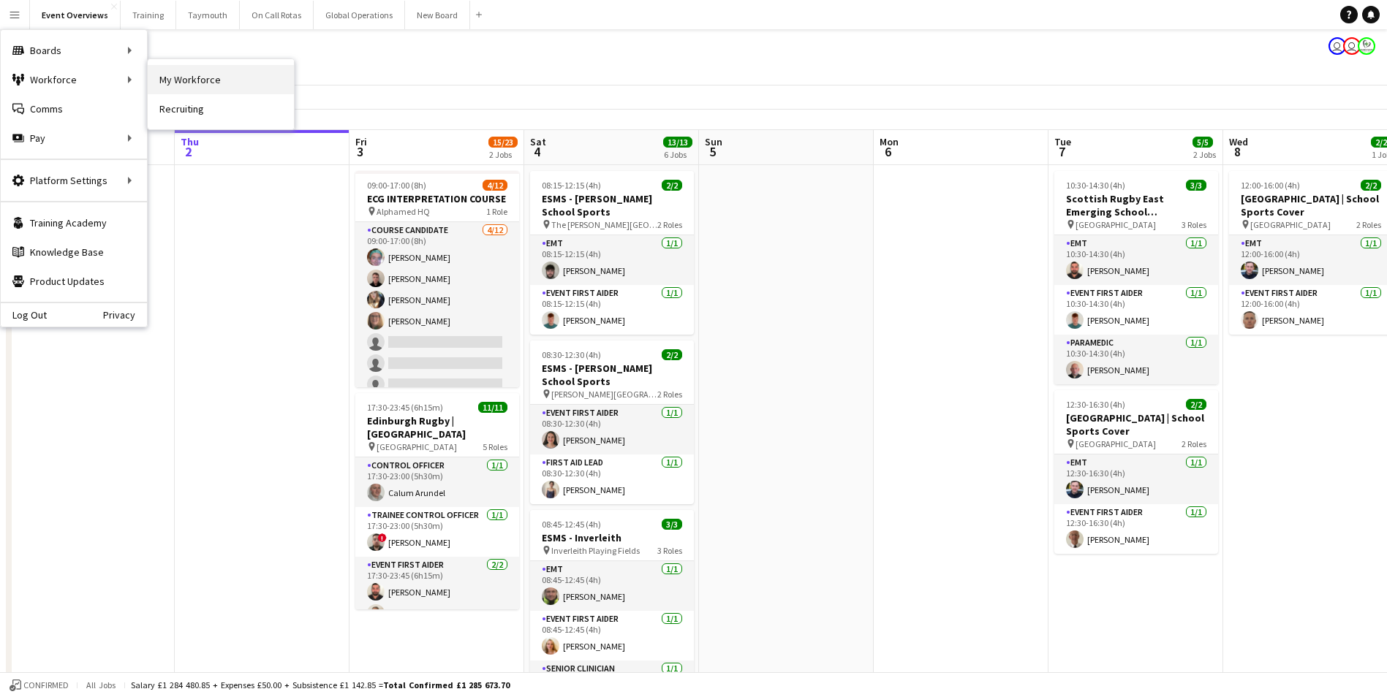
click at [170, 72] on link "My Workforce" at bounding box center [221, 79] width 146 height 29
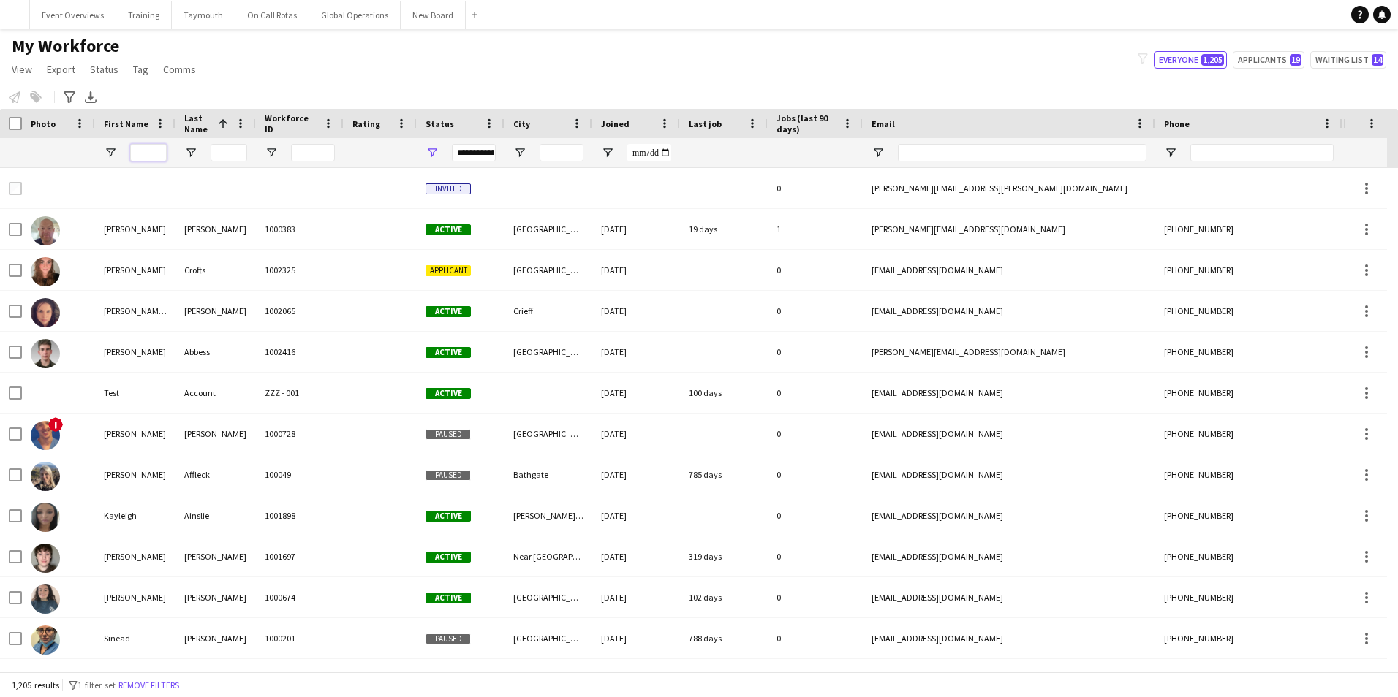
click at [147, 153] on input "First Name Filter Input" at bounding box center [148, 153] width 37 height 18
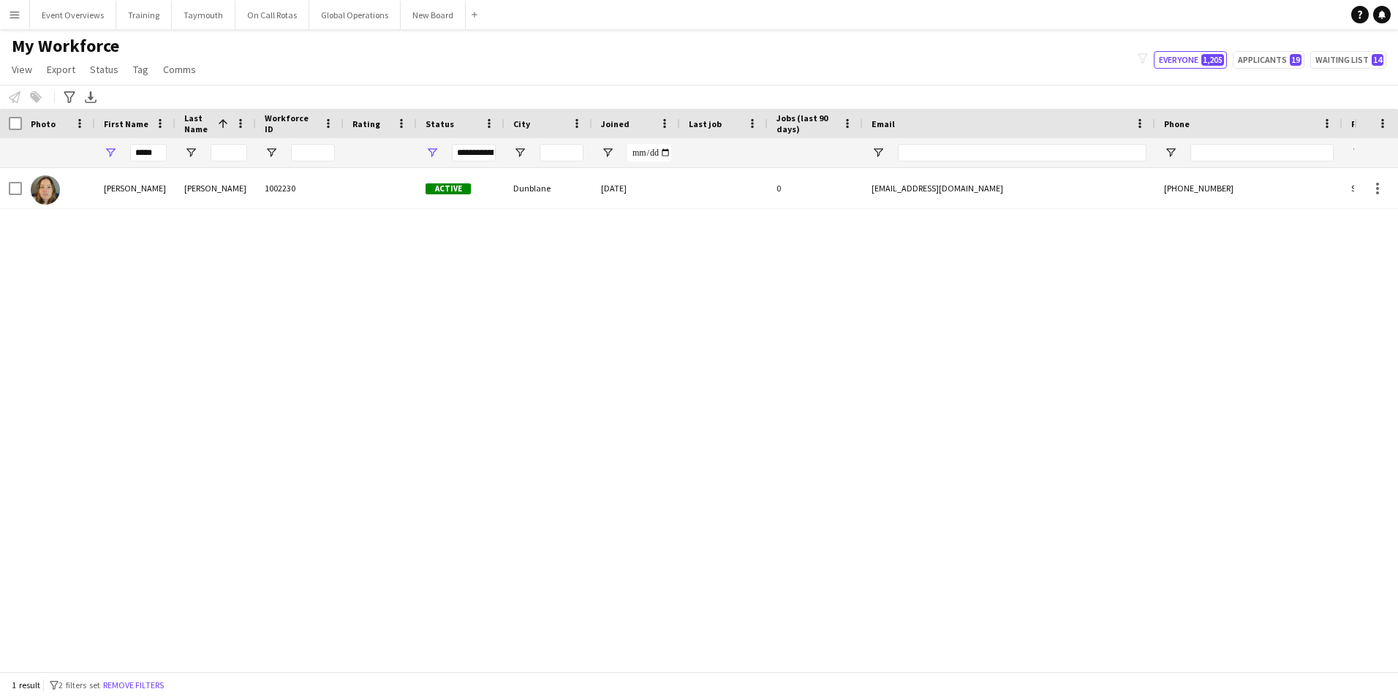
click at [138, 350] on div "[PERSON_NAME] 1002230 Active Dunblane [DATE] 0 [EMAIL_ADDRESS][DOMAIN_NAME] [PH…" at bounding box center [677, 414] width 1354 height 493
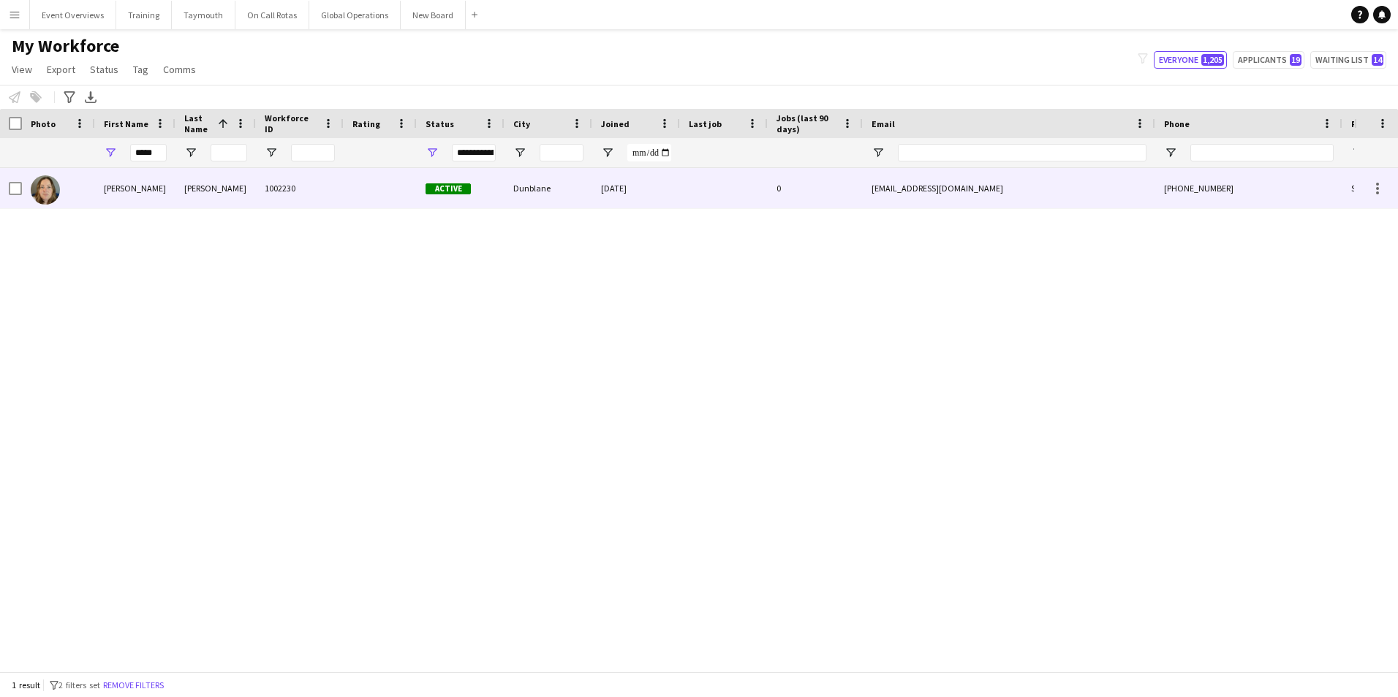
click at [53, 194] on img at bounding box center [45, 189] width 29 height 29
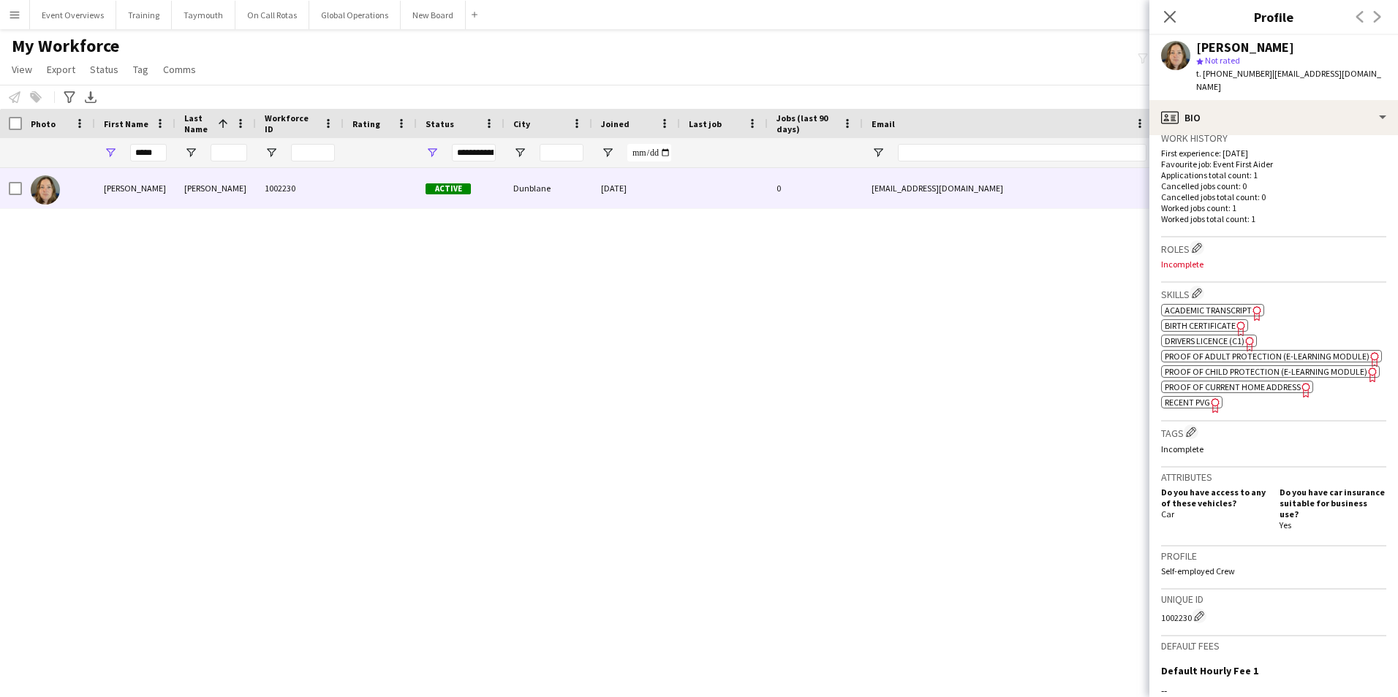
scroll to position [439, 0]
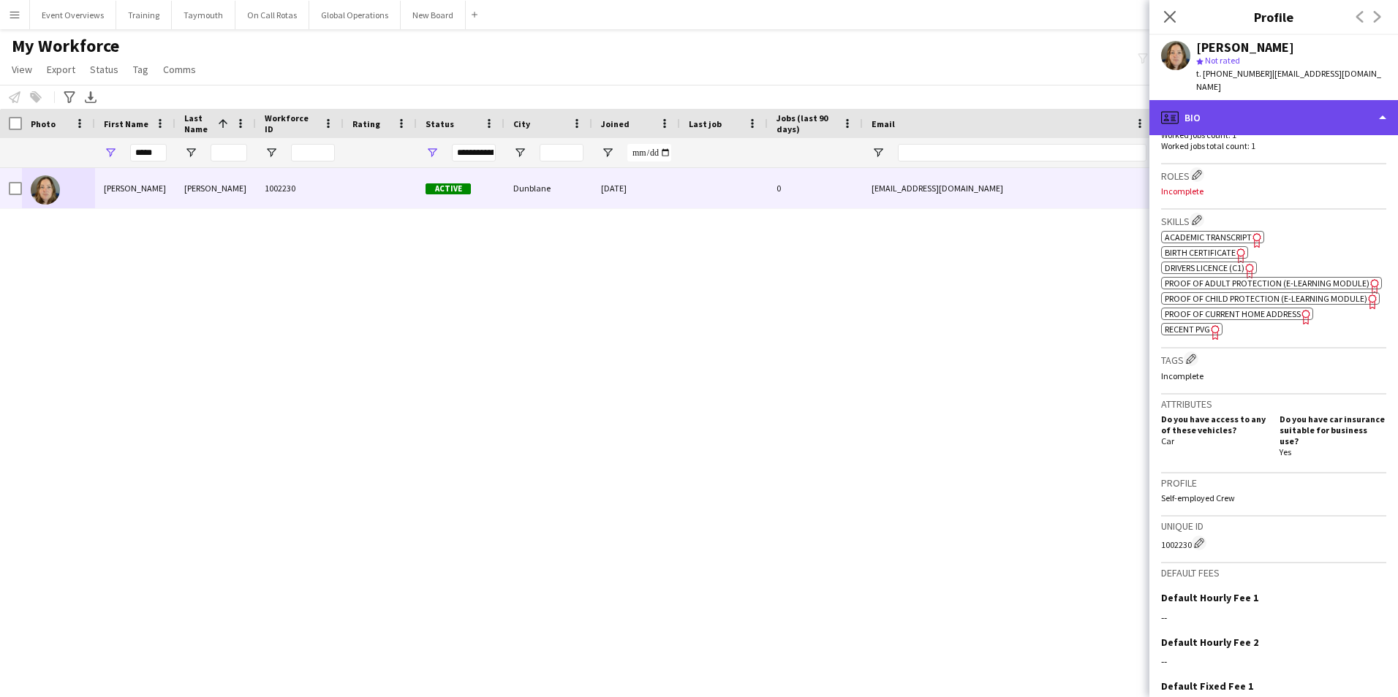
click at [1255, 106] on div "profile Bio" at bounding box center [1273, 117] width 249 height 35
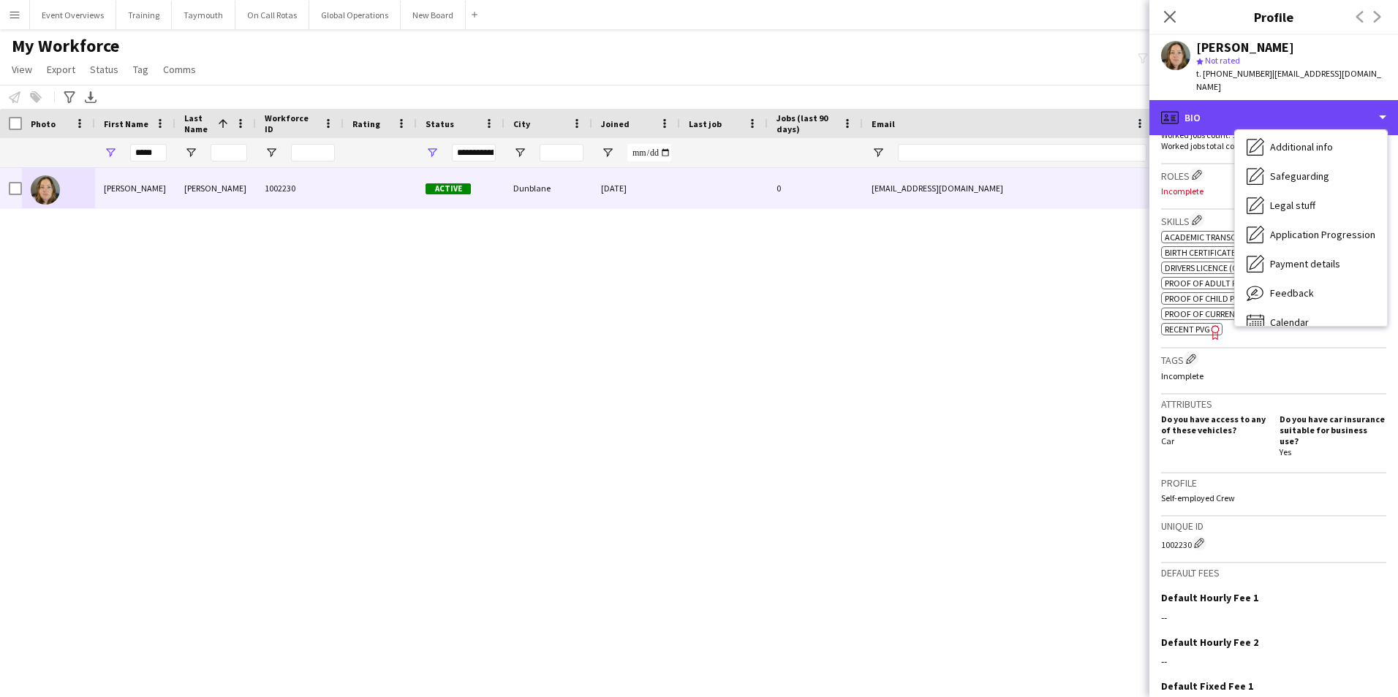
scroll to position [254, 0]
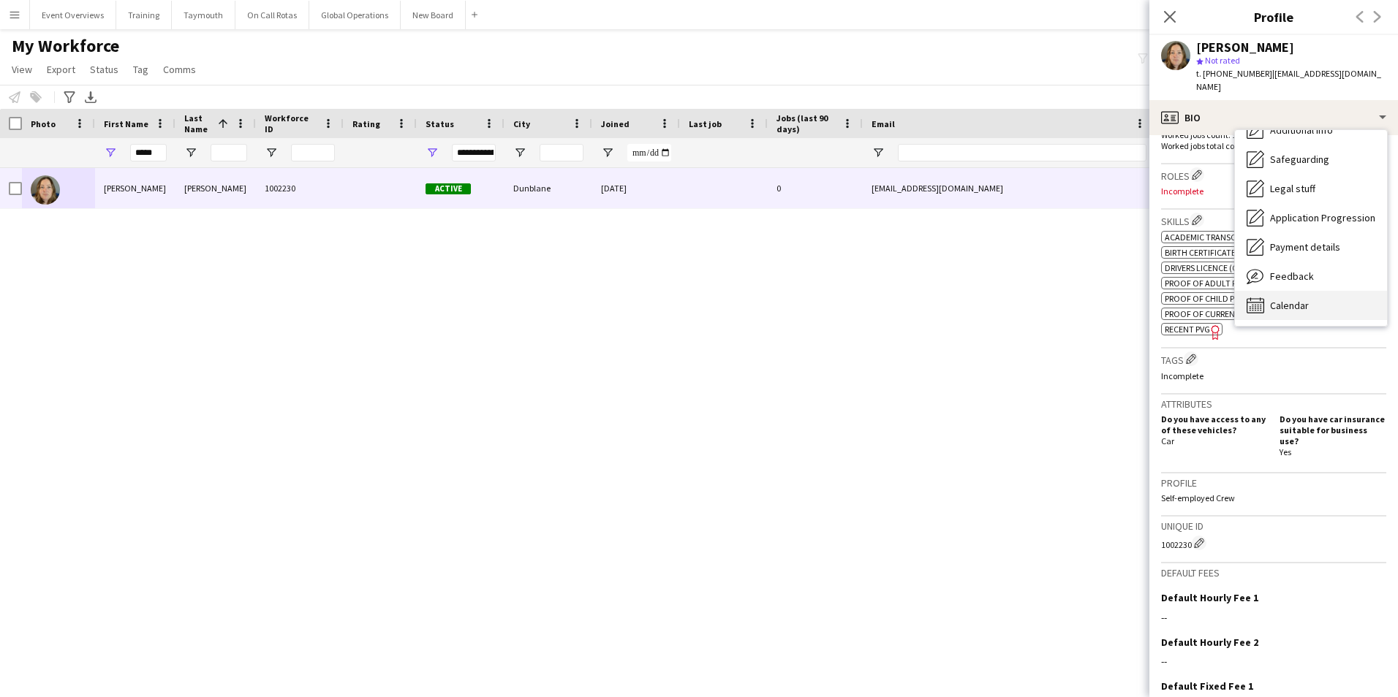
click at [1281, 299] on span "Calendar" at bounding box center [1289, 305] width 39 height 13
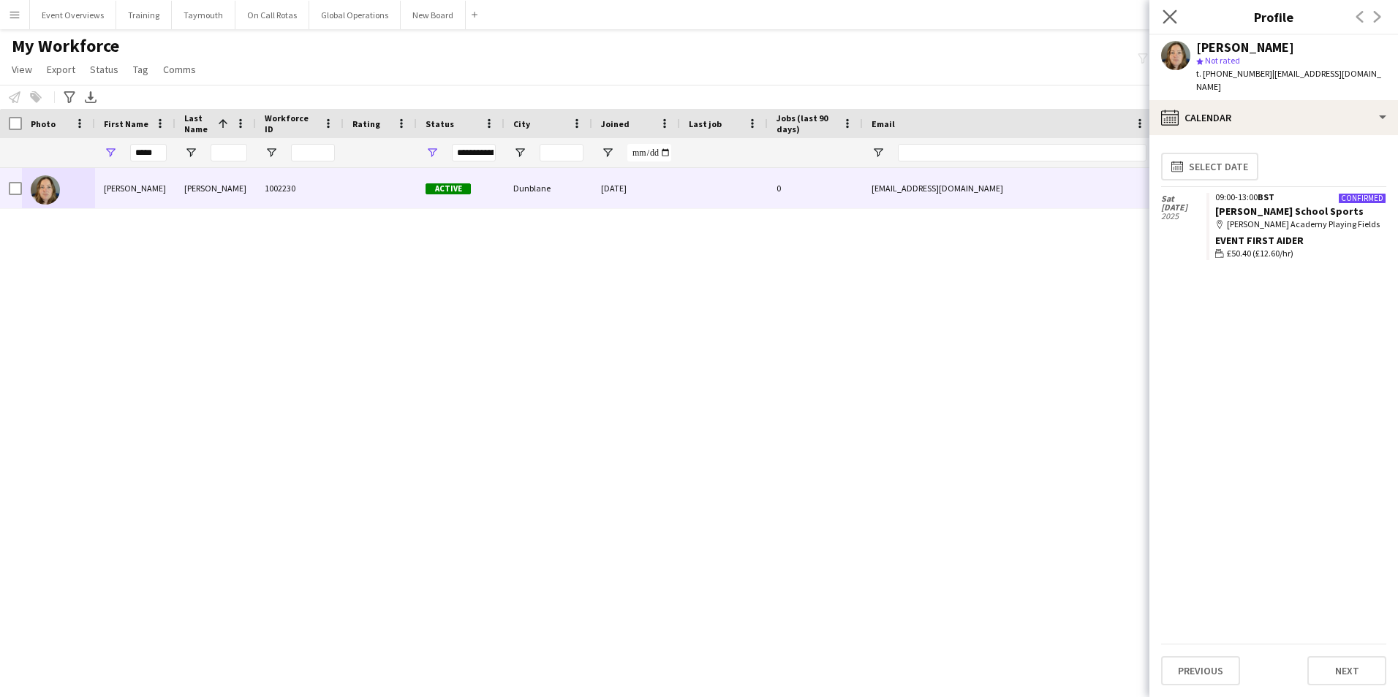
click at [1169, 9] on app-icon "Close pop-in" at bounding box center [1169, 17] width 21 height 21
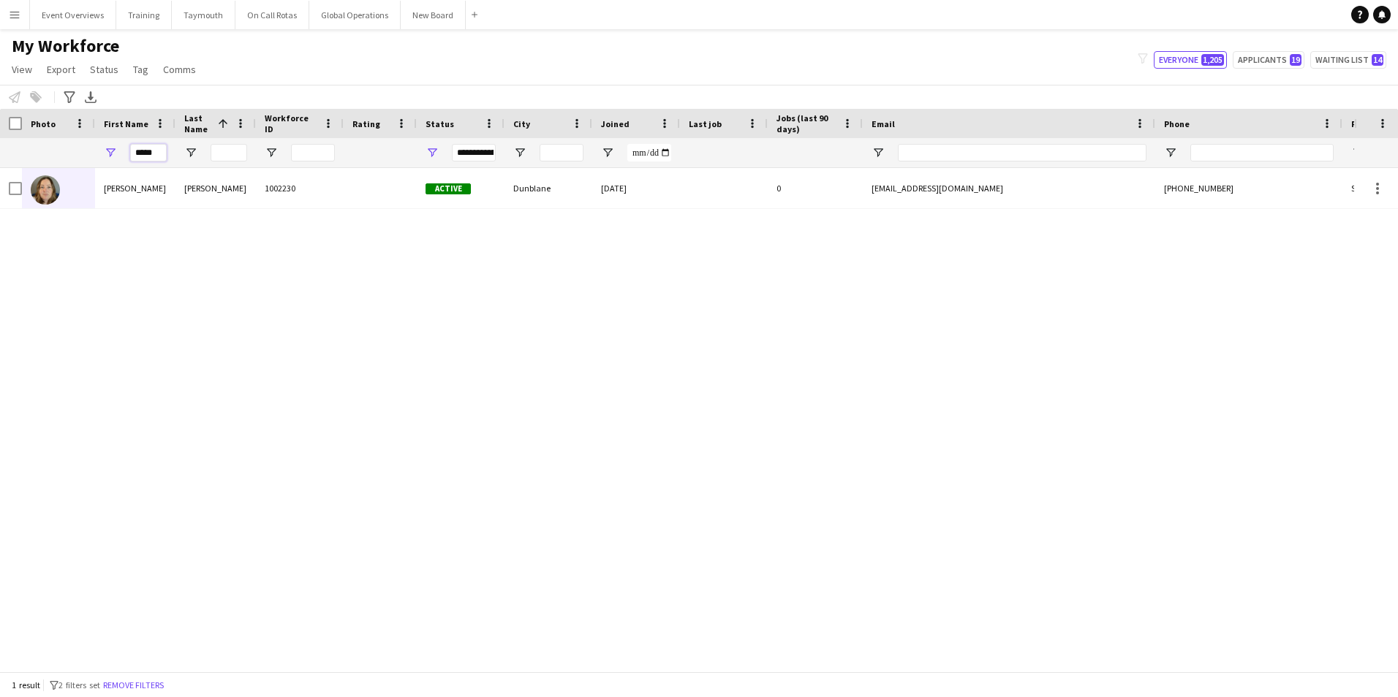
click at [164, 152] on input "*****" at bounding box center [148, 153] width 37 height 18
type input "*"
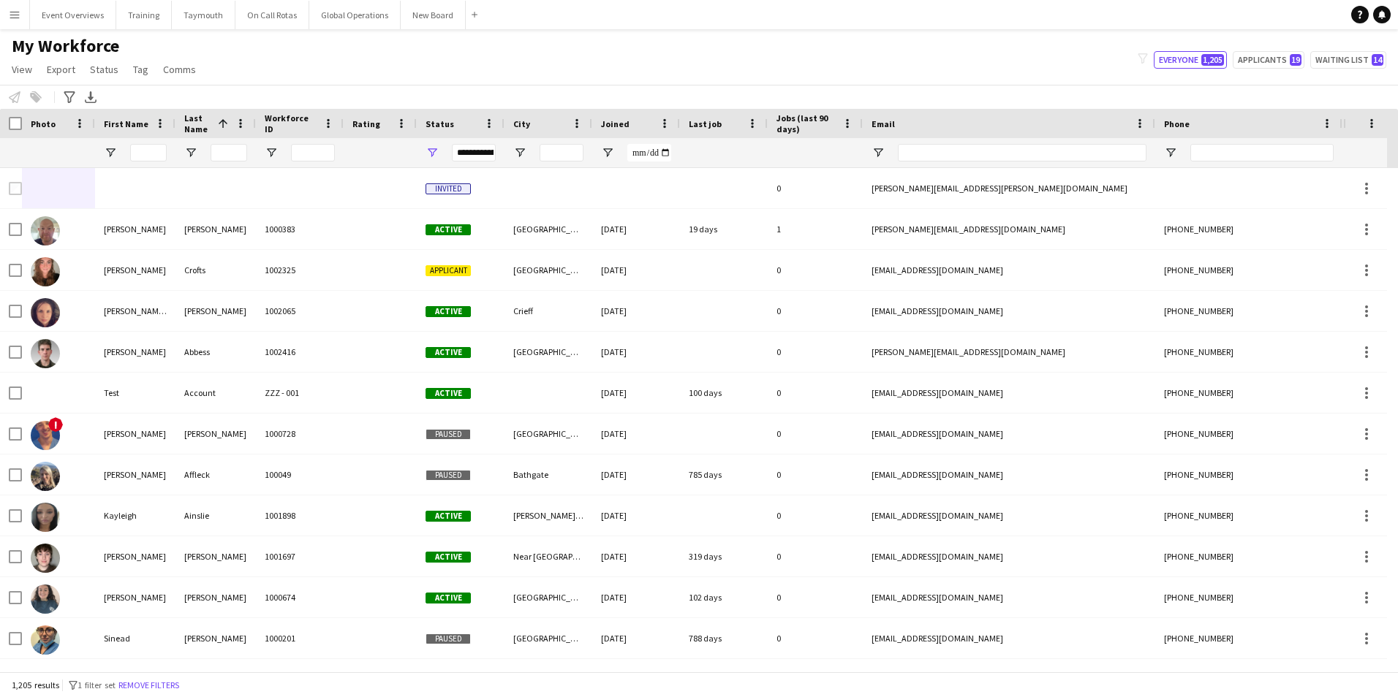
click at [10, 12] on app-icon "Menu" at bounding box center [15, 15] width 12 height 12
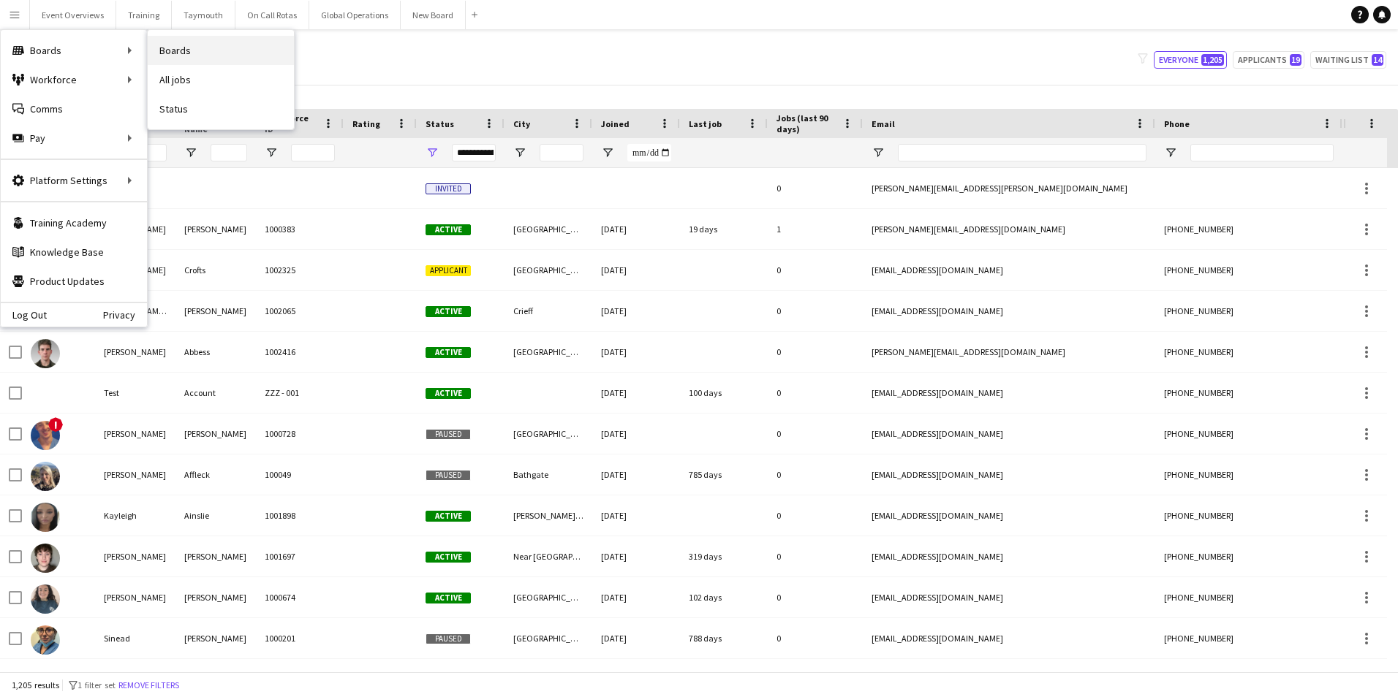
click at [177, 46] on link "Boards" at bounding box center [221, 50] width 146 height 29
